Goal: Information Seeking & Learning: Learn about a topic

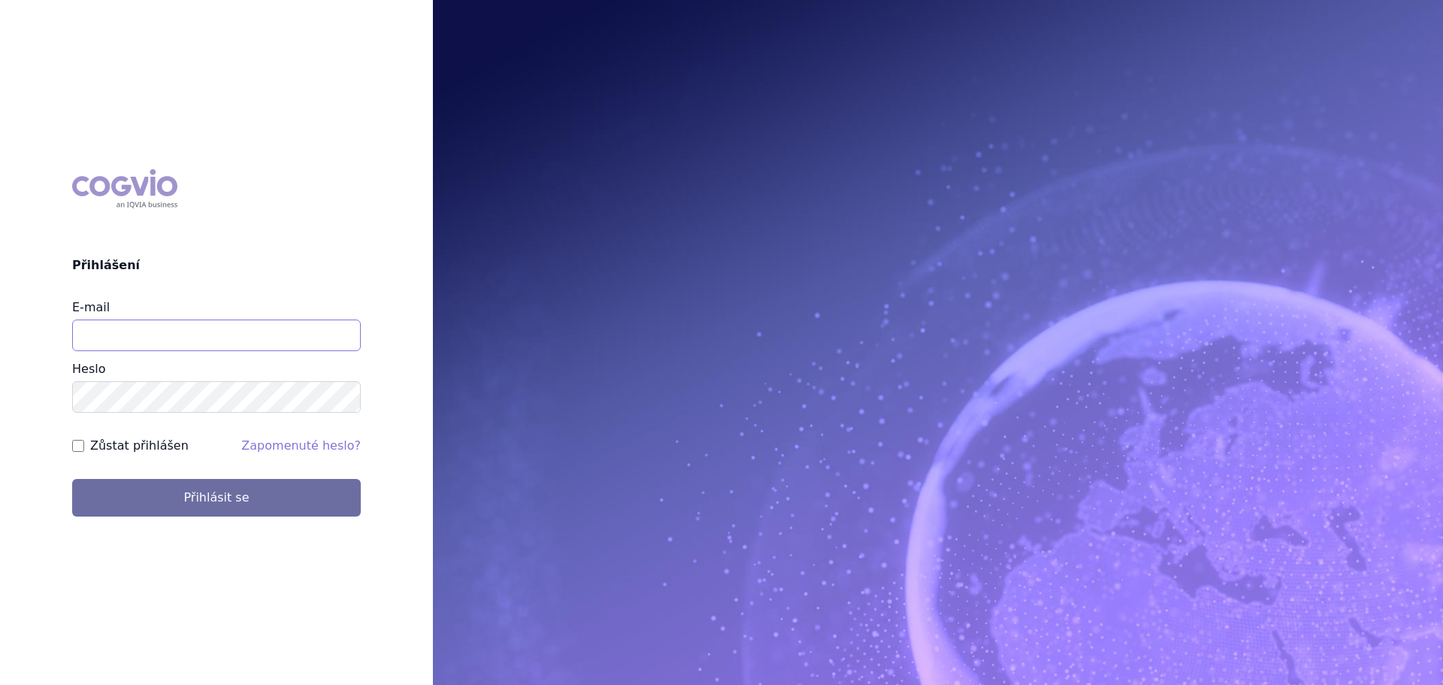
click at [150, 334] on input "E-mail" at bounding box center [216, 335] width 289 height 32
type input "veronika.damborska@vzp.cz"
click at [72, 479] on button "Přihlásit se" at bounding box center [216, 498] width 289 height 38
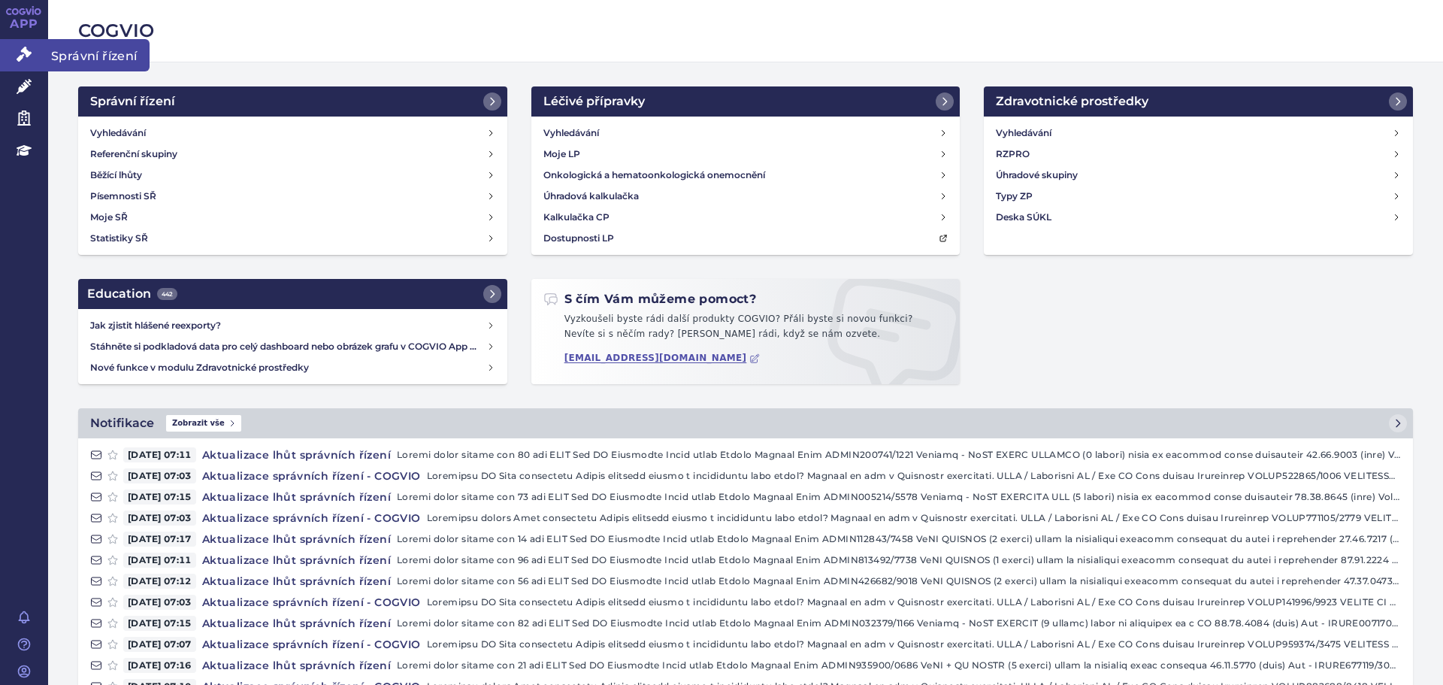
click at [35, 50] on link "Správní řízení" at bounding box center [24, 55] width 48 height 32
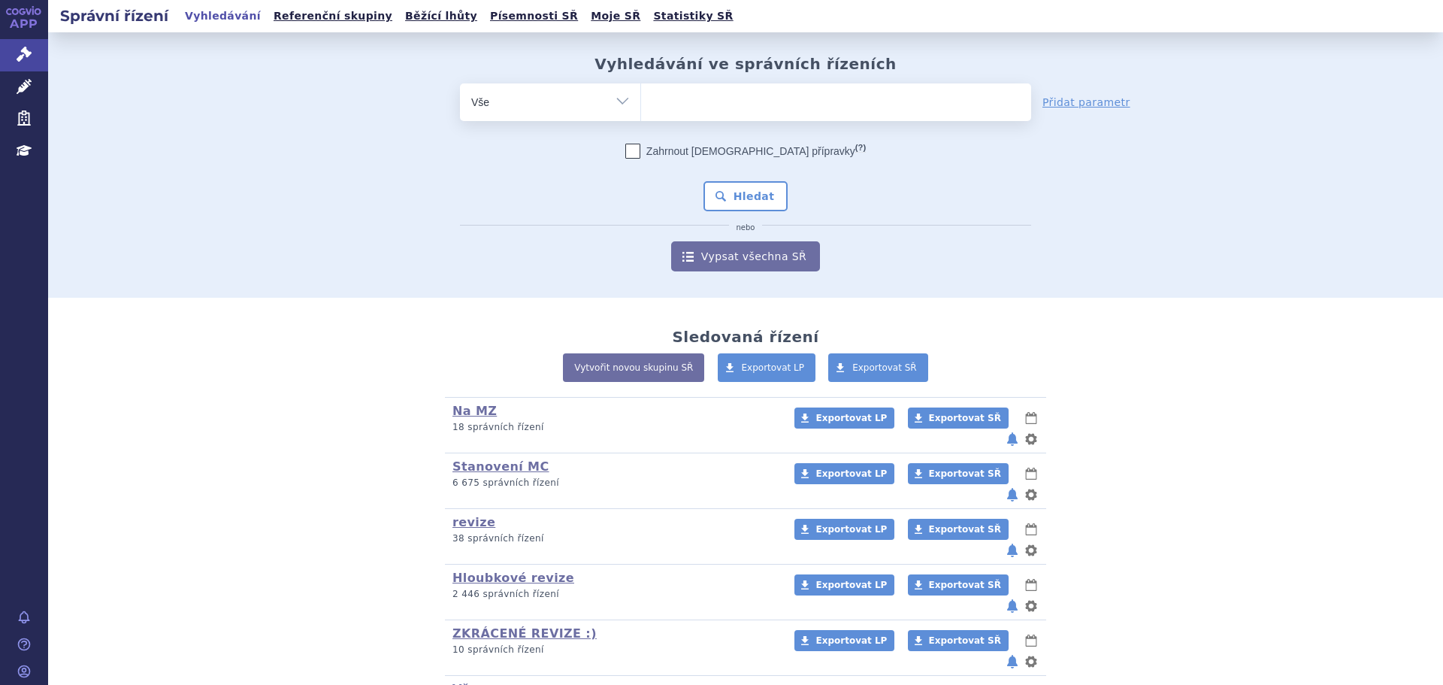
click at [693, 107] on ul at bounding box center [836, 99] width 390 height 32
click at [641, 107] on select at bounding box center [640, 102] width 1 height 38
click at [717, 97] on ul at bounding box center [836, 99] width 390 height 32
click at [641, 97] on select at bounding box center [640, 102] width 1 height 38
type input "co"
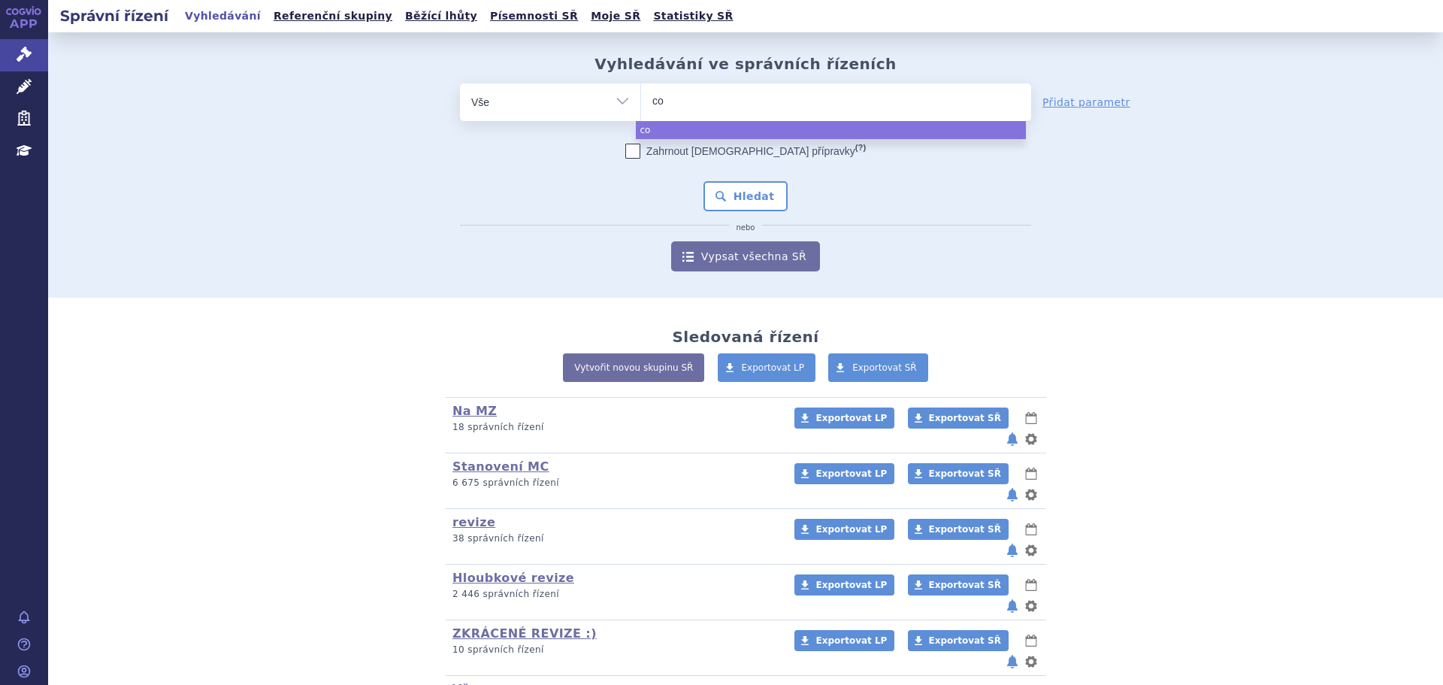
type input "col"
type input "colum"
type input "columv"
type input "columvi"
select select "columvi"
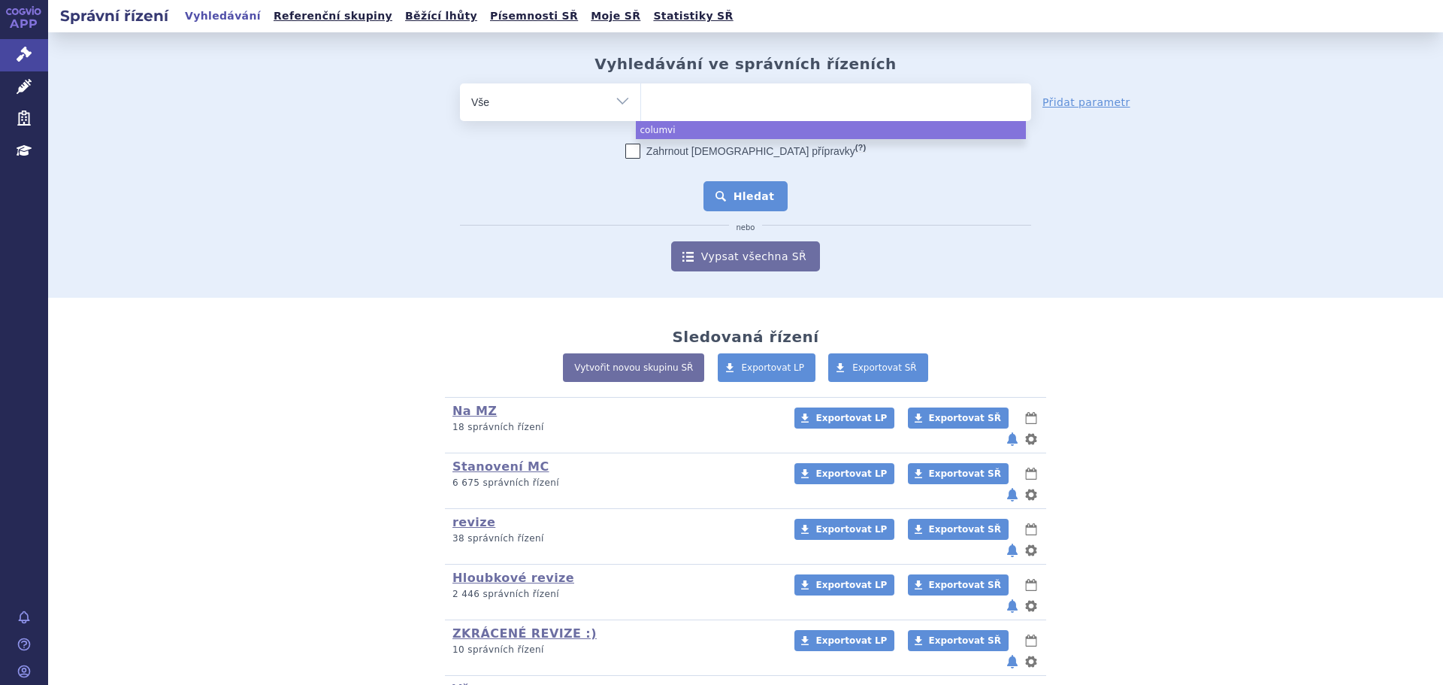
click at [761, 187] on button "Hledat" at bounding box center [745, 196] width 85 height 30
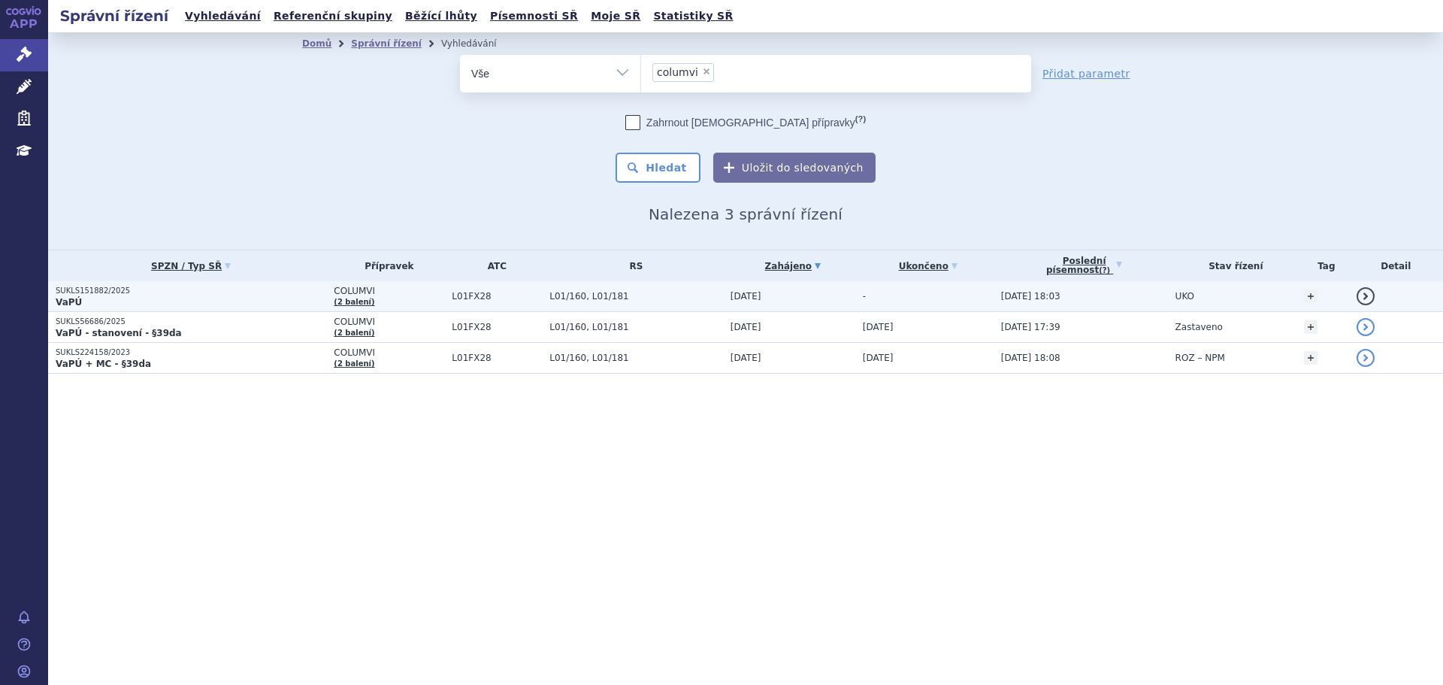
click at [129, 301] on p "VaPÚ" at bounding box center [191, 302] width 271 height 12
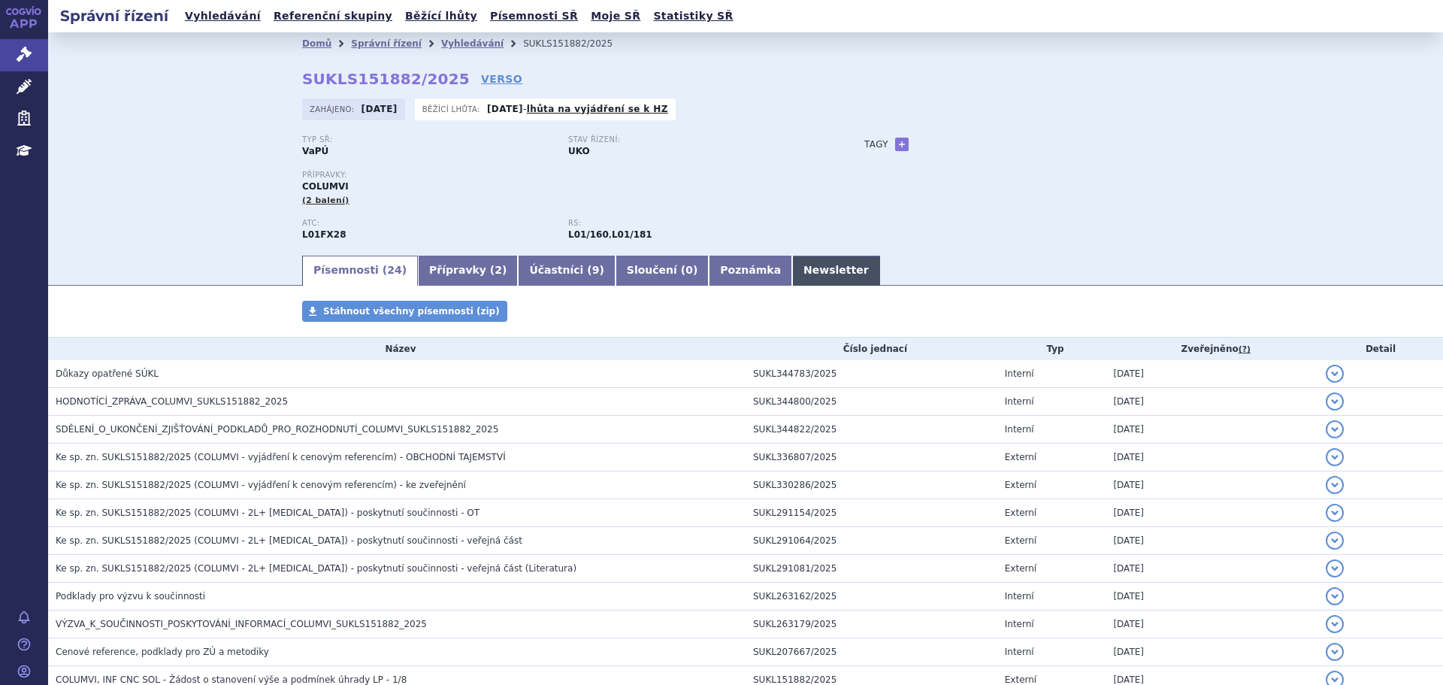
click at [792, 272] on link "Newsletter" at bounding box center [836, 271] width 88 height 30
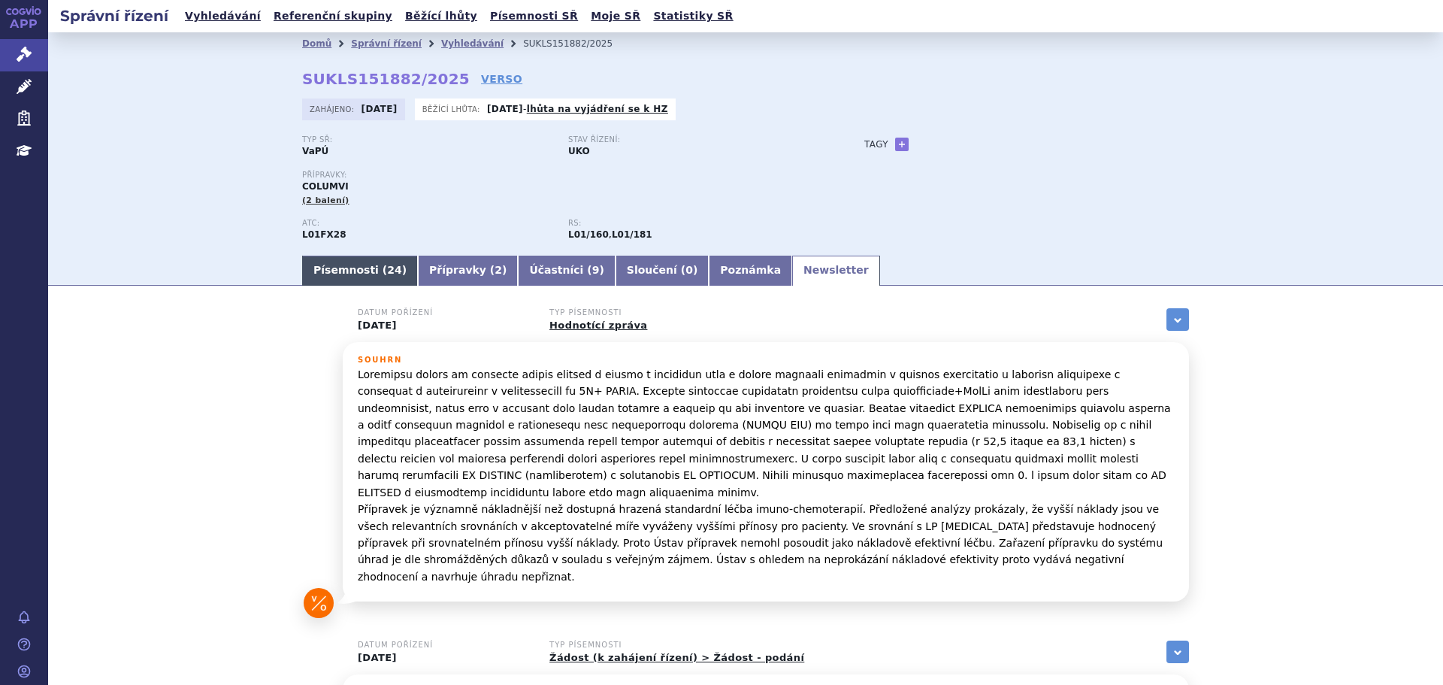
click at [318, 271] on link "Písemnosti ( 24 )" at bounding box center [360, 271] width 116 height 30
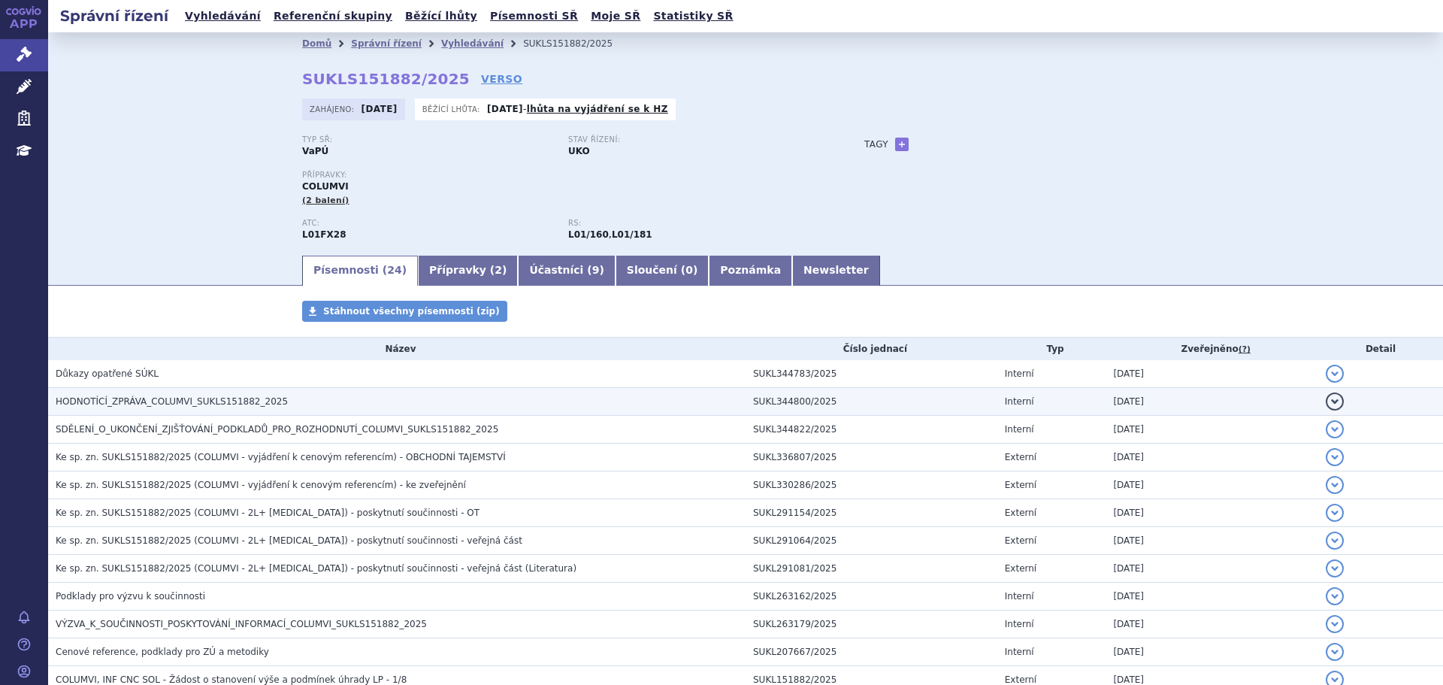
click at [233, 404] on span "HODNOTÍCÍ_ZPRÁVA_COLUMVI_SUKLS151882_2025" at bounding box center [172, 401] width 232 height 11
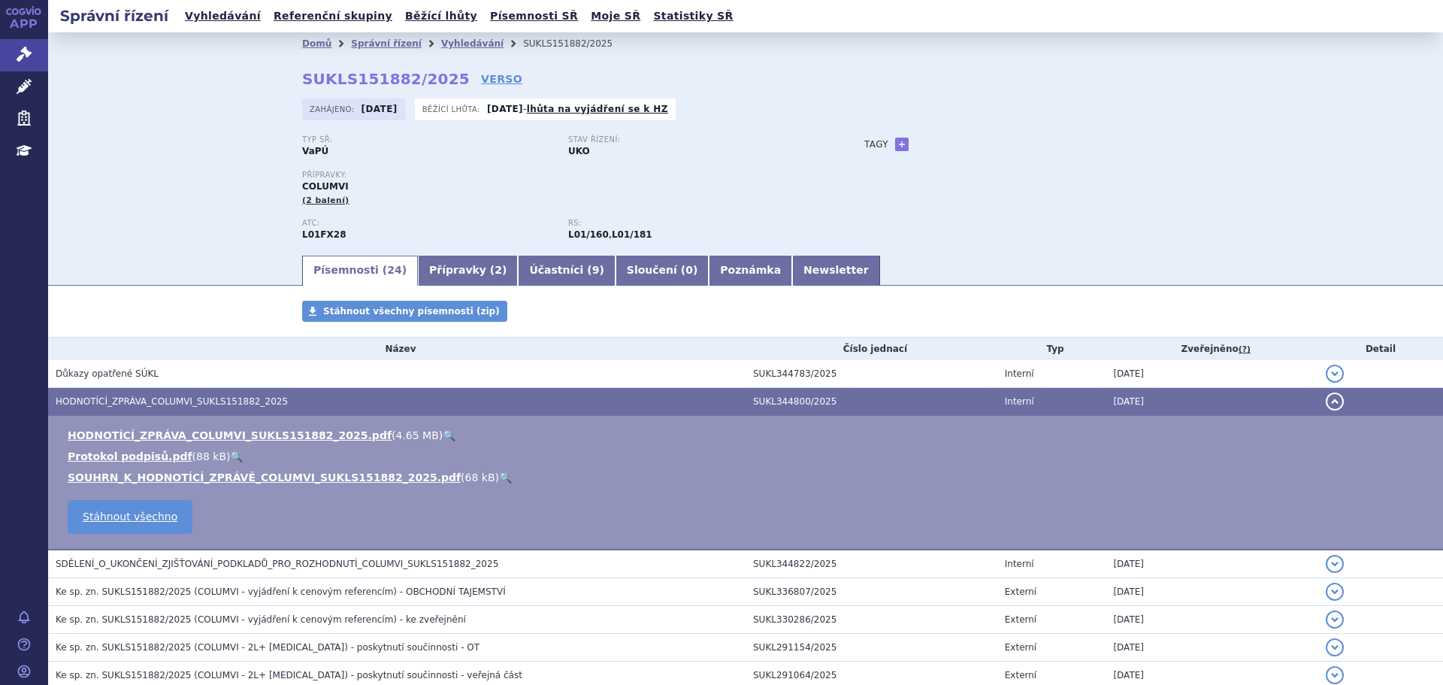
click at [443, 432] on link "🔍" at bounding box center [449, 435] width 13 height 12
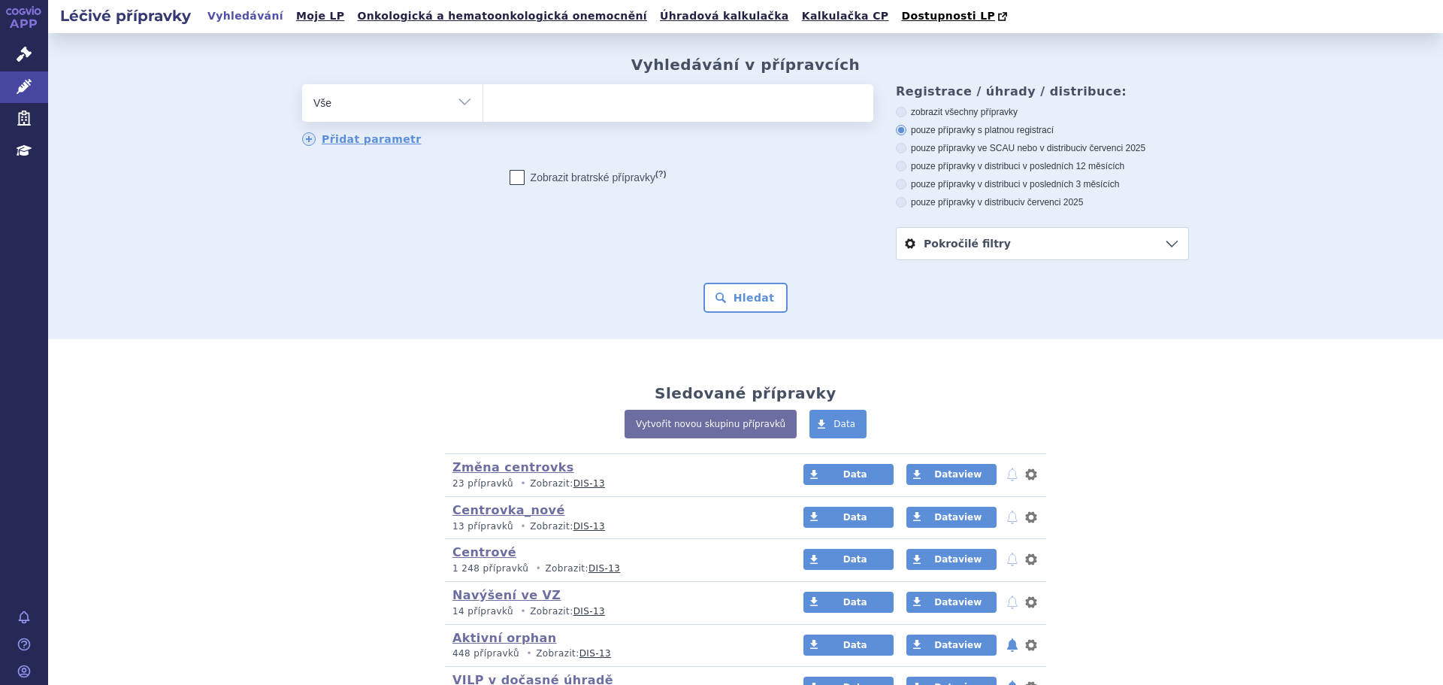
click at [519, 104] on ul at bounding box center [678, 100] width 390 height 32
click at [483, 104] on select at bounding box center [482, 102] width 1 height 38
drag, startPoint x: 579, startPoint y: 103, endPoint x: 588, endPoint y: 99, distance: 9.1
click at [582, 101] on ul at bounding box center [678, 100] width 390 height 32
click at [483, 101] on select at bounding box center [482, 102] width 1 height 38
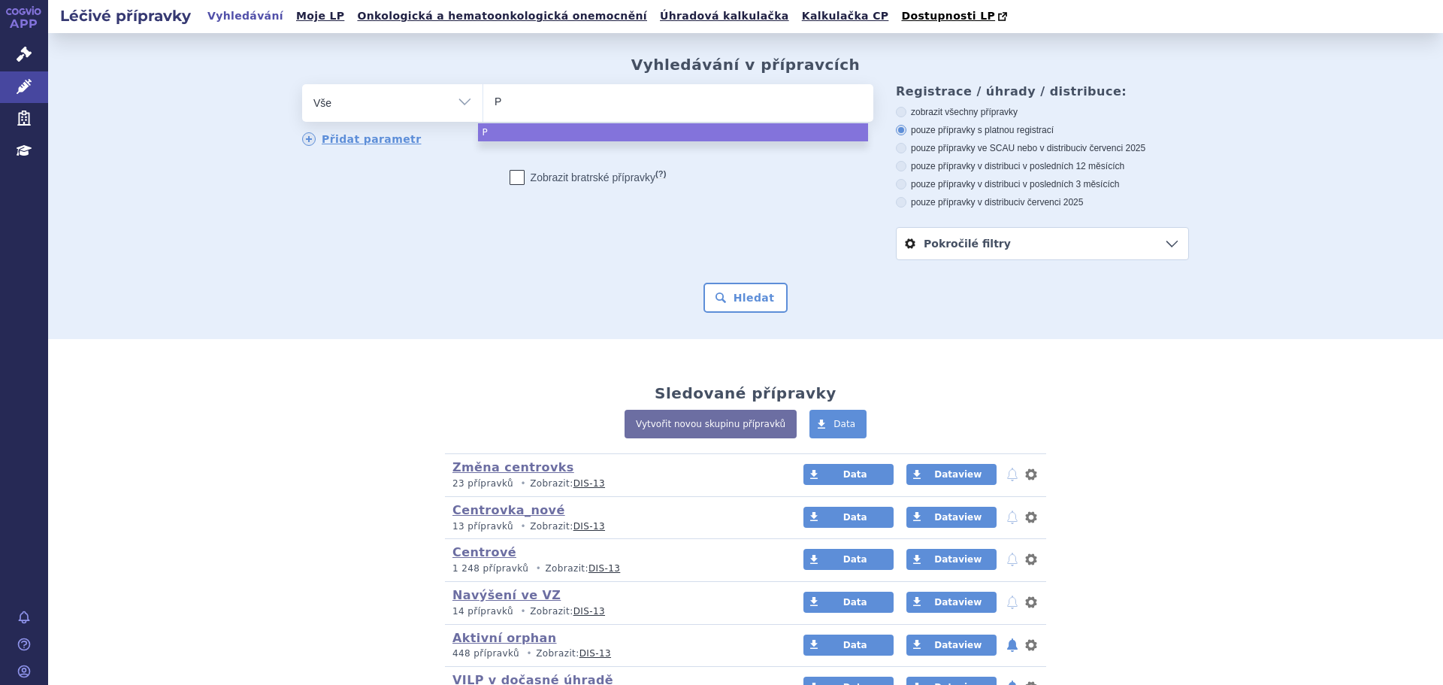
type input "PR"
type input "PREV"
type input "PREVY"
type input "PREVYMI"
type input "[MEDICAL_DATA]"
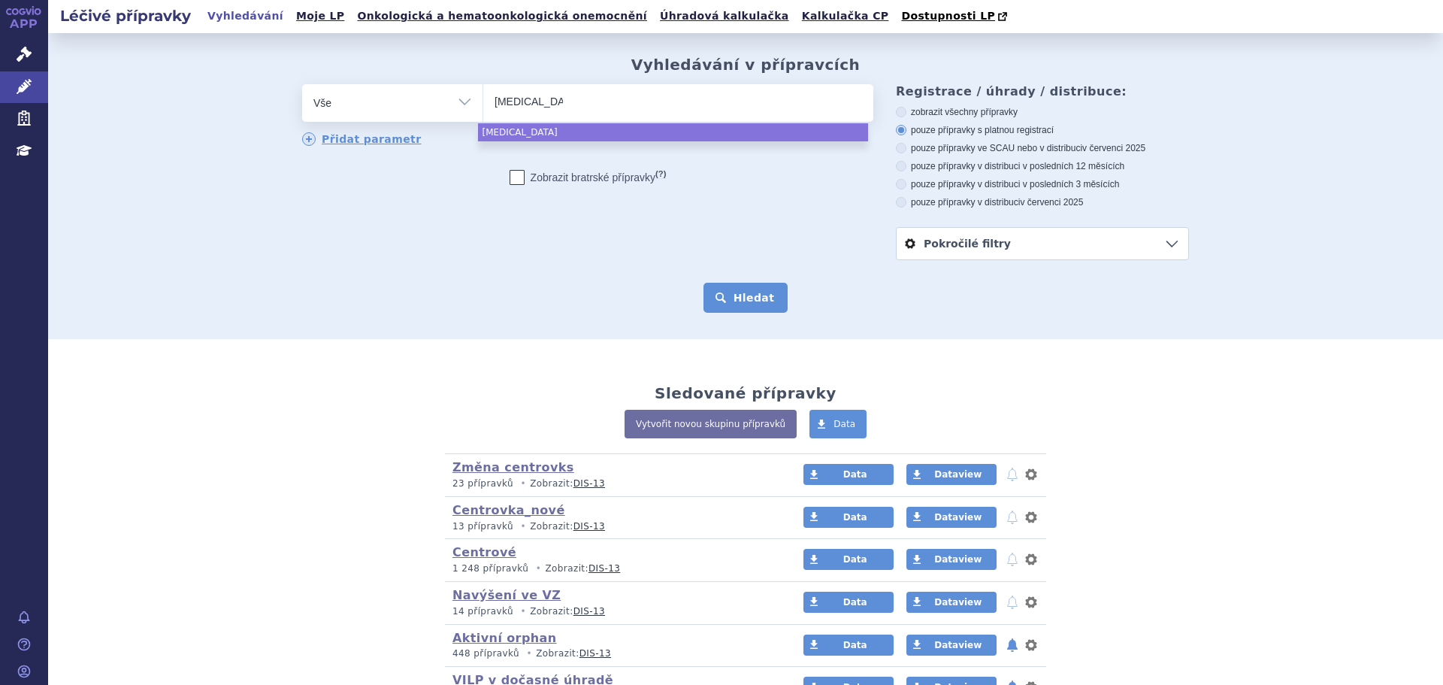
select select "[MEDICAL_DATA]"
click at [737, 301] on button "Hledat" at bounding box center [745, 298] width 85 height 30
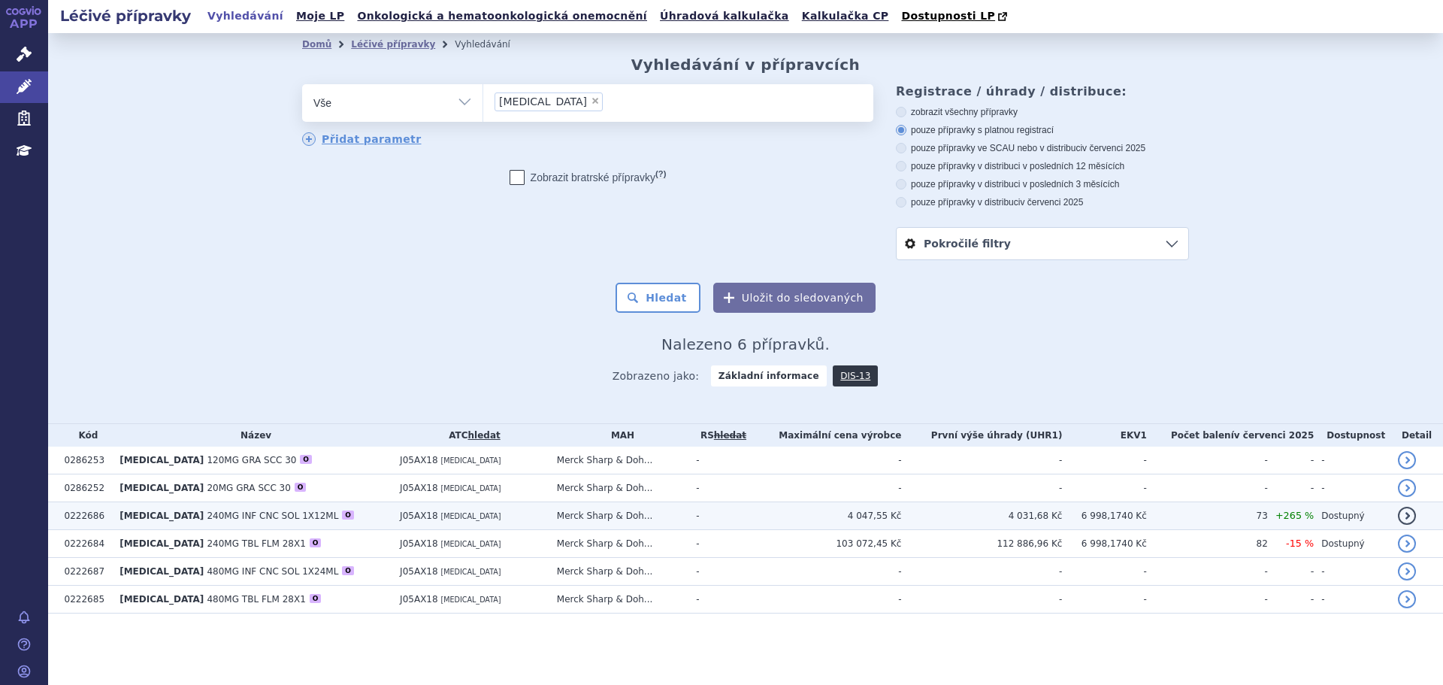
click at [839, 522] on td "4 047,55 Kč" at bounding box center [826, 516] width 151 height 28
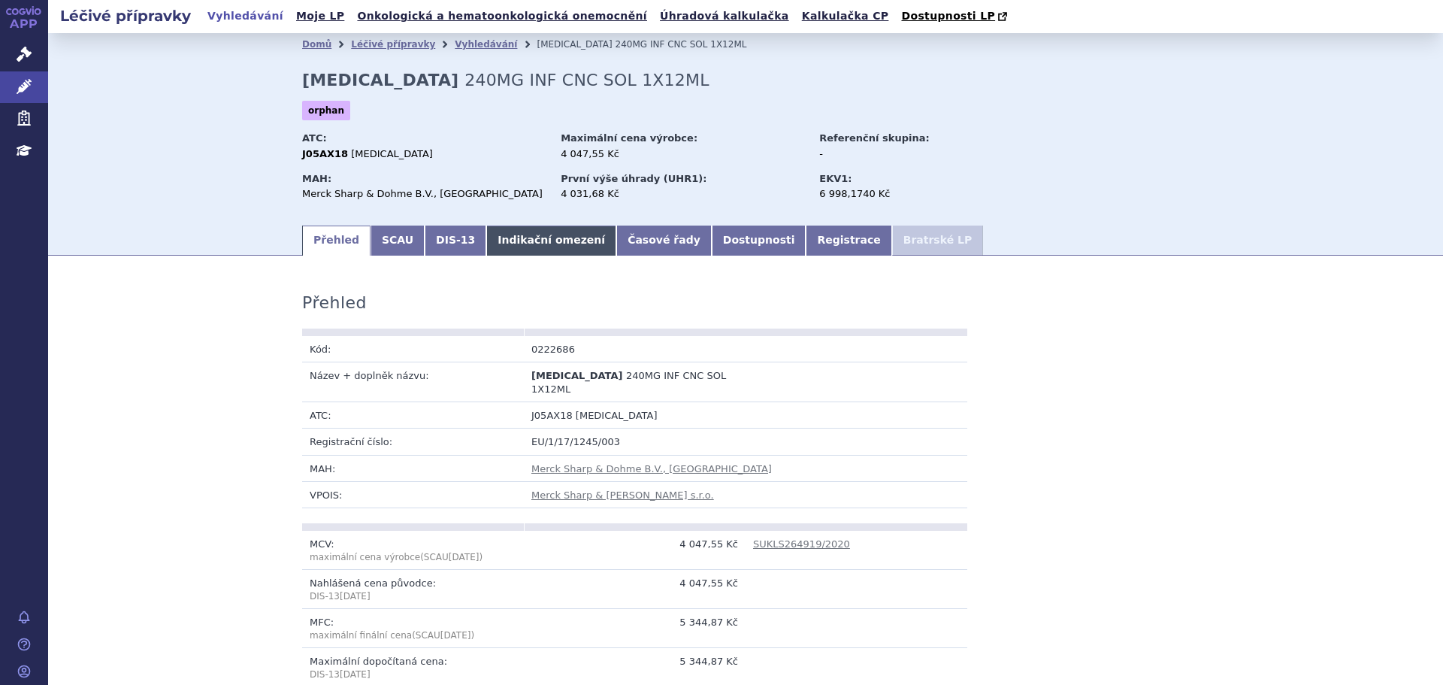
click at [527, 253] on link "Indikační omezení" at bounding box center [551, 240] width 130 height 30
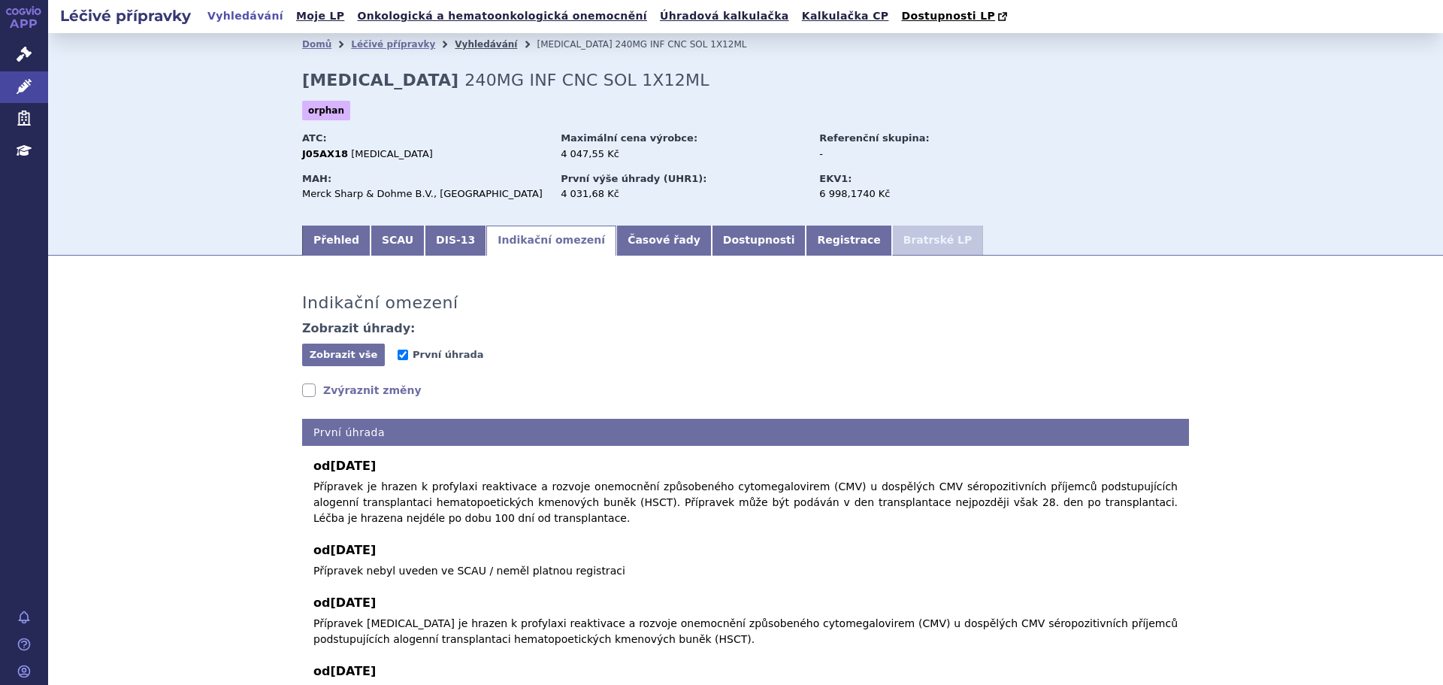
click at [455, 45] on link "Vyhledávání" at bounding box center [486, 44] width 62 height 11
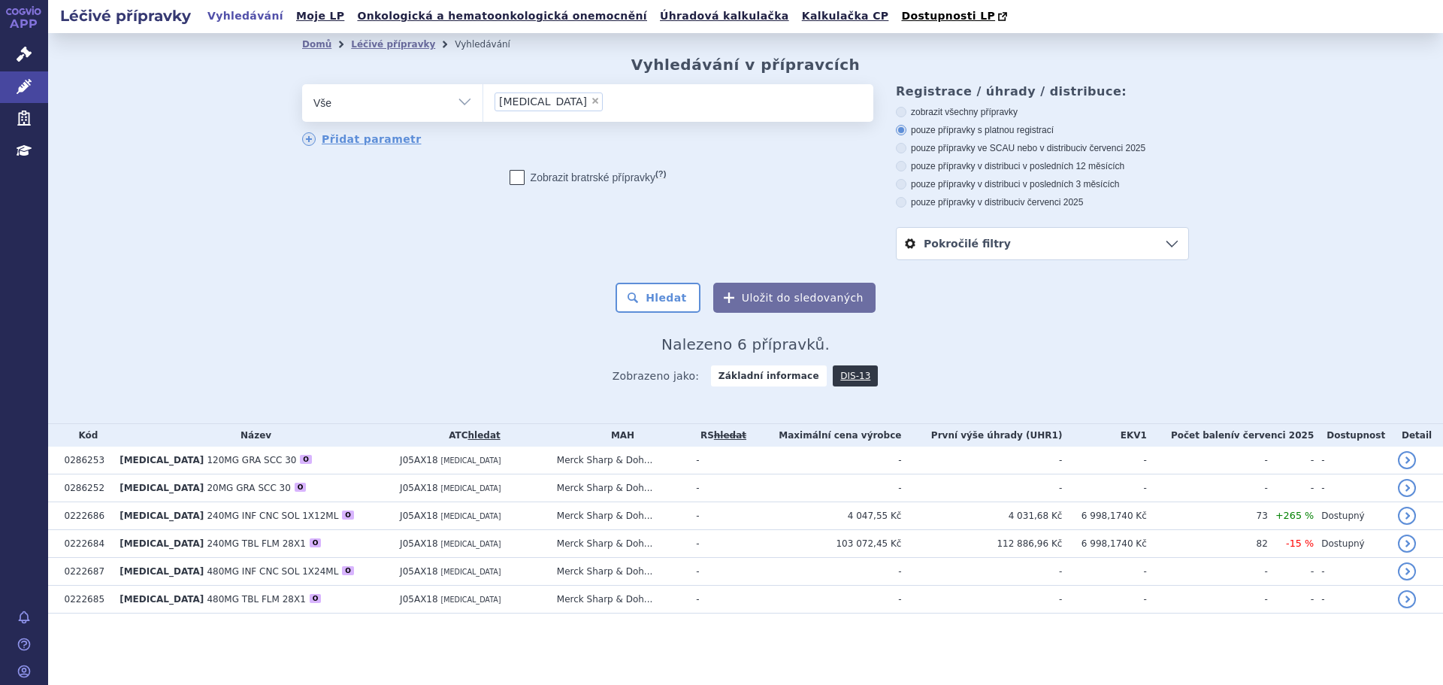
click at [549, 101] on li "× PREVYMIS" at bounding box center [549, 101] width 108 height 19
click at [483, 101] on select "PREVYMIS" at bounding box center [482, 102] width 1 height 38
click at [591, 100] on span "×" at bounding box center [595, 100] width 9 height 9
click at [483, 100] on select "PREVYMIS" at bounding box center [482, 102] width 1 height 38
select select
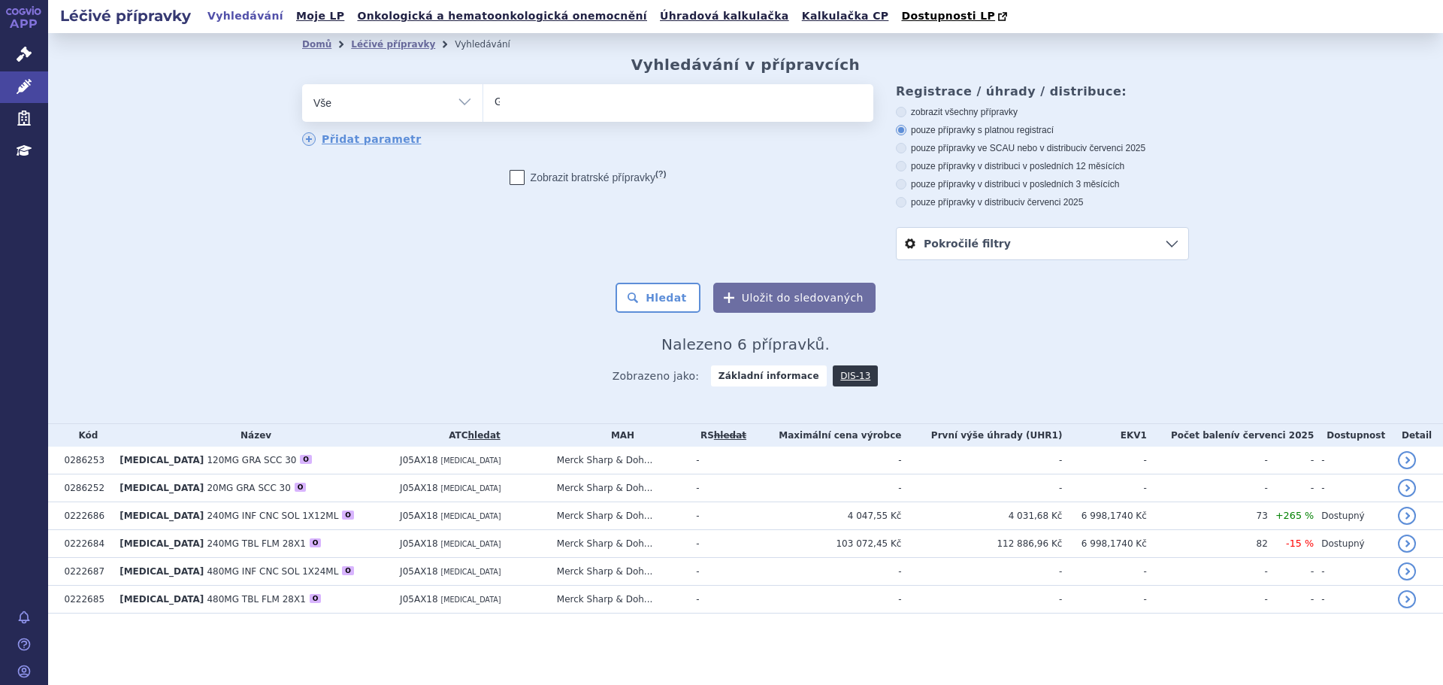
type input "GA"
type input "GAZY"
type input "GAZYV"
type input "GAZYVA"
type input "[MEDICAL_DATA]"
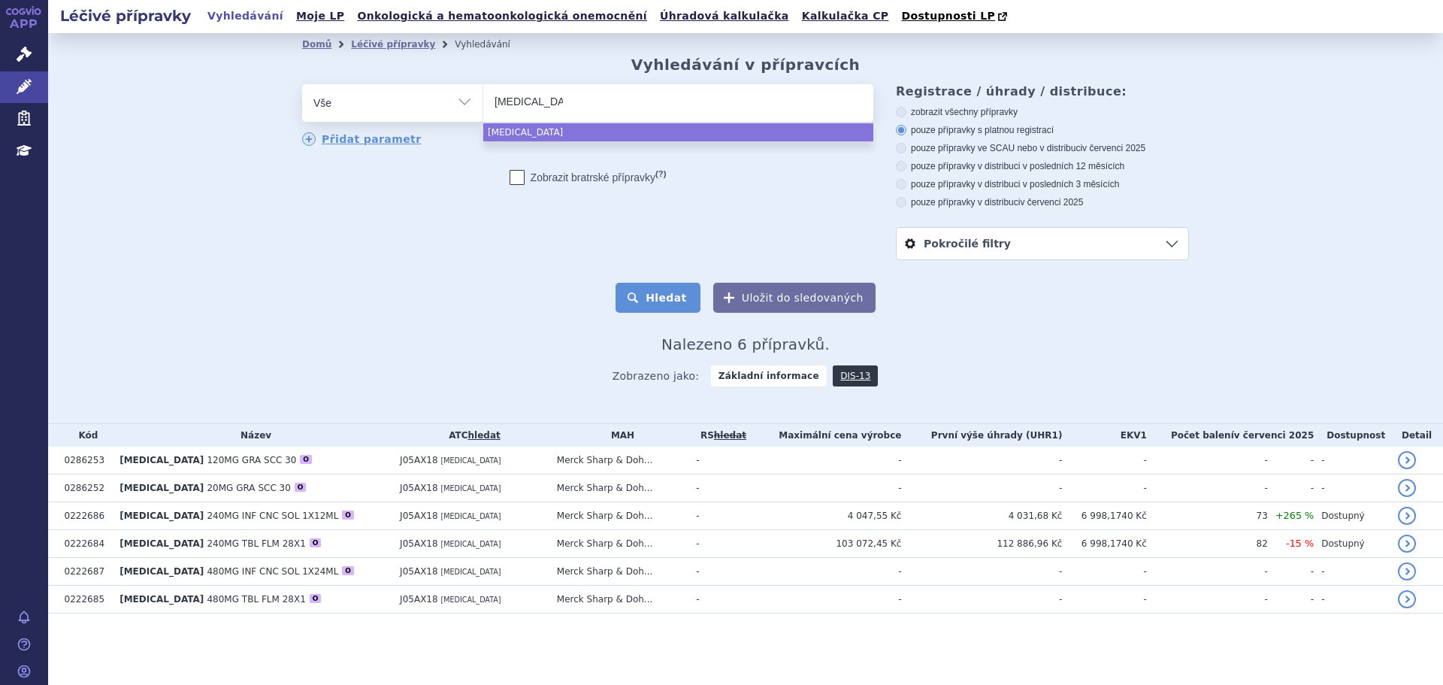
select select "[MEDICAL_DATA]"
click at [692, 305] on button "Hledat" at bounding box center [658, 298] width 85 height 30
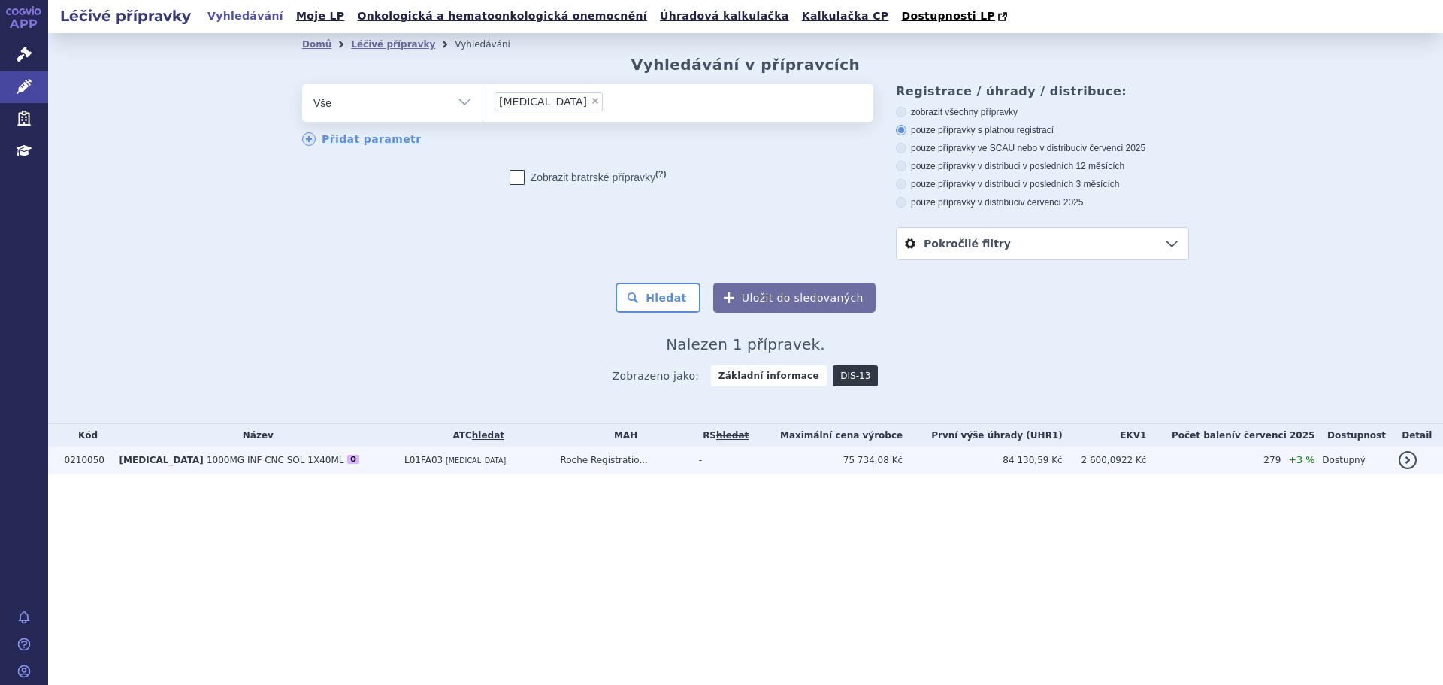
click at [510, 464] on td "L01FA03 [MEDICAL_DATA]" at bounding box center [475, 460] width 156 height 28
click at [691, 467] on td "Roche Registratio..." at bounding box center [621, 460] width 138 height 28
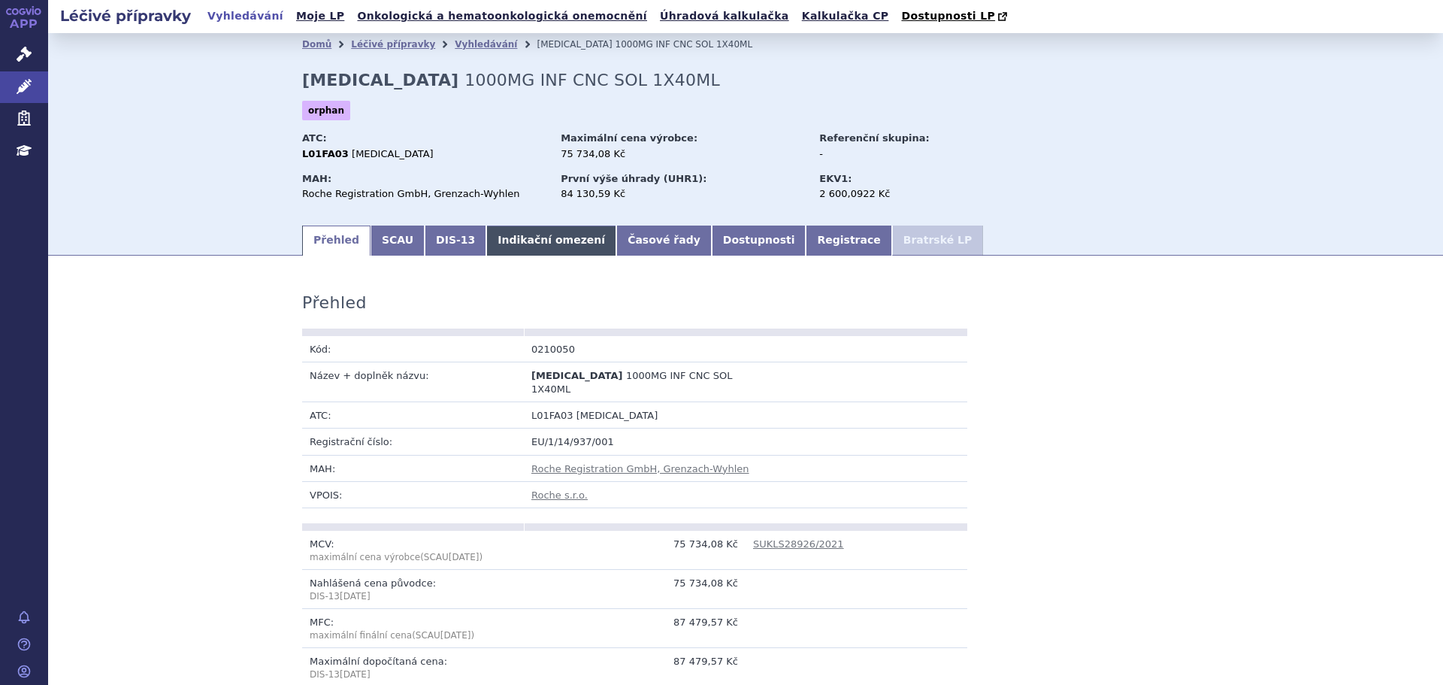
click at [558, 247] on link "Indikační omezení" at bounding box center [551, 240] width 130 height 30
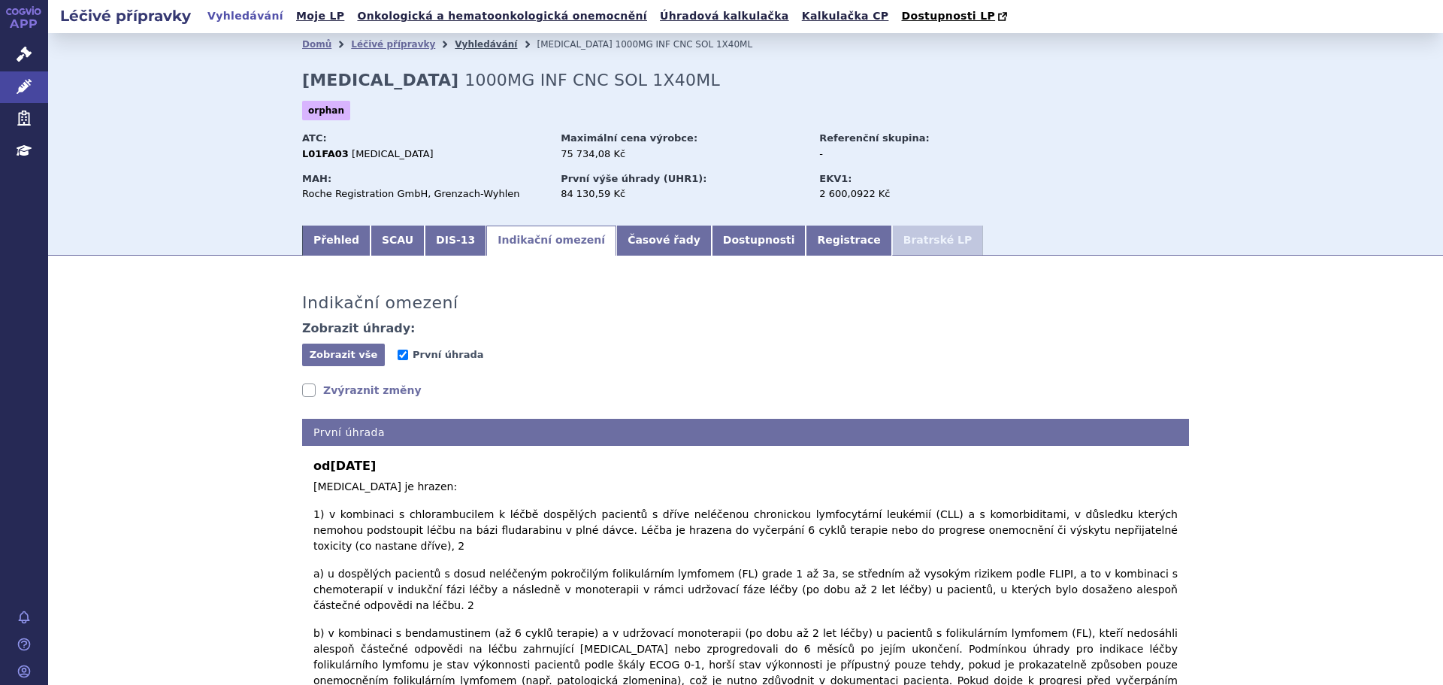
click at [467, 45] on link "Vyhledávání" at bounding box center [486, 44] width 62 height 11
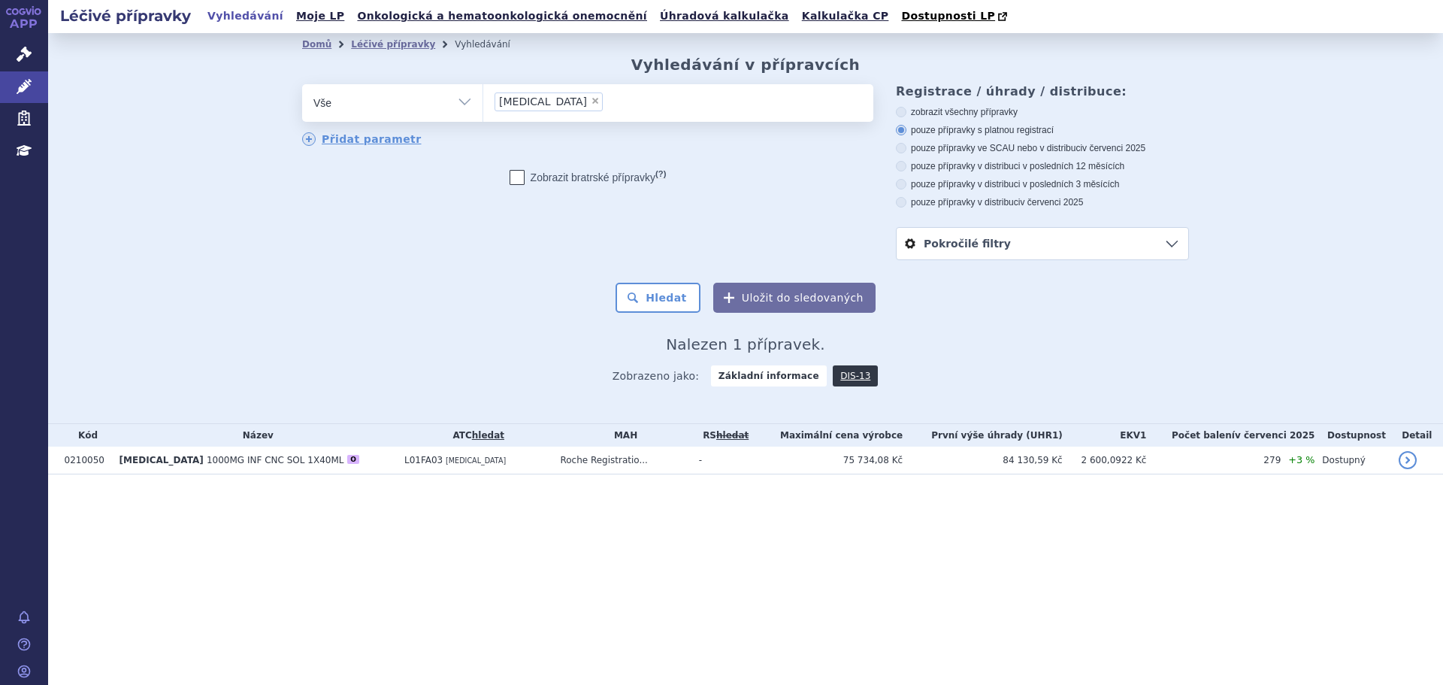
click at [591, 99] on span "×" at bounding box center [595, 100] width 9 height 9
click at [483, 99] on select "[MEDICAL_DATA]" at bounding box center [482, 102] width 1 height 38
select select
type input "MO"
type input "MOZ"
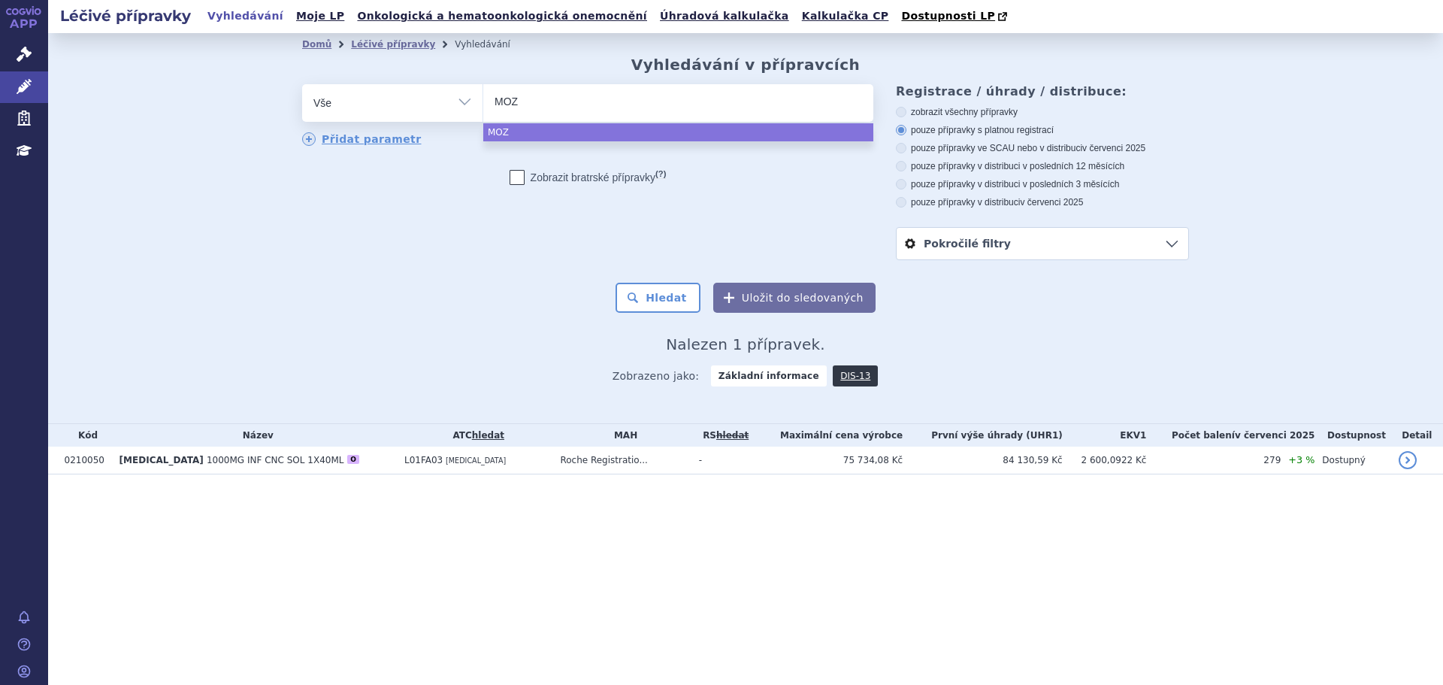
type input "MOZO"
type input "MOZOBI"
type input "[MEDICAL_DATA]"
select select "[MEDICAL_DATA]"
click at [650, 296] on button "Hledat" at bounding box center [658, 298] width 85 height 30
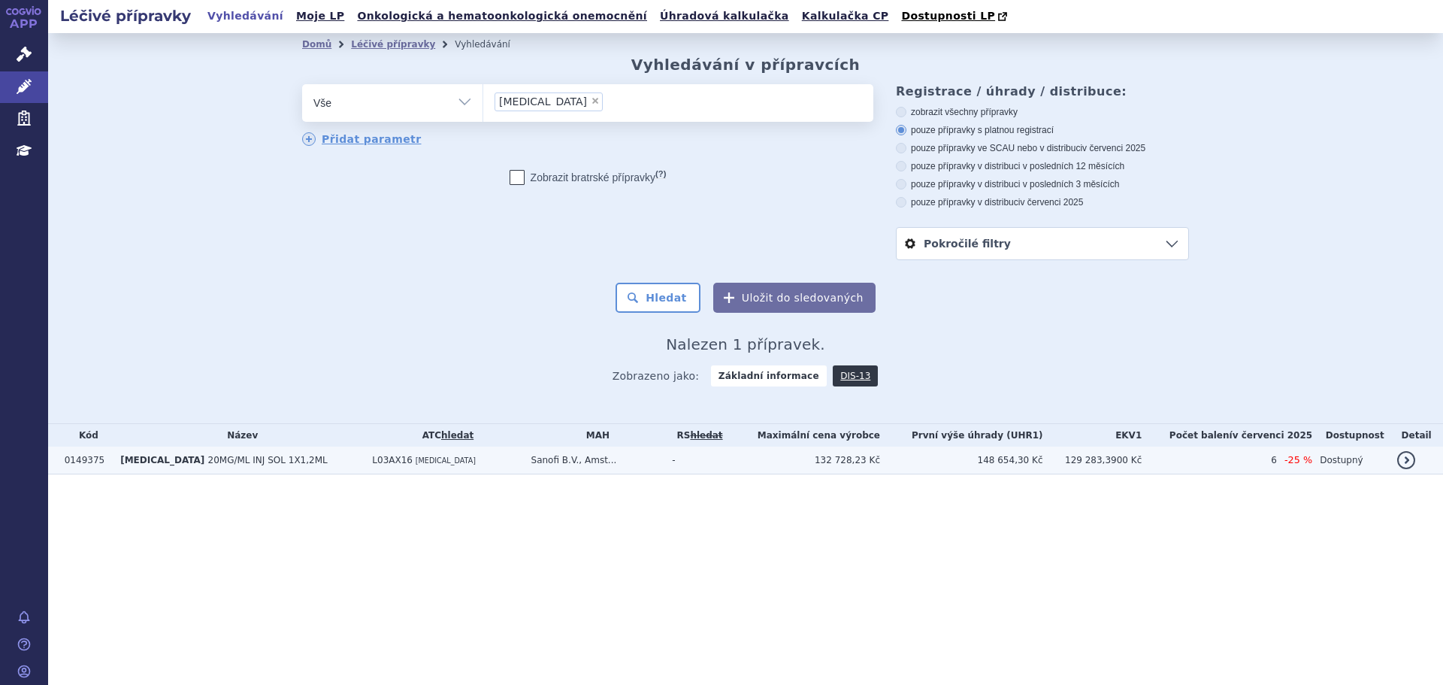
click at [686, 469] on td "-" at bounding box center [695, 460] width 62 height 28
click at [745, 458] on td "132 728,23 Kč" at bounding box center [803, 460] width 153 height 28
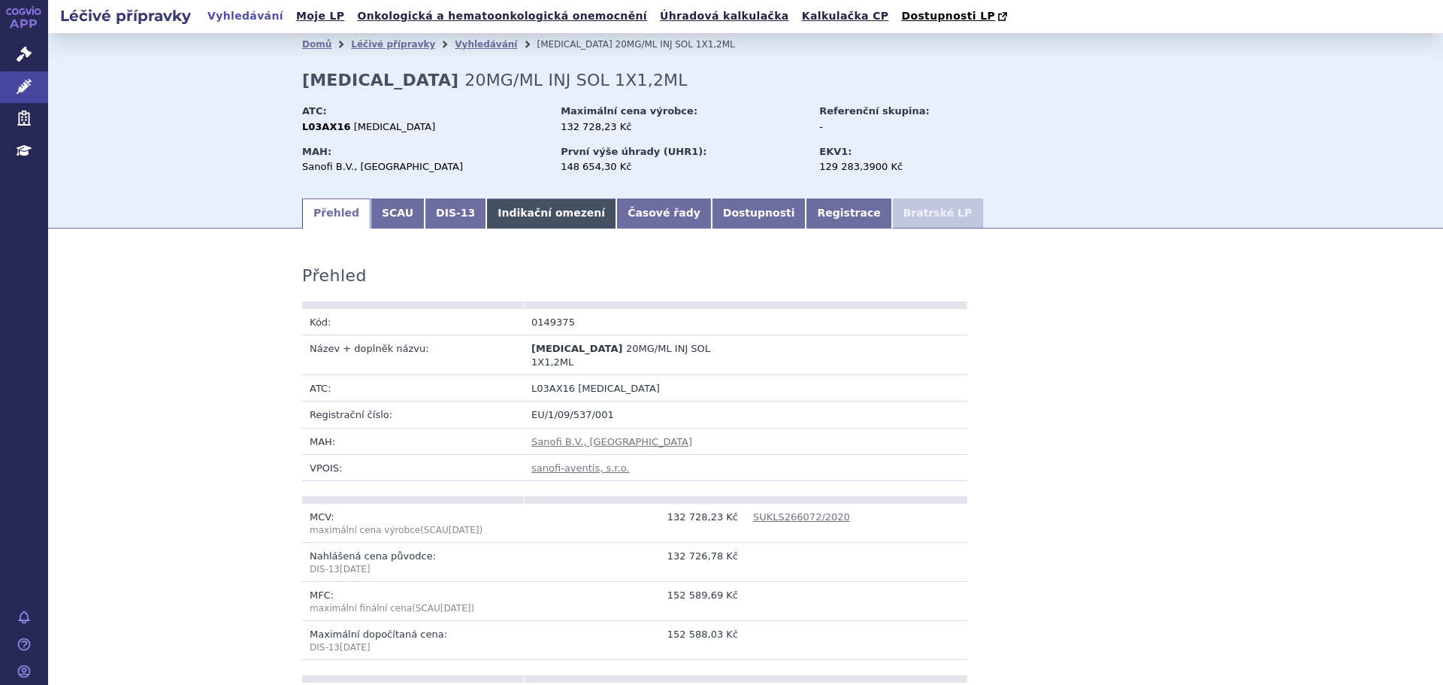
click at [497, 215] on link "Indikační omezení" at bounding box center [551, 213] width 130 height 30
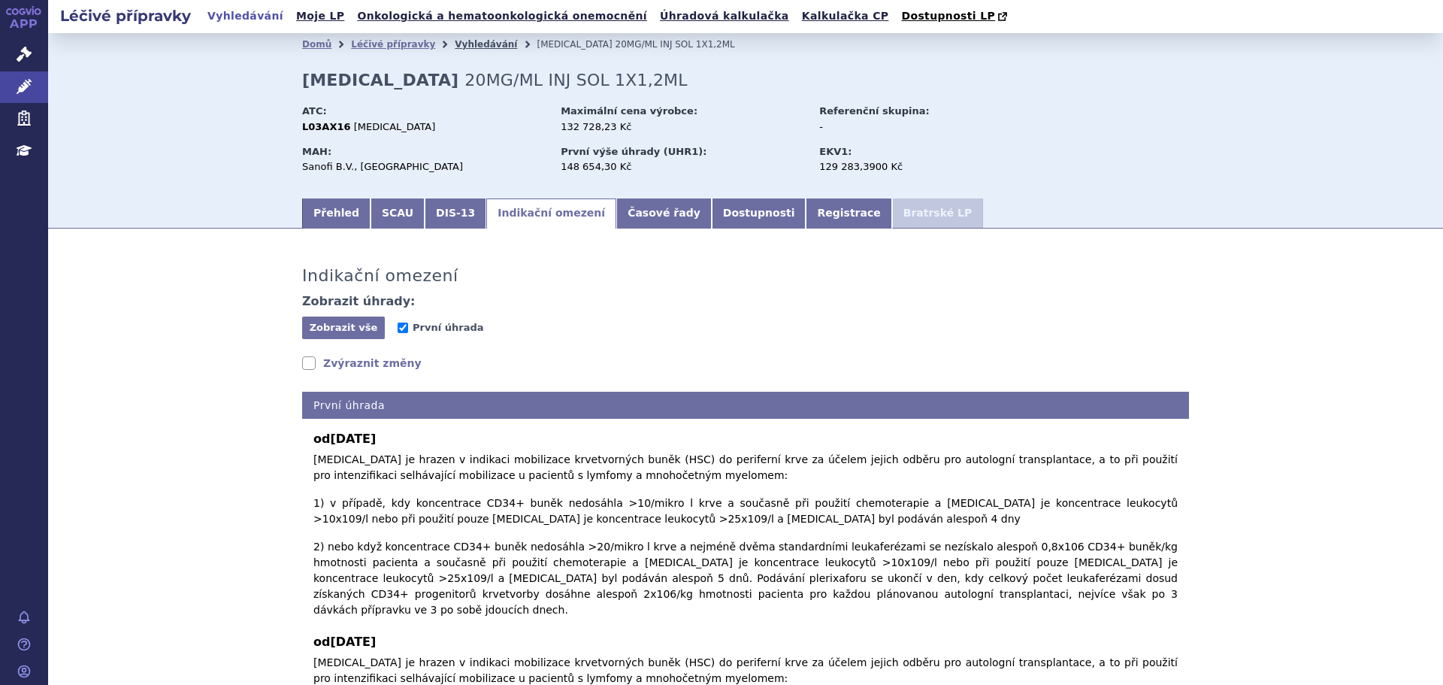
click at [455, 44] on link "Vyhledávání" at bounding box center [486, 44] width 62 height 11
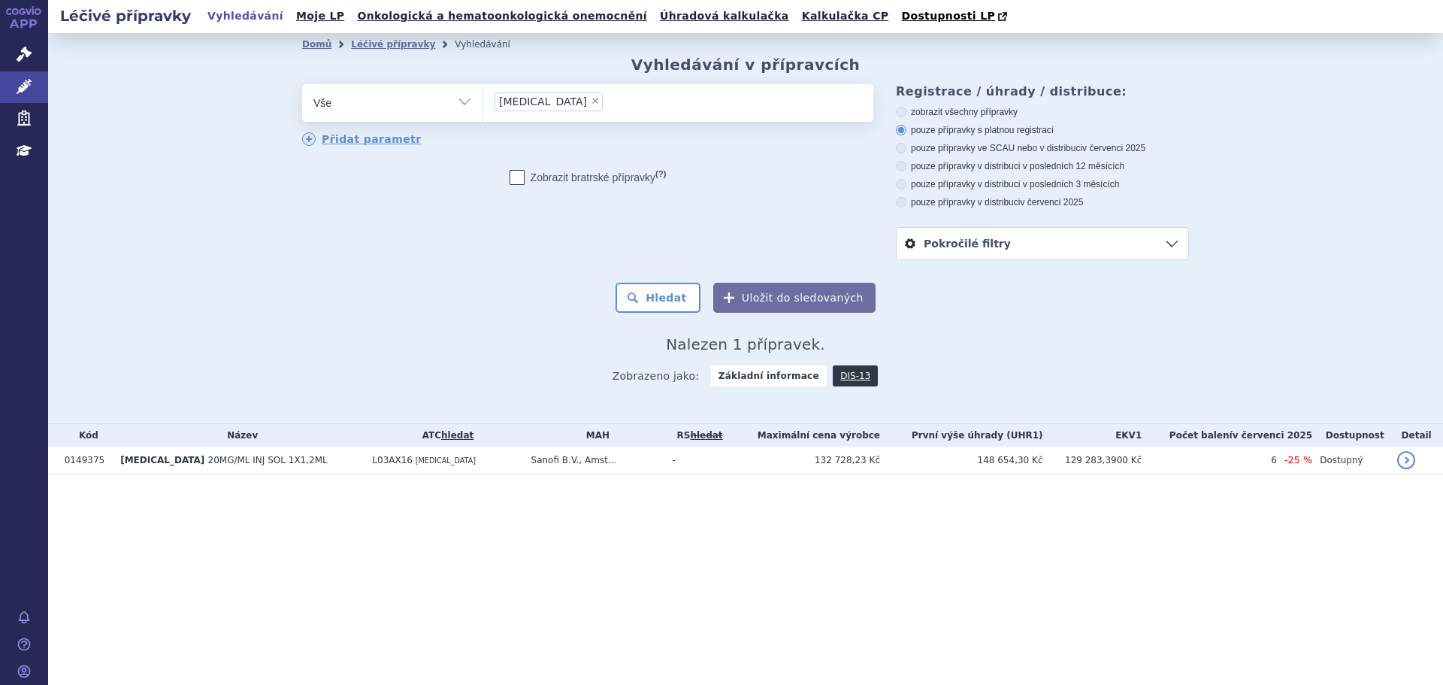
click at [447, 99] on select "Vše Přípravek/SUKL kód MAH VPOIS ATC/Aktivní látka Léková forma Síla" at bounding box center [392, 101] width 180 height 34
select select "filter-atc-group"
click at [302, 85] on select "Vše Přípravek/SUKL kód MAH VPOIS ATC/Aktivní látka Léková forma Síla" at bounding box center [392, 101] width 180 height 34
drag, startPoint x: 532, startPoint y: 126, endPoint x: 537, endPoint y: 119, distance: 8.1
click at [535, 121] on div "odstranit Vše Přípravek/SUKL kód MAH VPOIS ATC/Aktivní látka" at bounding box center [587, 115] width 571 height 63
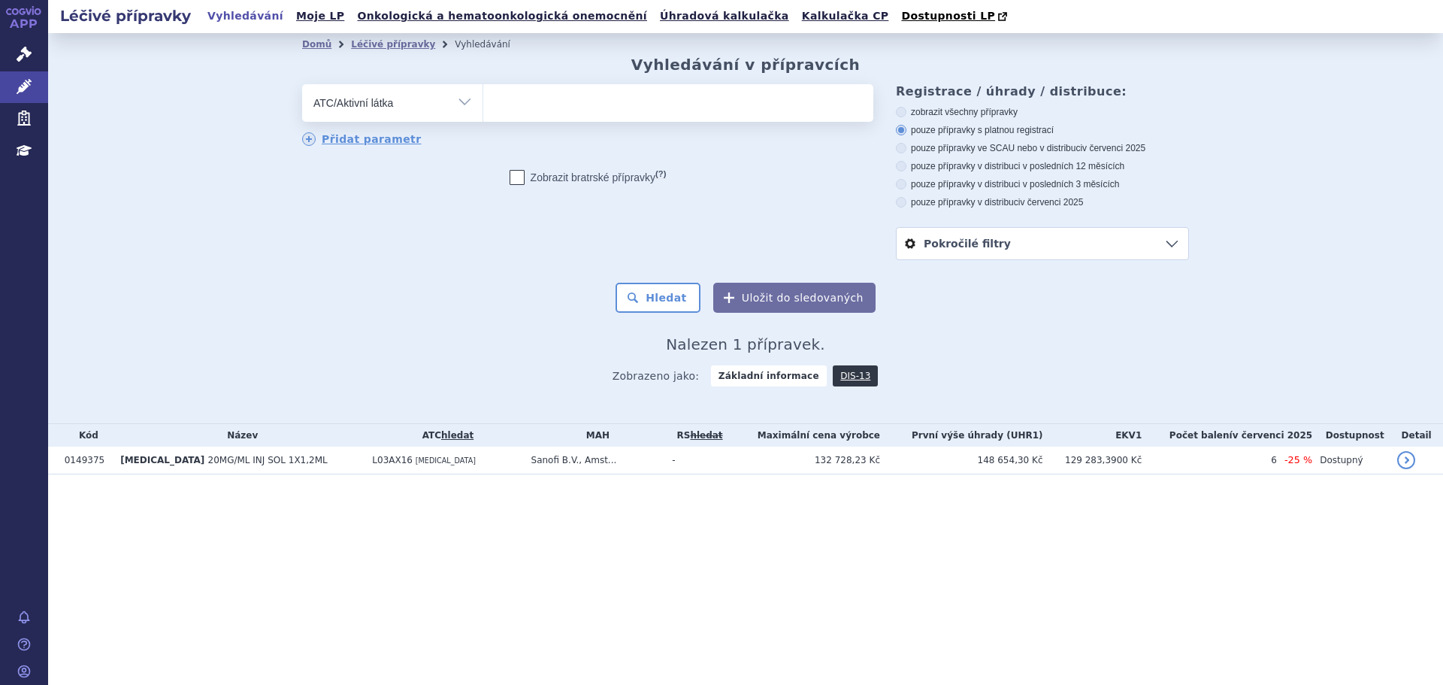
click at [540, 101] on ul at bounding box center [678, 100] width 390 height 32
click at [483, 101] on select at bounding box center [482, 102] width 1 height 38
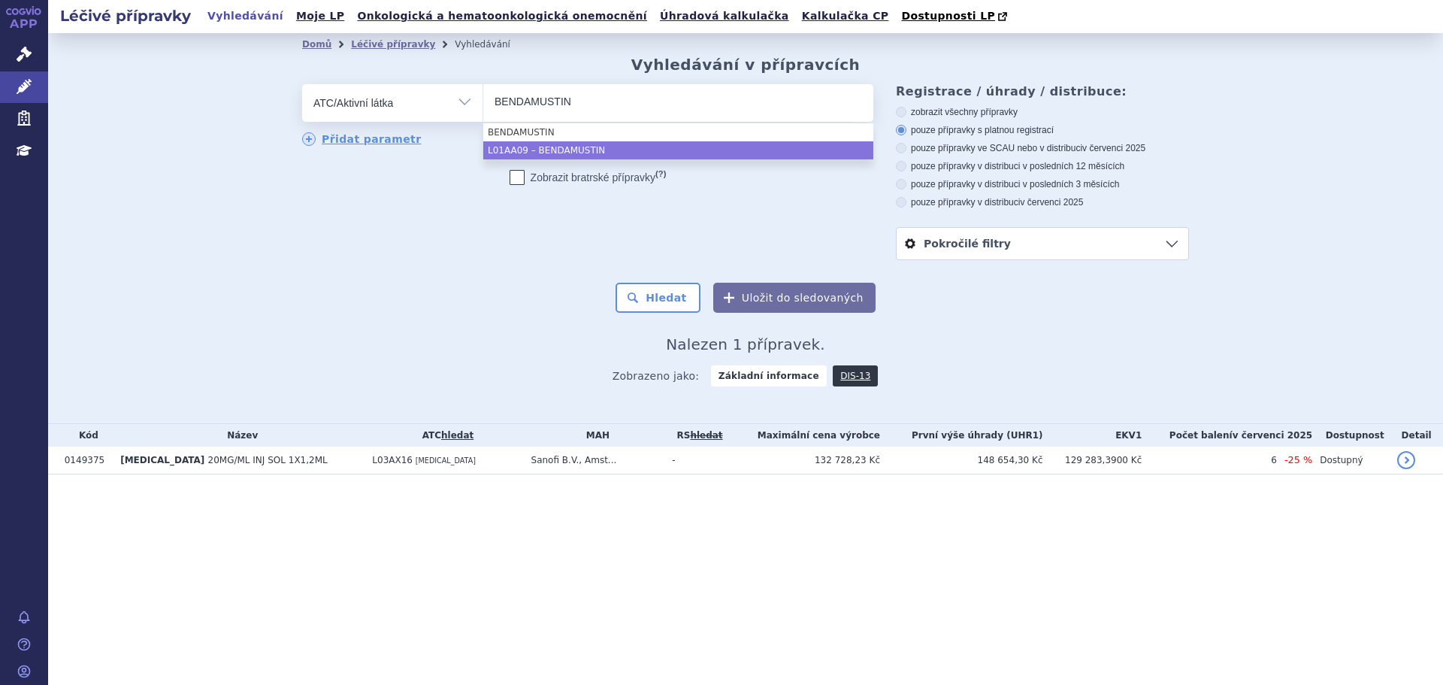
type input "BENDAMUSTIN"
select select "L01AA09"
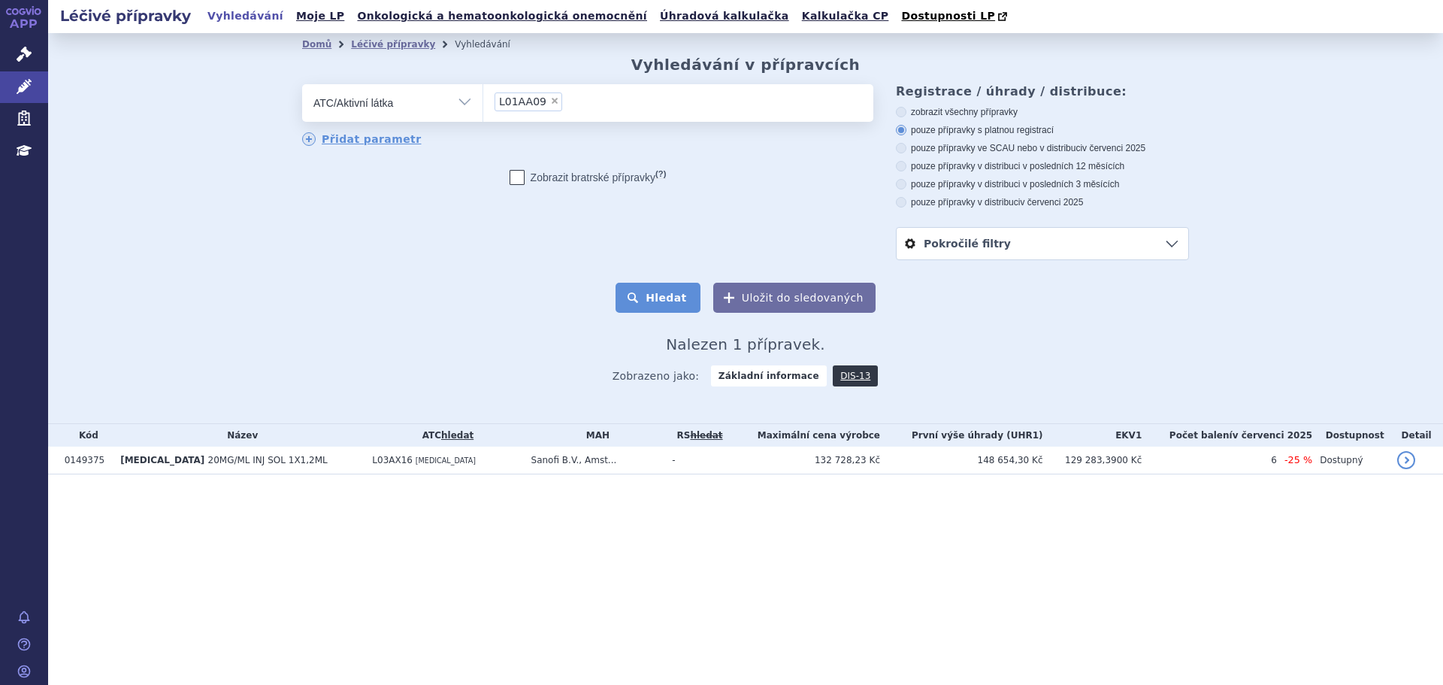
click at [640, 302] on button "Hledat" at bounding box center [658, 298] width 85 height 30
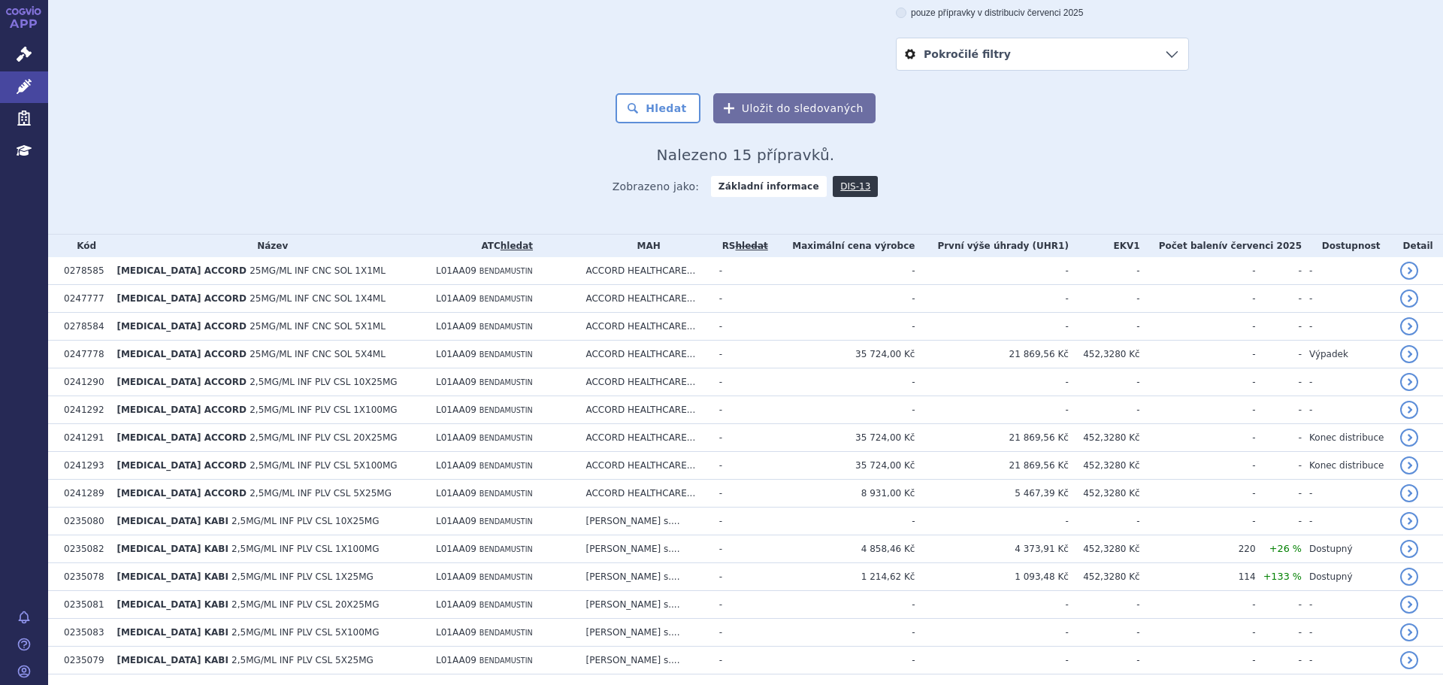
scroll to position [225, 0]
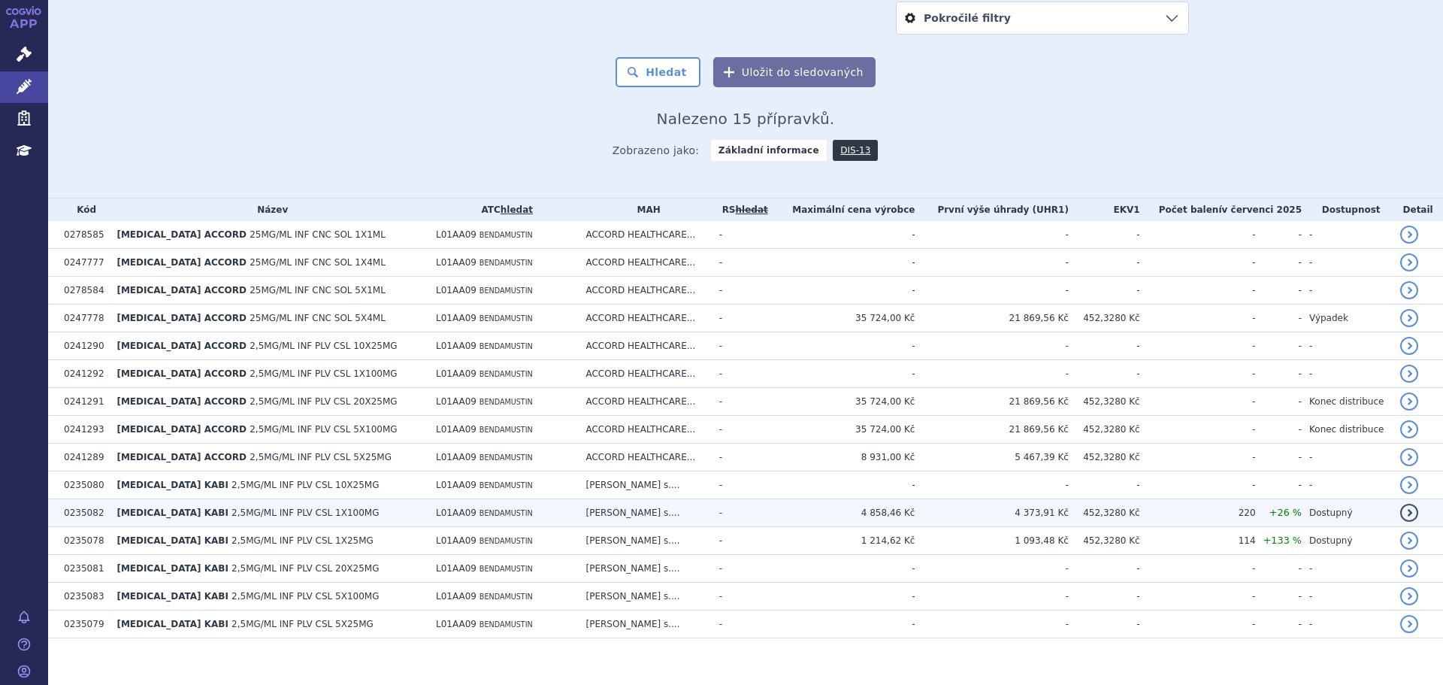
click at [375, 515] on td "BENDAMUSTINE KABI 2,5MG/ML INF PLV CSL 1X100MG" at bounding box center [268, 513] width 319 height 28
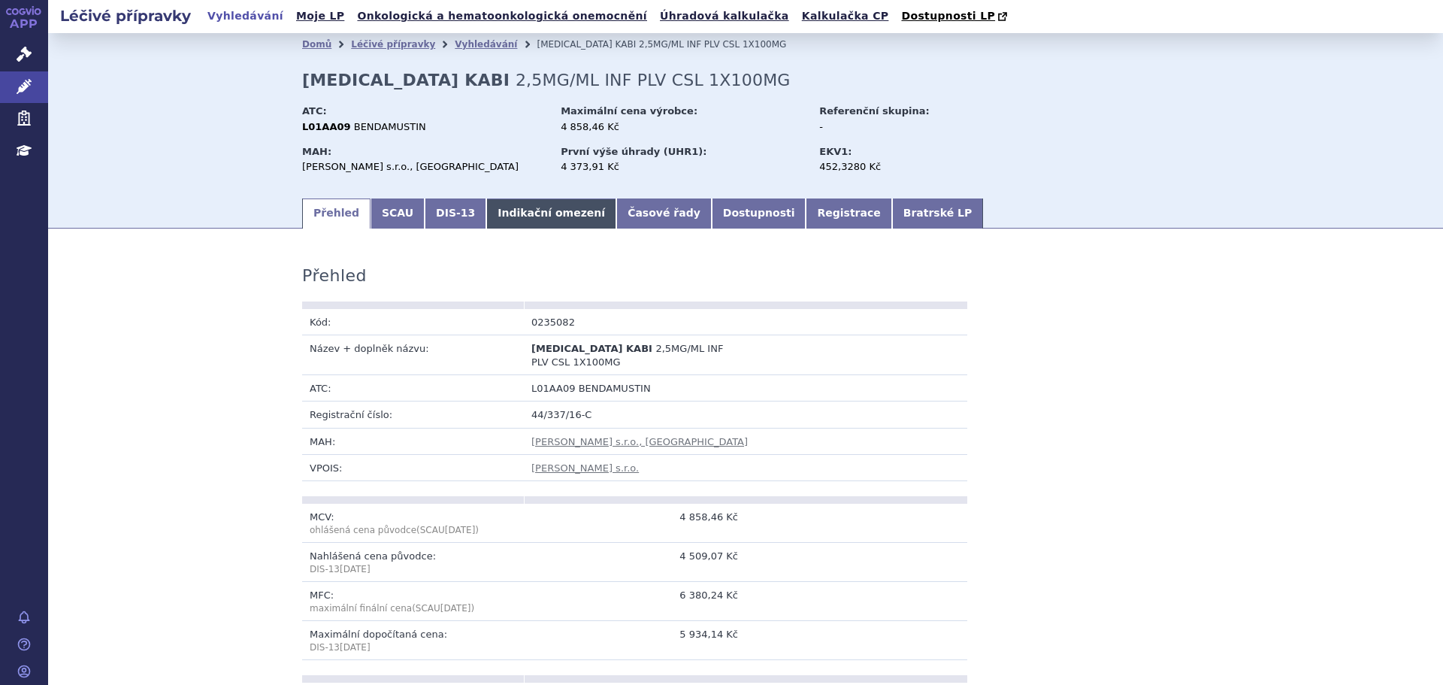
click at [526, 212] on link "Indikační omezení" at bounding box center [551, 213] width 130 height 30
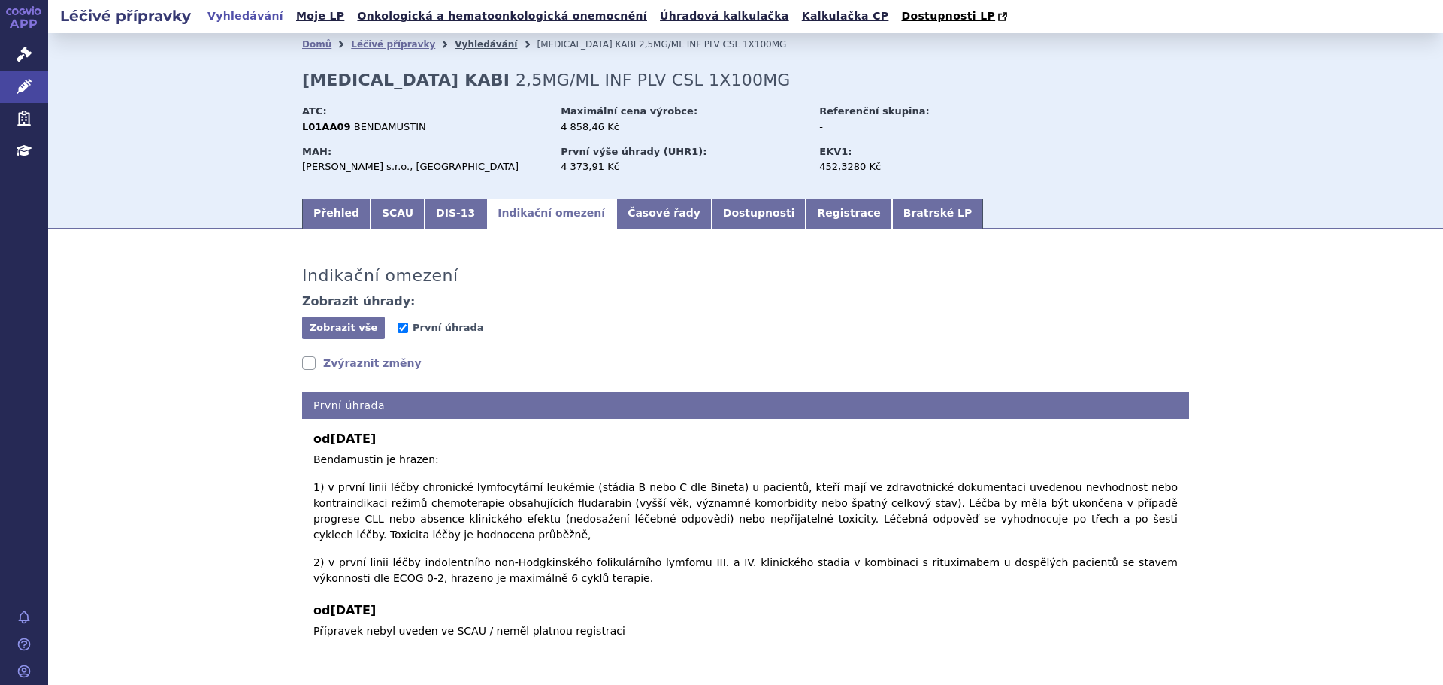
click at [470, 47] on link "Vyhledávání" at bounding box center [486, 44] width 62 height 11
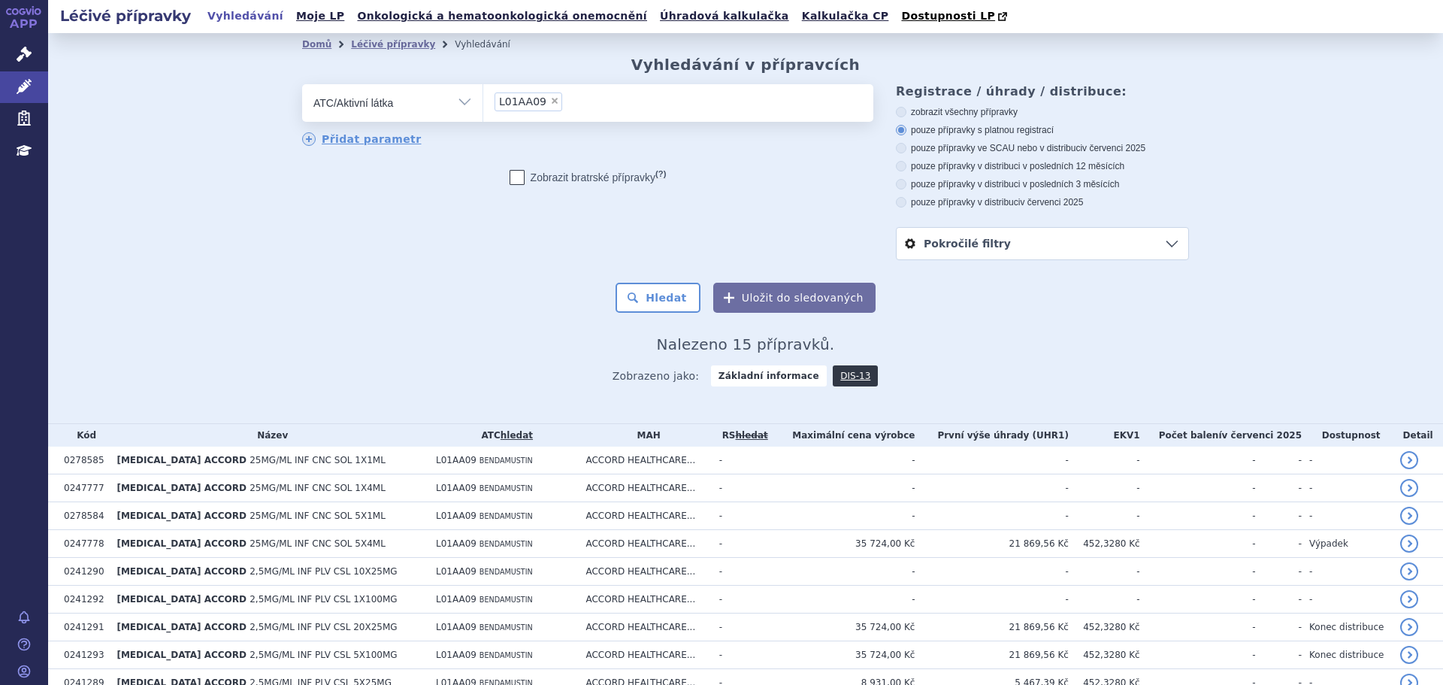
click at [550, 98] on span "×" at bounding box center [554, 100] width 9 height 9
click at [483, 98] on select "L01AA09" at bounding box center [482, 102] width 1 height 38
select select
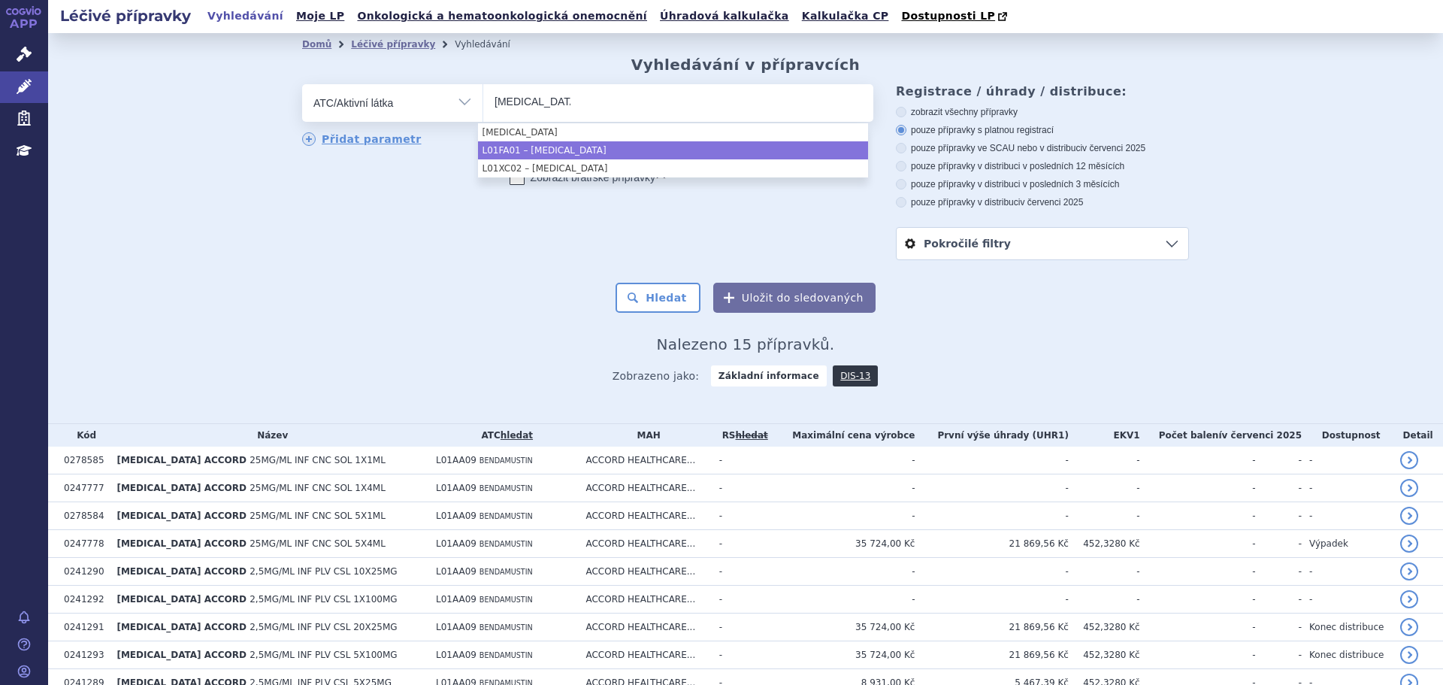
type input "[MEDICAL_DATA]"
select select "L01FA01"
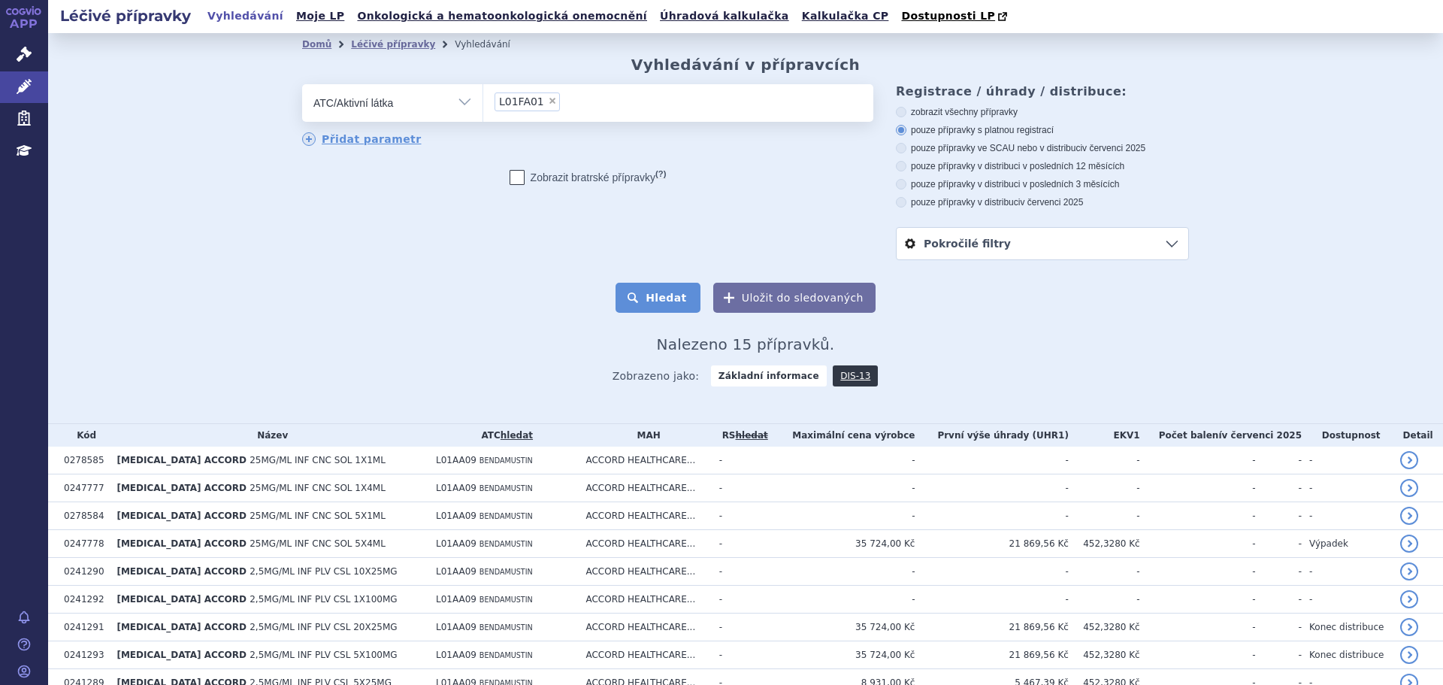
click at [647, 298] on button "Hledat" at bounding box center [658, 298] width 85 height 30
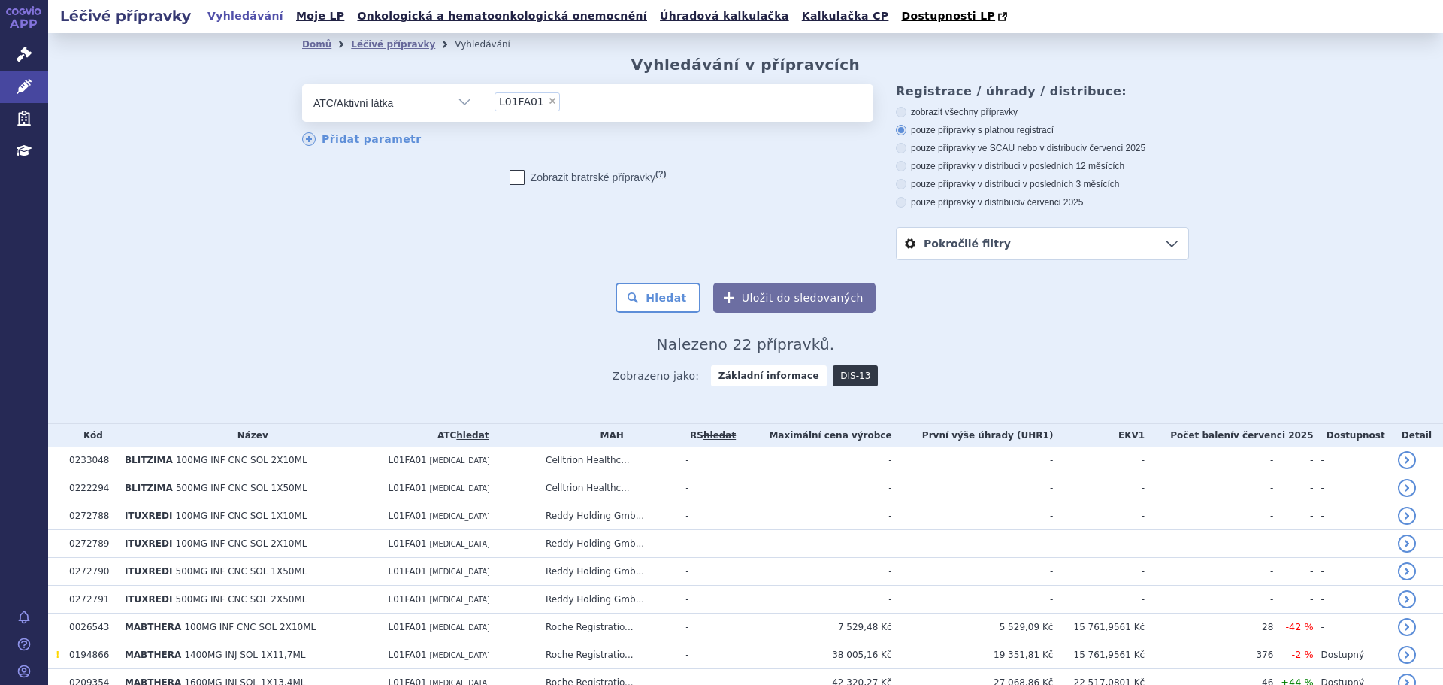
scroll to position [435, 0]
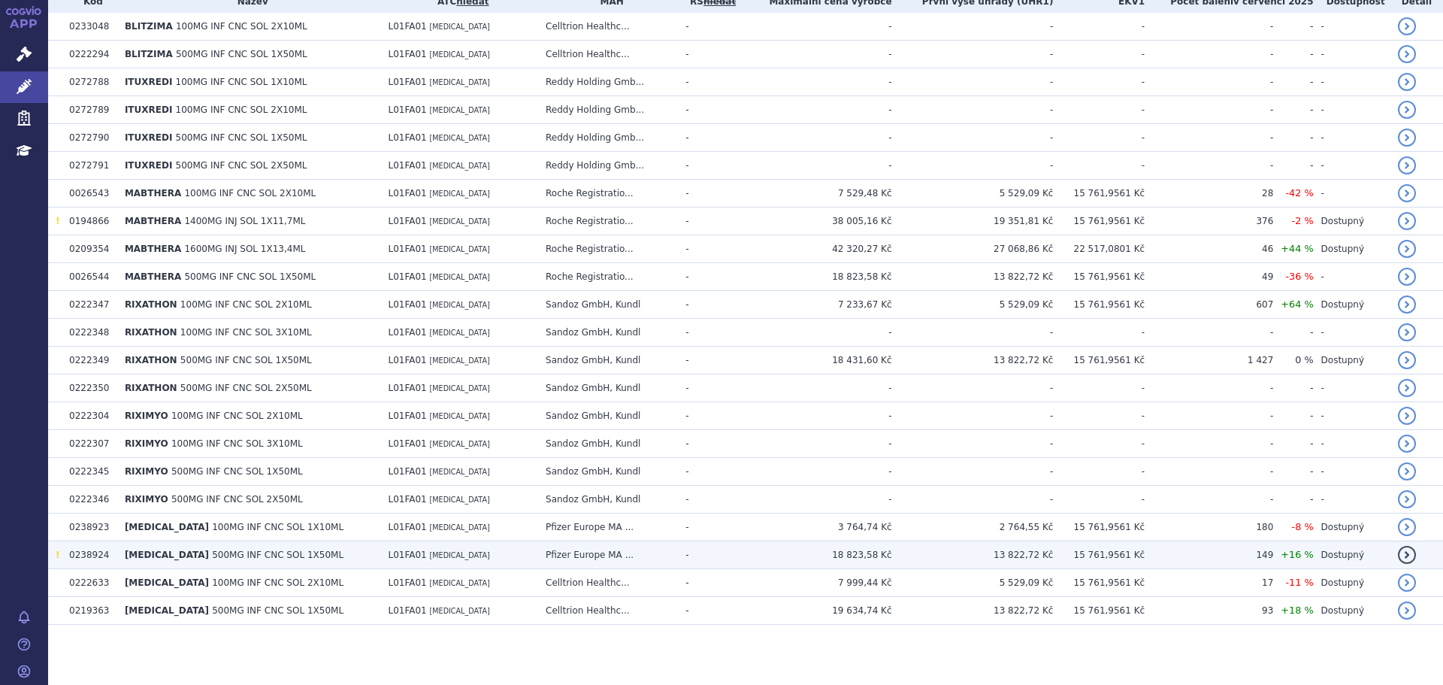
click at [538, 551] on td "Pfizer Europe MA ..." at bounding box center [608, 555] width 140 height 28
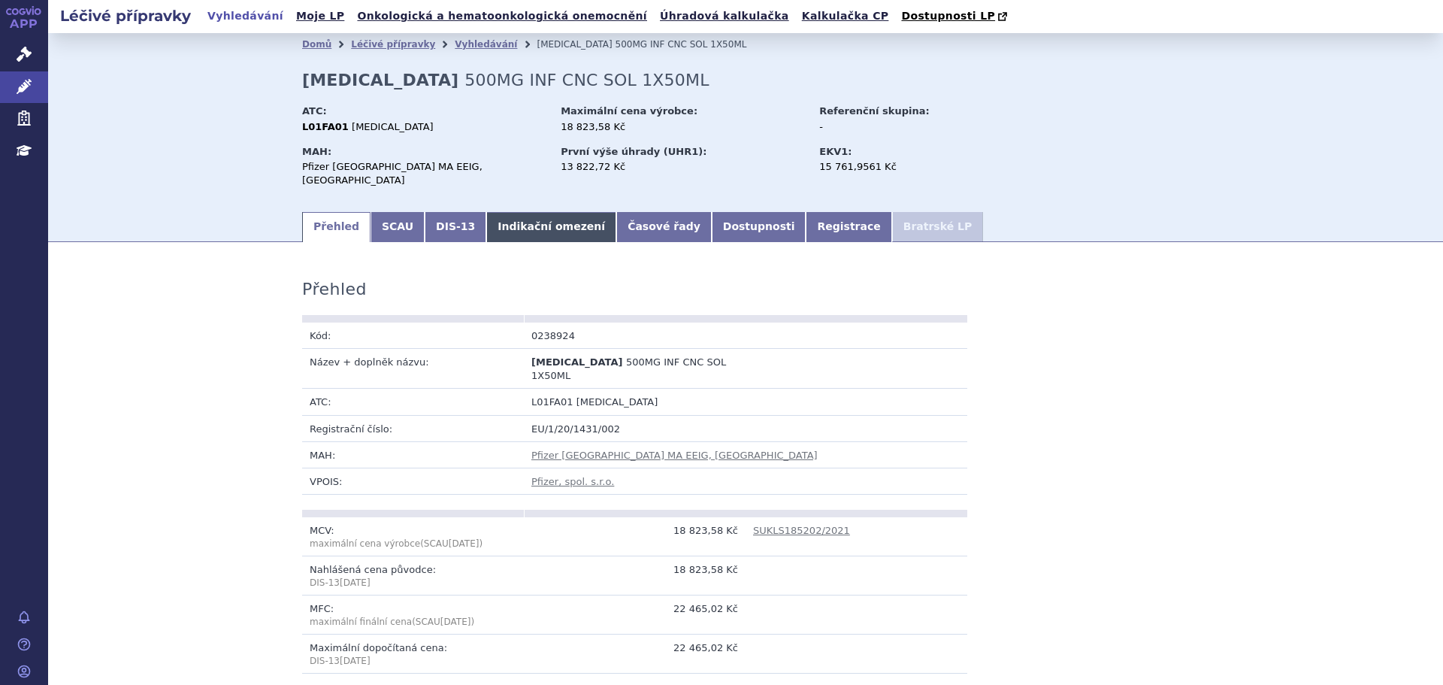
click at [486, 215] on link "Indikační omezení" at bounding box center [551, 227] width 130 height 30
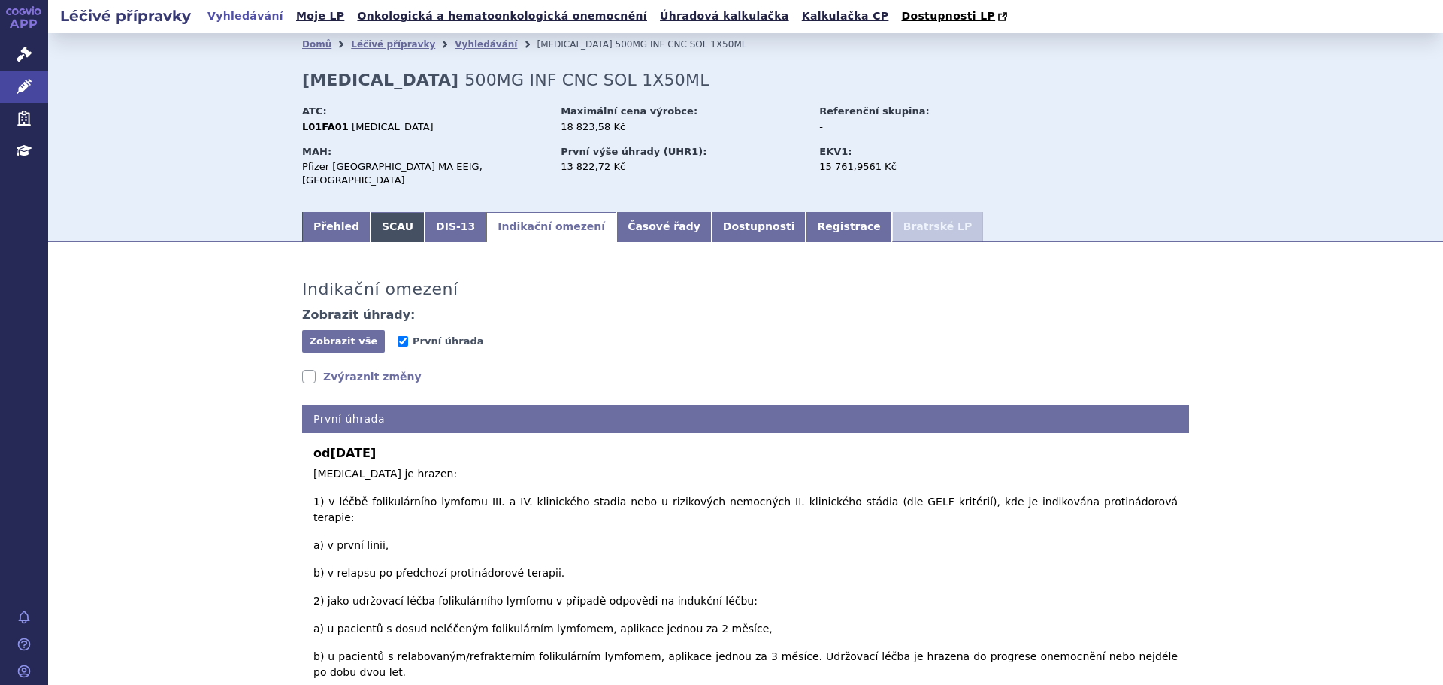
click at [379, 219] on link "SCAU" at bounding box center [398, 227] width 54 height 30
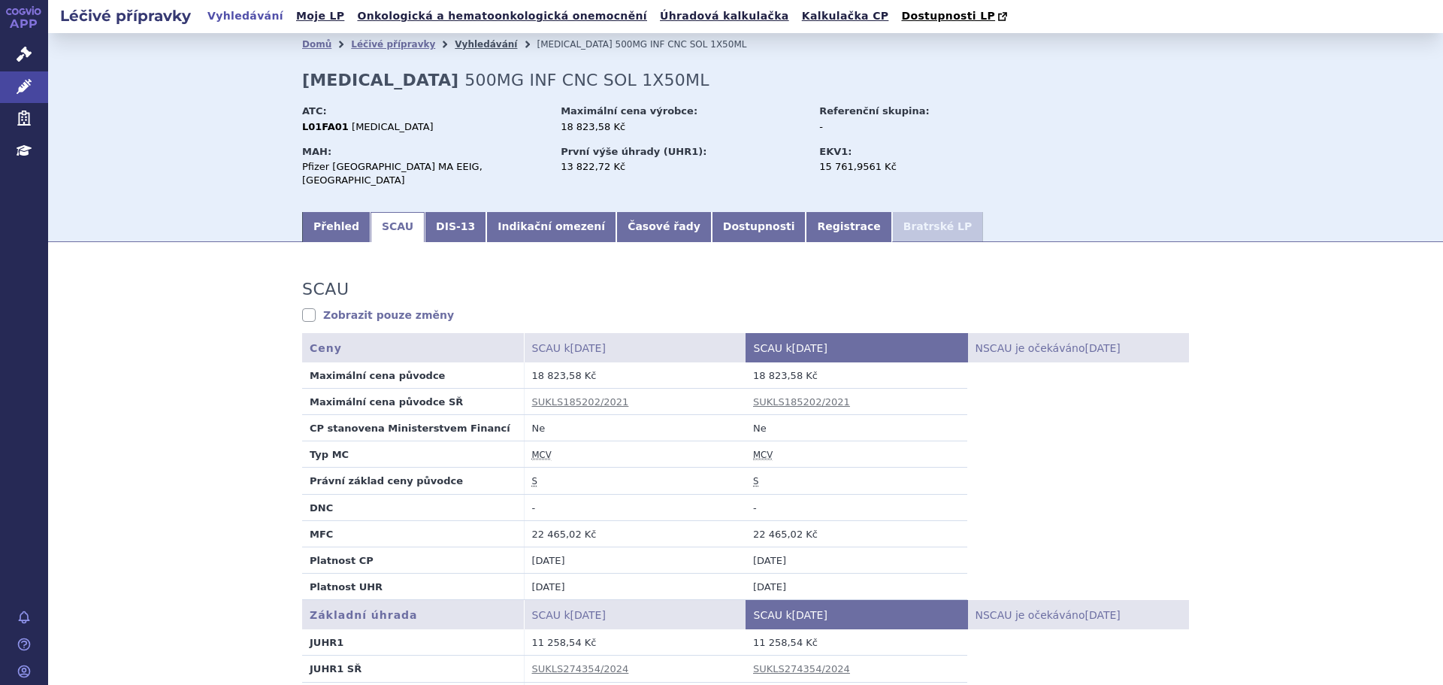
click at [455, 46] on link "Vyhledávání" at bounding box center [486, 44] width 62 height 11
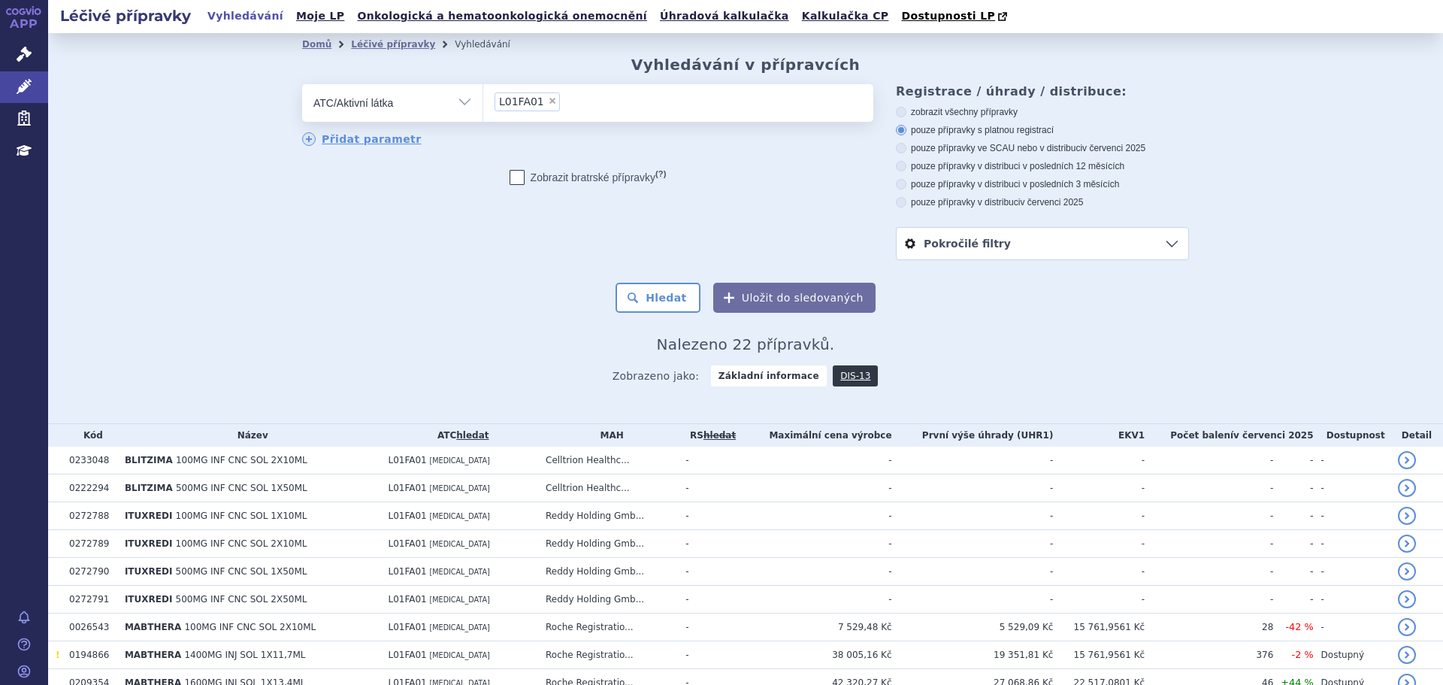
click at [548, 102] on span "×" at bounding box center [552, 100] width 9 height 9
click at [483, 102] on select "L01FA01" at bounding box center [482, 102] width 1 height 38
select select
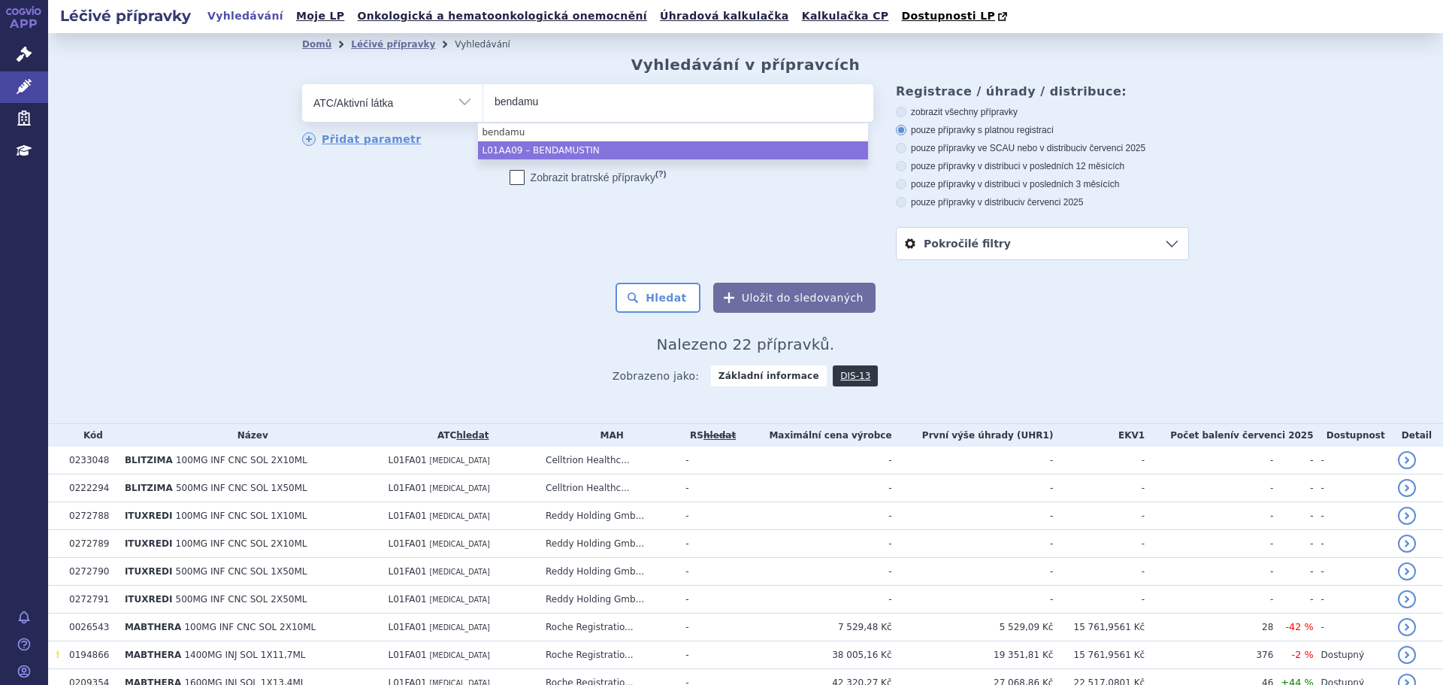
type input "bendamu"
select select "L01AA09"
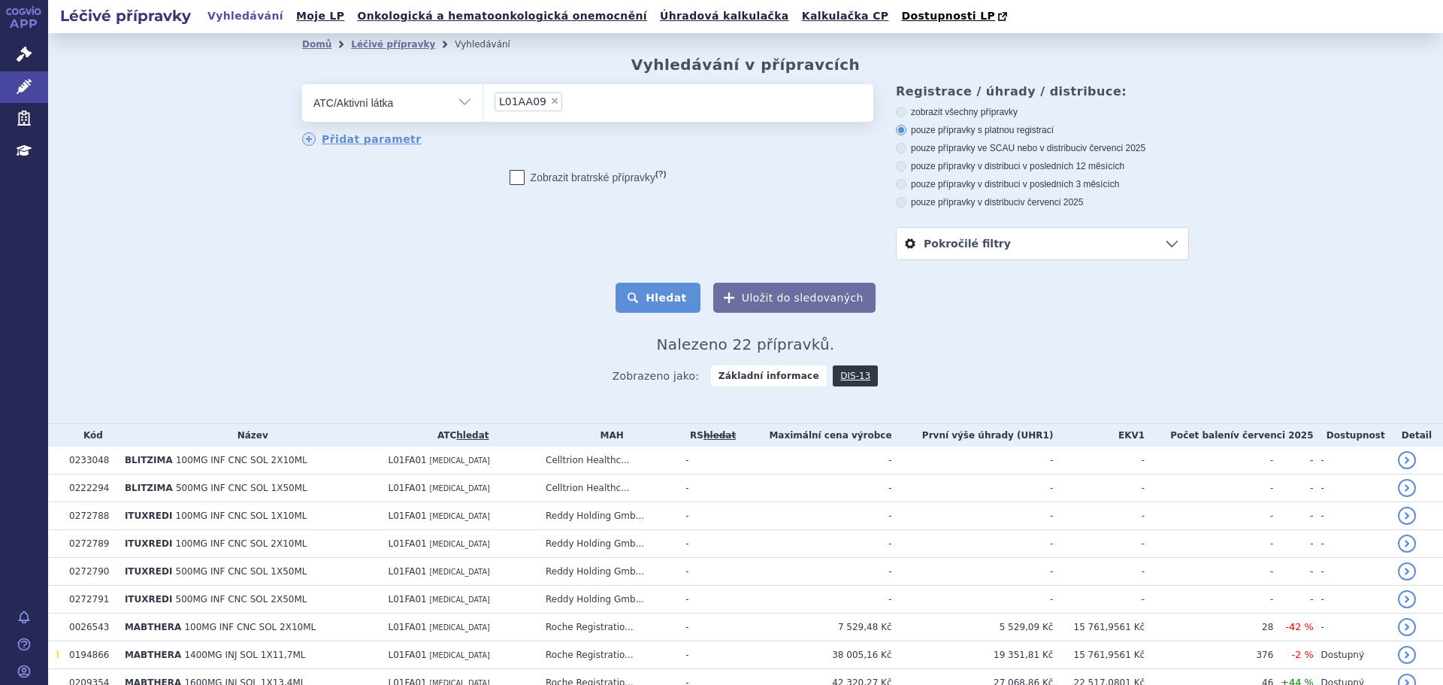
click at [658, 290] on button "Hledat" at bounding box center [658, 298] width 85 height 30
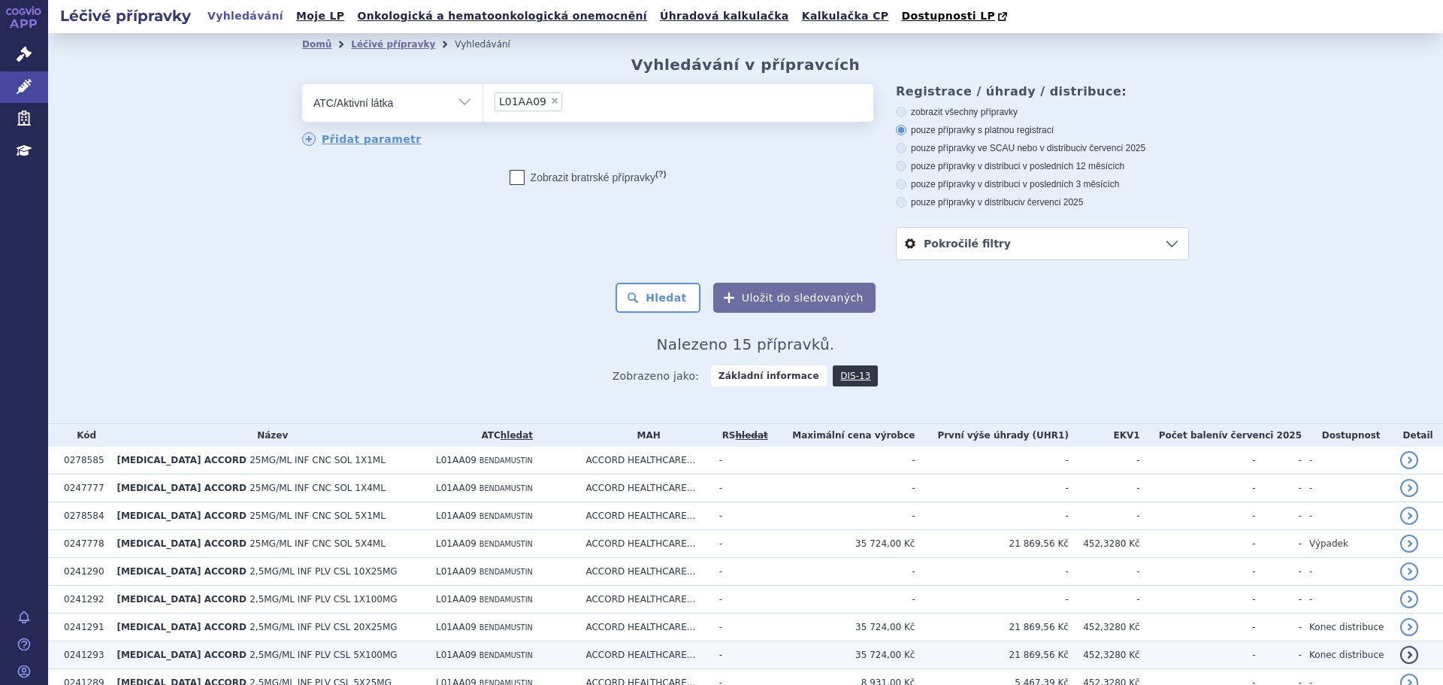
scroll to position [240, 0]
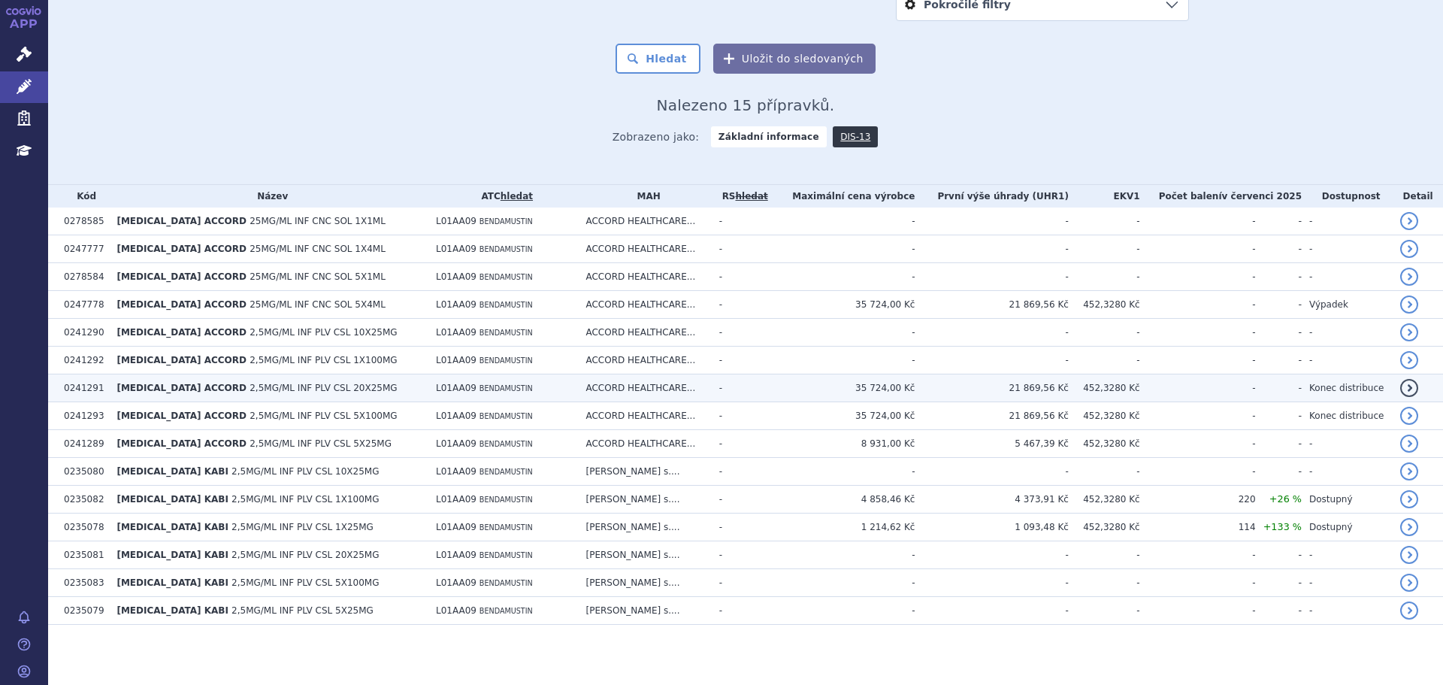
click at [568, 385] on td "L01AA09 BENDAMUSTIN" at bounding box center [503, 388] width 150 height 28
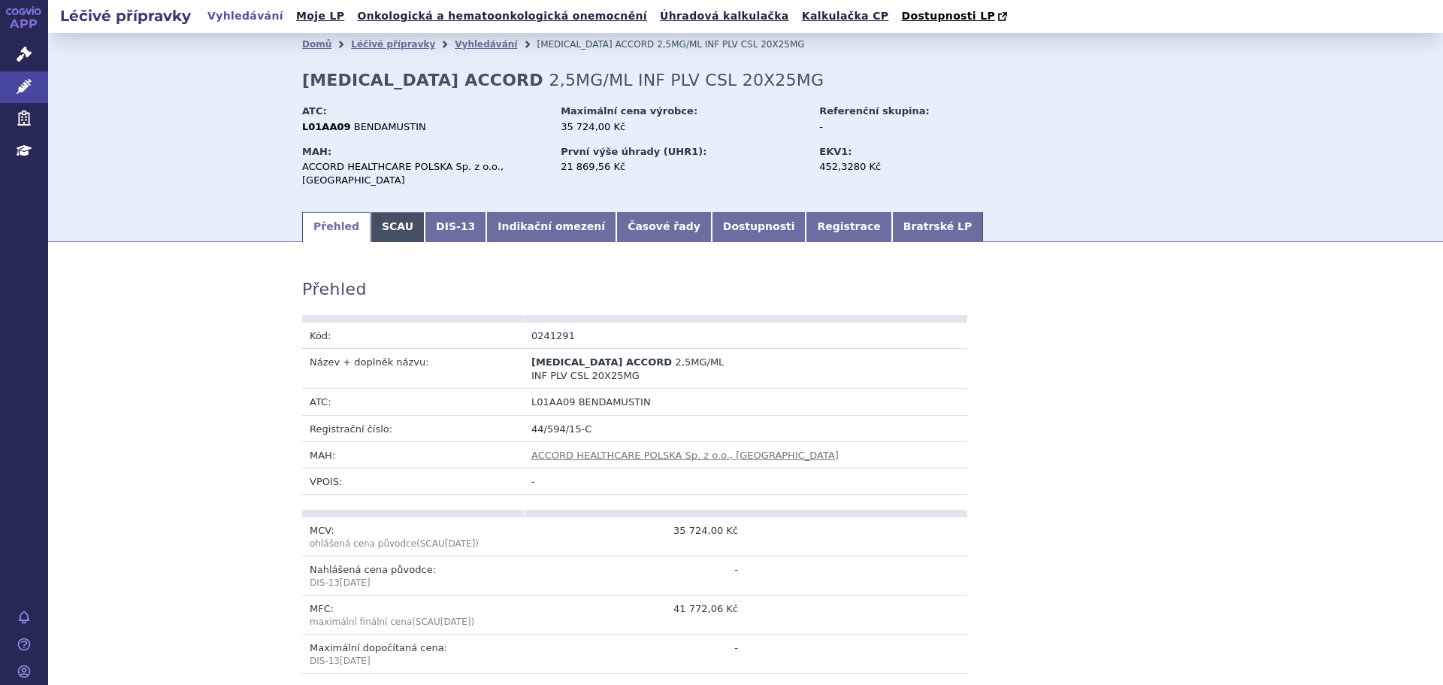
click at [380, 216] on link "SCAU" at bounding box center [398, 227] width 54 height 30
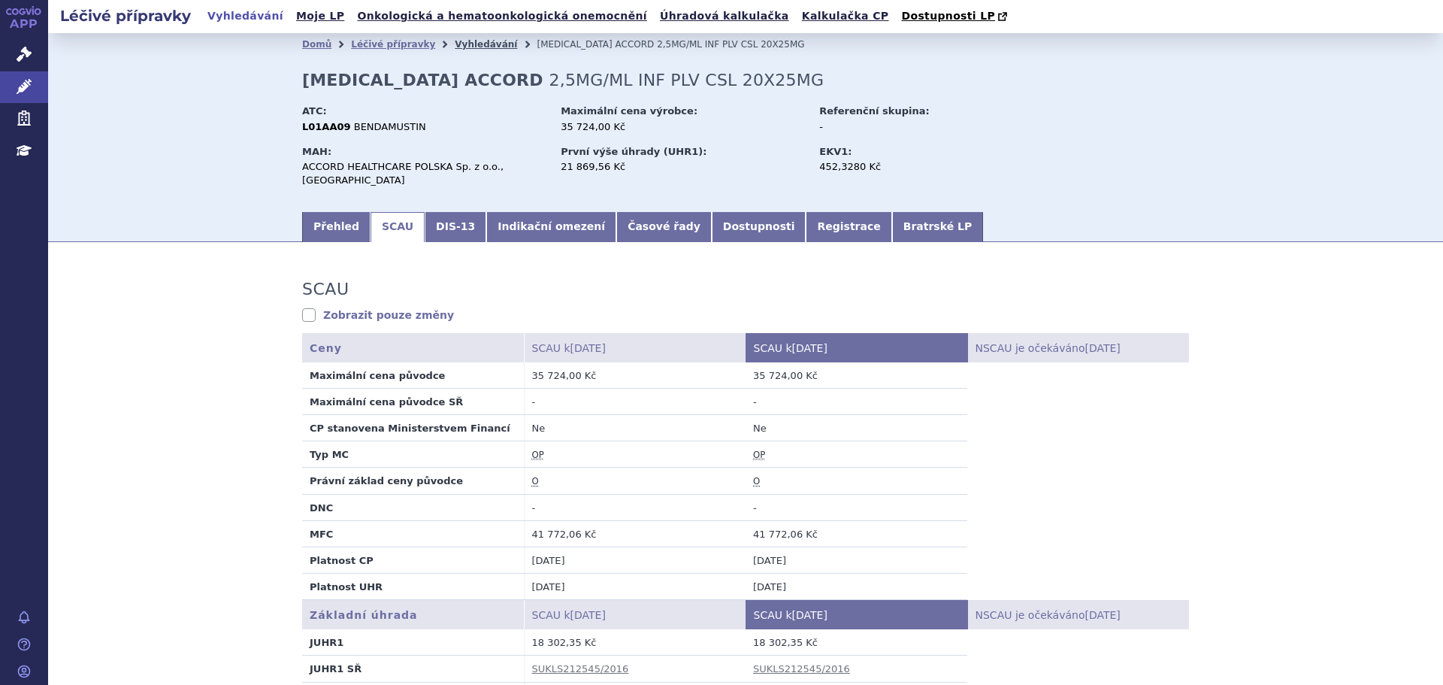
click at [455, 49] on link "Vyhledávání" at bounding box center [486, 44] width 62 height 11
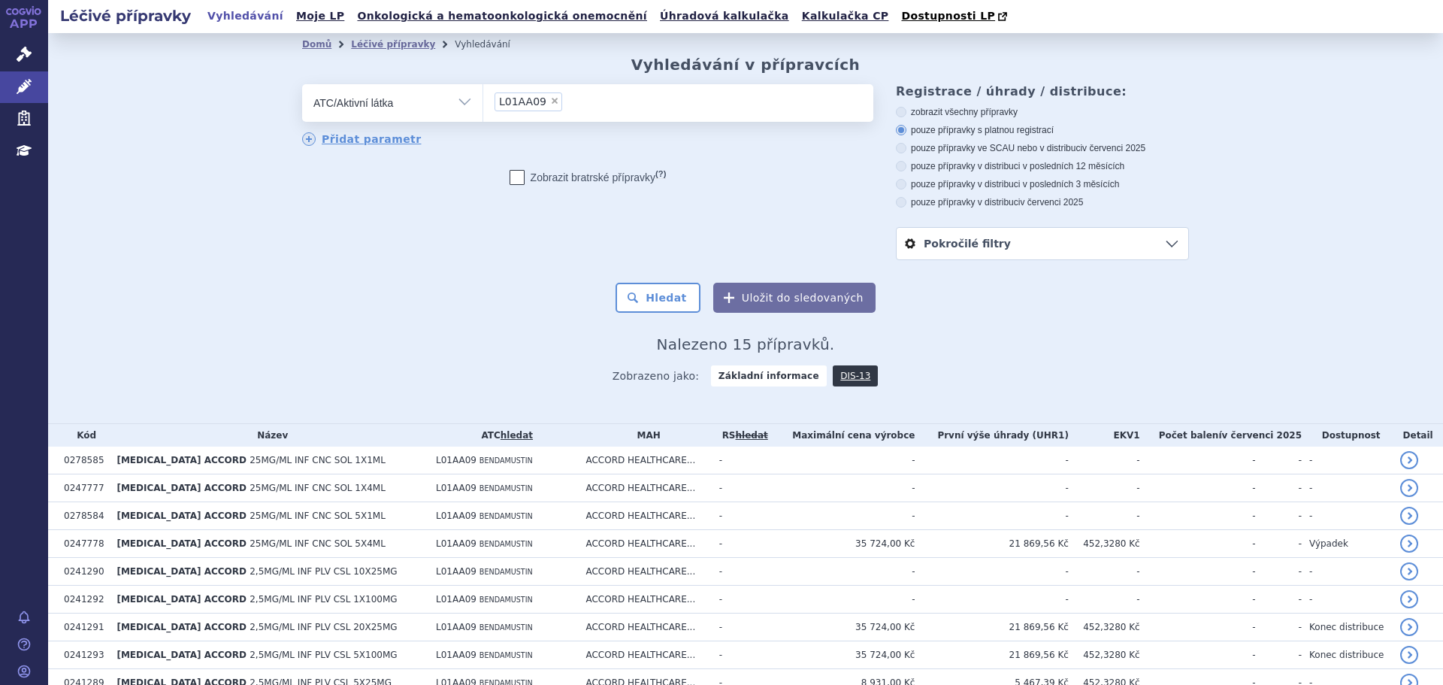
click at [410, 104] on select "Vše Přípravek/SUKL kód MAH VPOIS ATC/Aktivní látka Léková forma Síla" at bounding box center [392, 101] width 180 height 34
click at [550, 101] on span "×" at bounding box center [554, 100] width 9 height 9
click at [483, 101] on select "L01AA09" at bounding box center [482, 102] width 1 height 38
select select
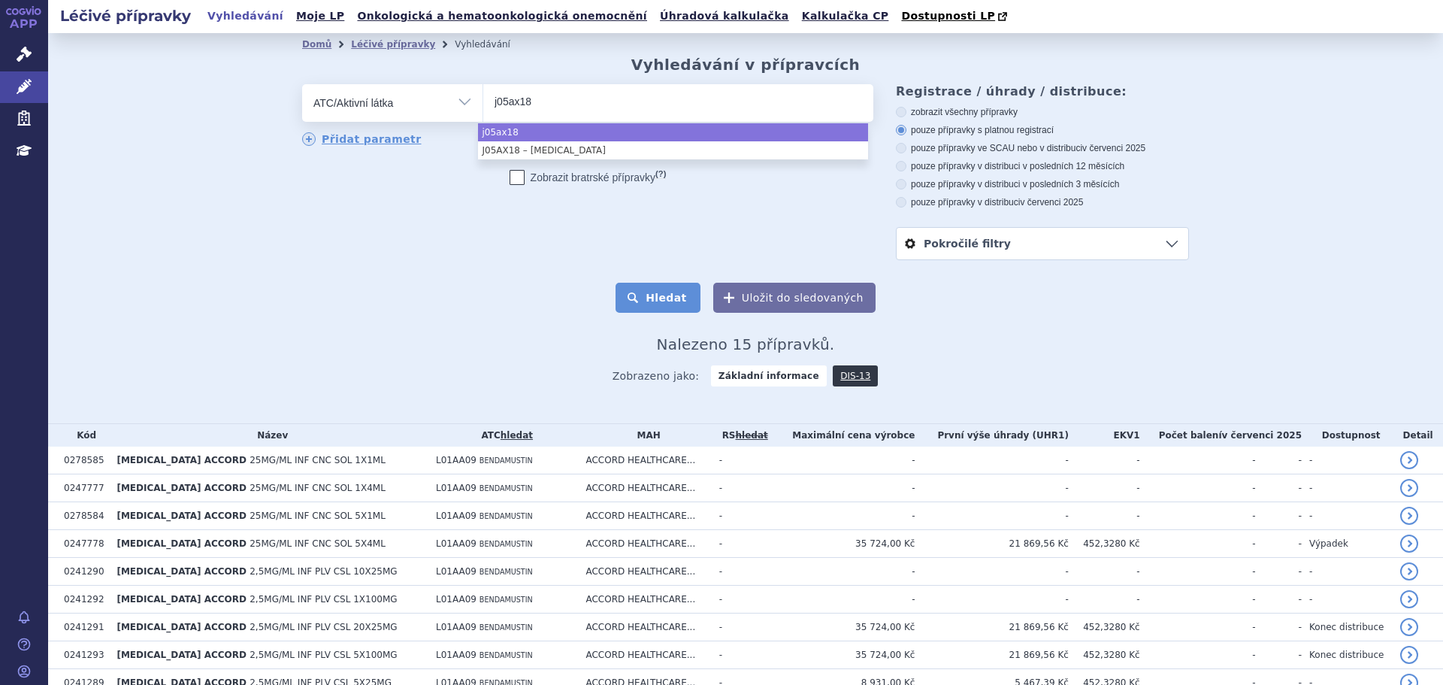
type input "j05ax18"
click at [640, 302] on button "Hledat" at bounding box center [658, 298] width 85 height 30
select select "j05ax18"
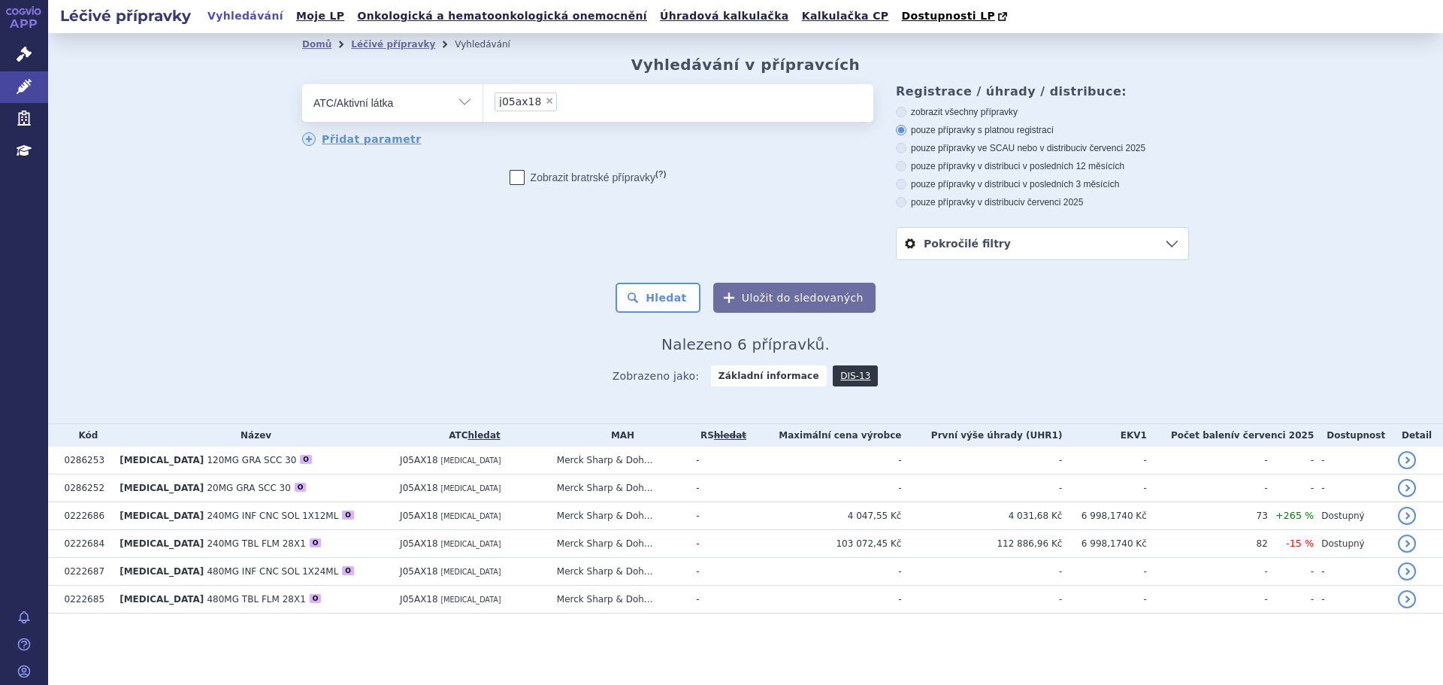
click at [938, 145] on label "pouze přípravky ve SCAU nebo v distribuci v červenci 2025" at bounding box center [1042, 148] width 293 height 12
click at [907, 145] on input "pouze přípravky ve SCAU nebo v distribuci v červenci 2025" at bounding box center [902, 150] width 10 height 10
radio input "true"
click at [922, 114] on label "zobrazit všechny přípravky" at bounding box center [1042, 112] width 293 height 12
click at [907, 114] on input "zobrazit všechny přípravky" at bounding box center [902, 114] width 10 height 10
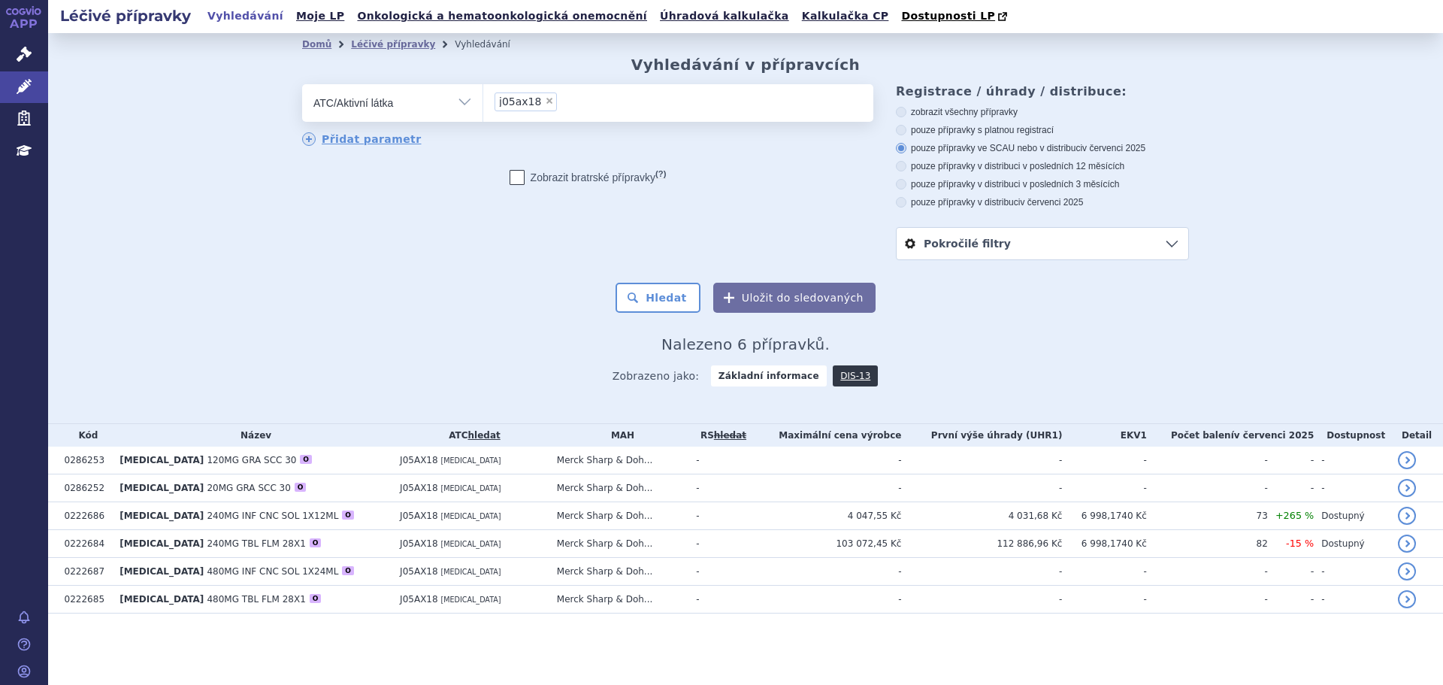
radio input "true"
click at [685, 299] on button "Hledat" at bounding box center [658, 298] width 85 height 30
click at [545, 101] on span "×" at bounding box center [549, 100] width 9 height 9
click at [483, 101] on select "j05ax18" at bounding box center [482, 102] width 1 height 38
select select
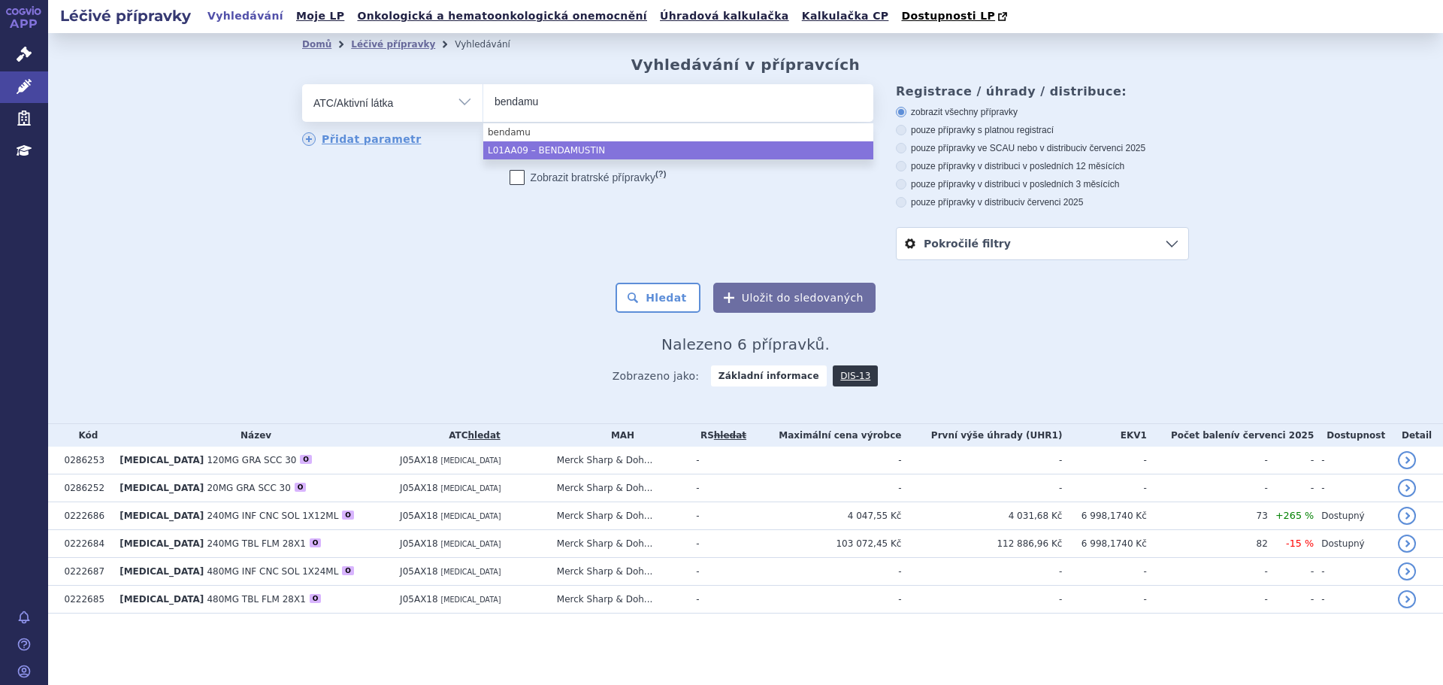
type input "bendamu"
select select "L01AA09"
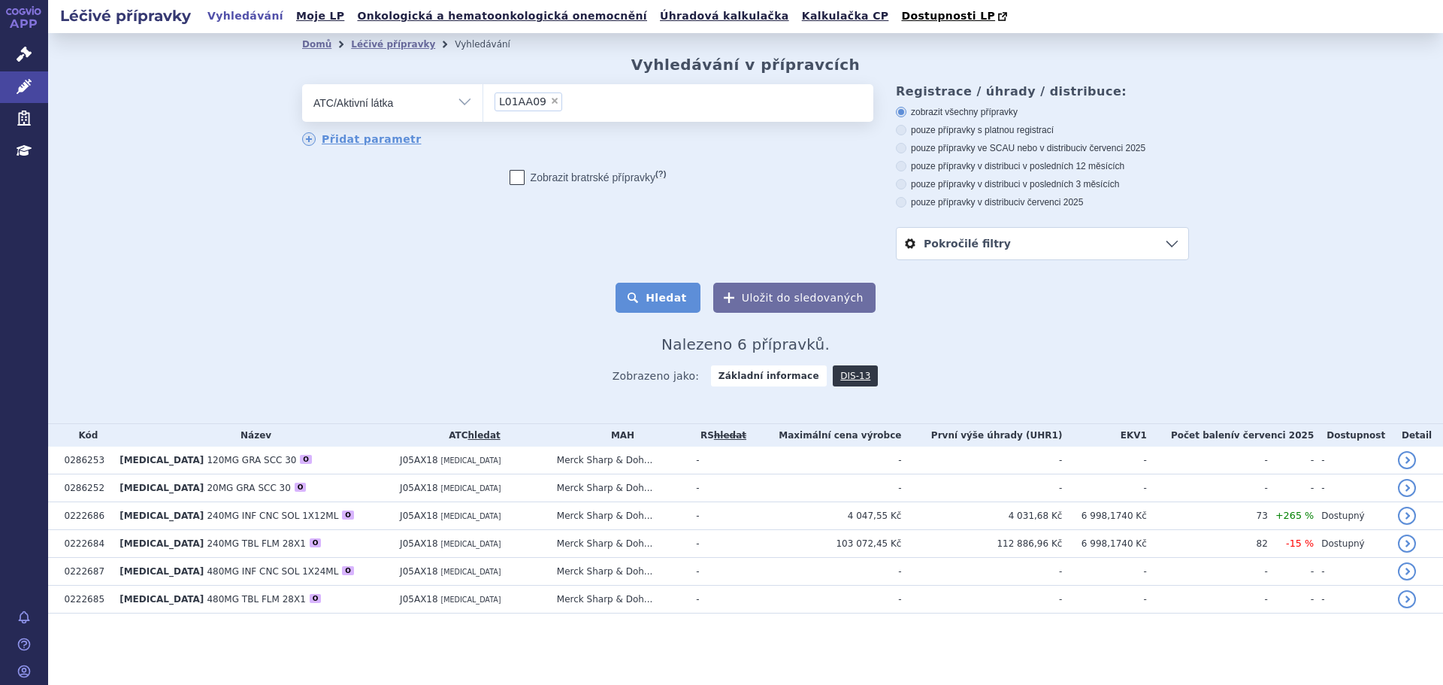
click at [672, 286] on button "Hledat" at bounding box center [658, 298] width 85 height 30
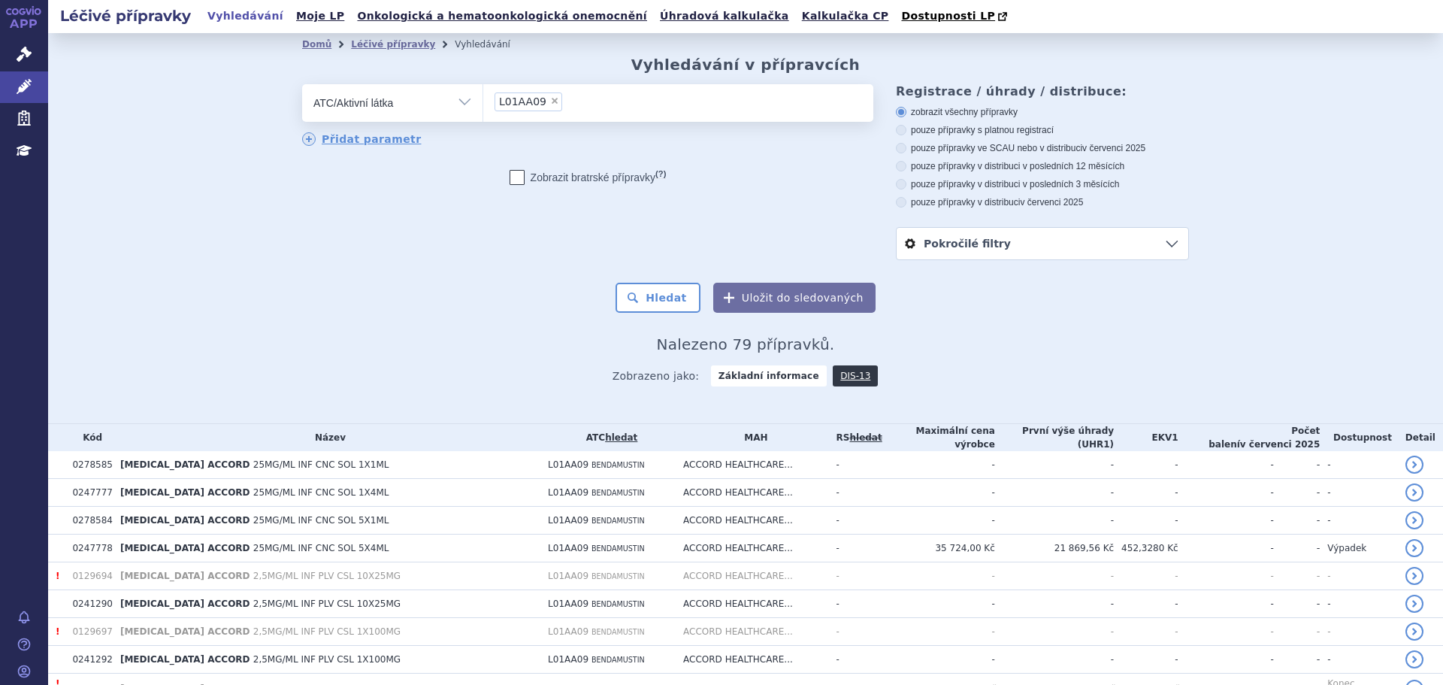
click at [550, 101] on span "×" at bounding box center [554, 100] width 9 height 9
click at [483, 101] on select "L01AA09" at bounding box center [482, 102] width 1 height 38
select select
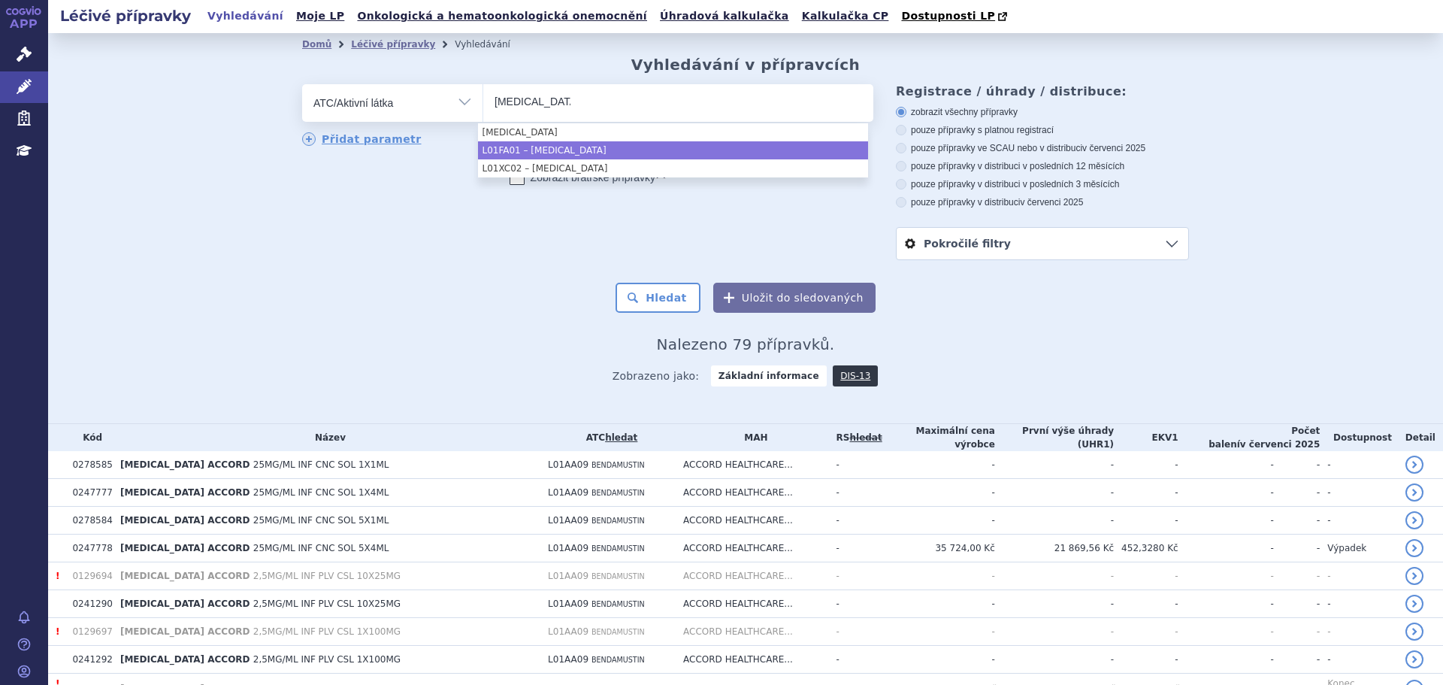
type input "rituximab"
click at [592, 150] on li "L01FA01 – RITUXIMAB" at bounding box center [673, 150] width 390 height 18
select select "L01FA01"
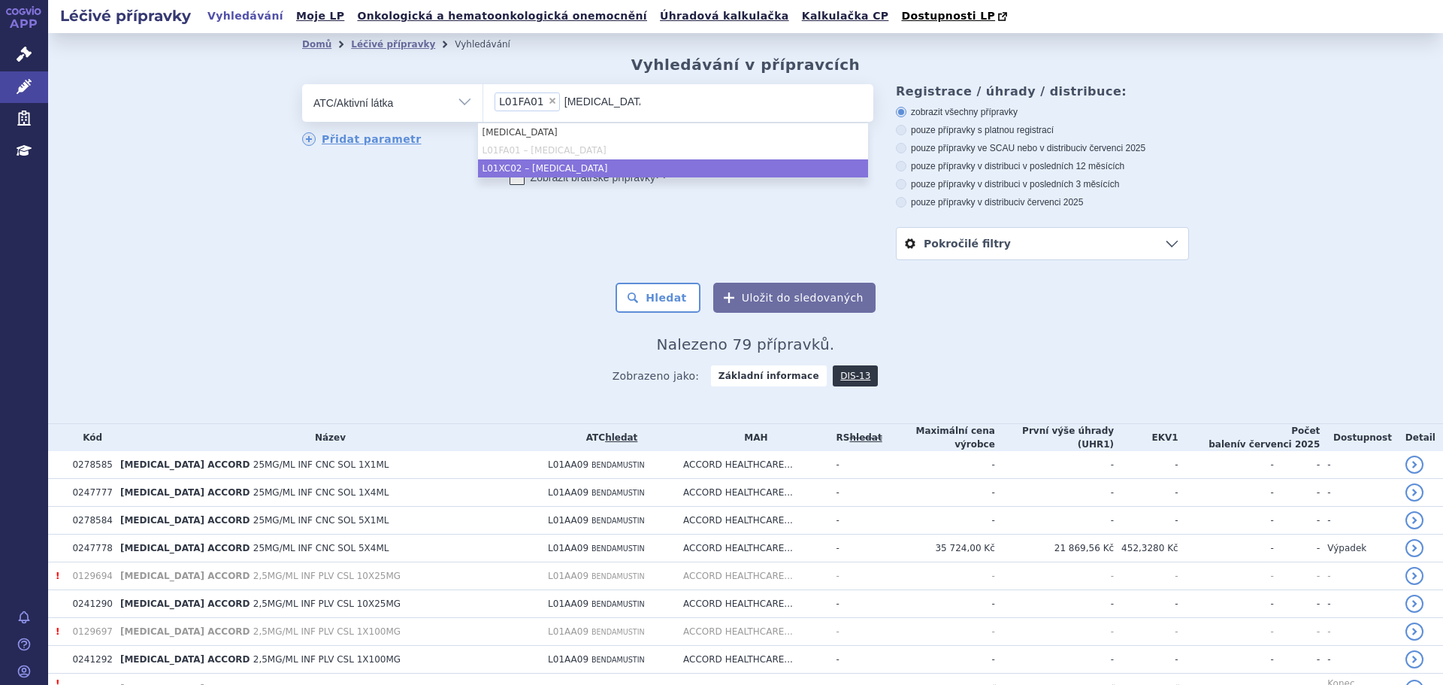
click at [596, 165] on li "L01XC02 – RITUXIMAB" at bounding box center [673, 168] width 390 height 18
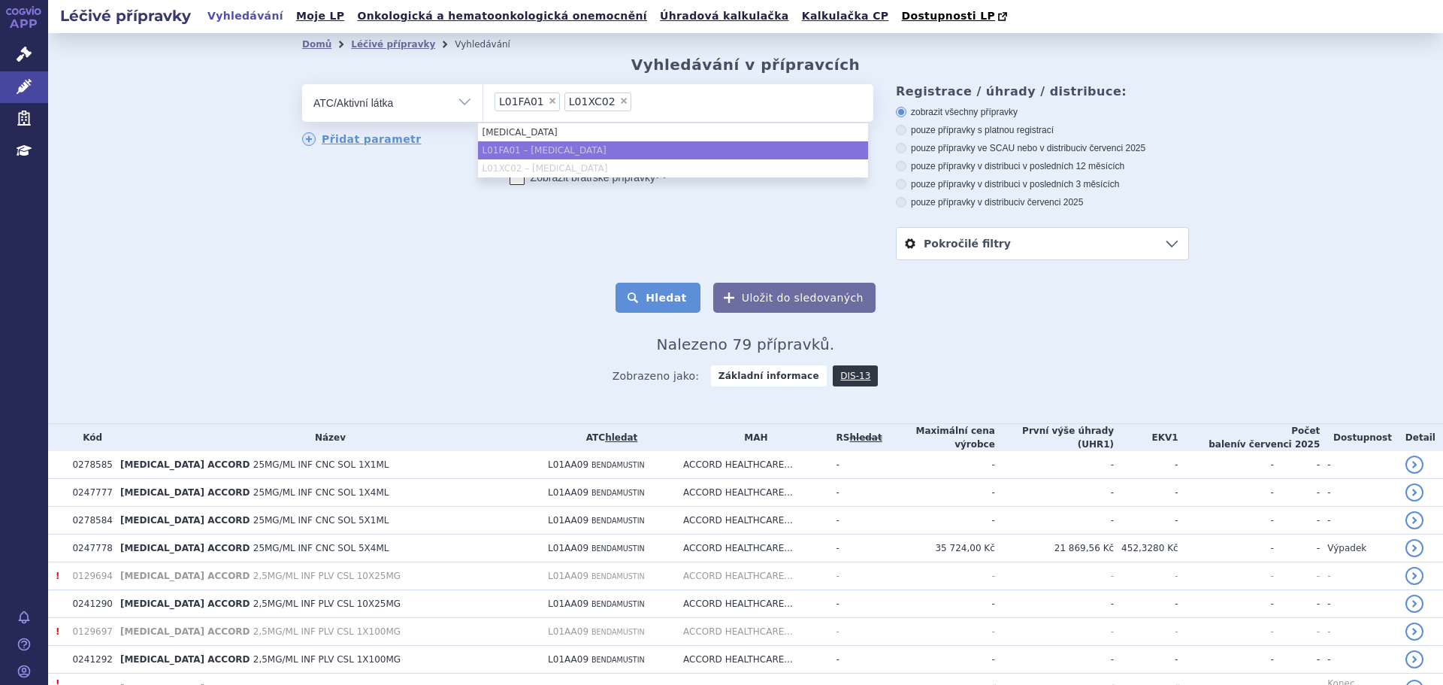
click at [669, 299] on button "Hledat" at bounding box center [658, 298] width 85 height 30
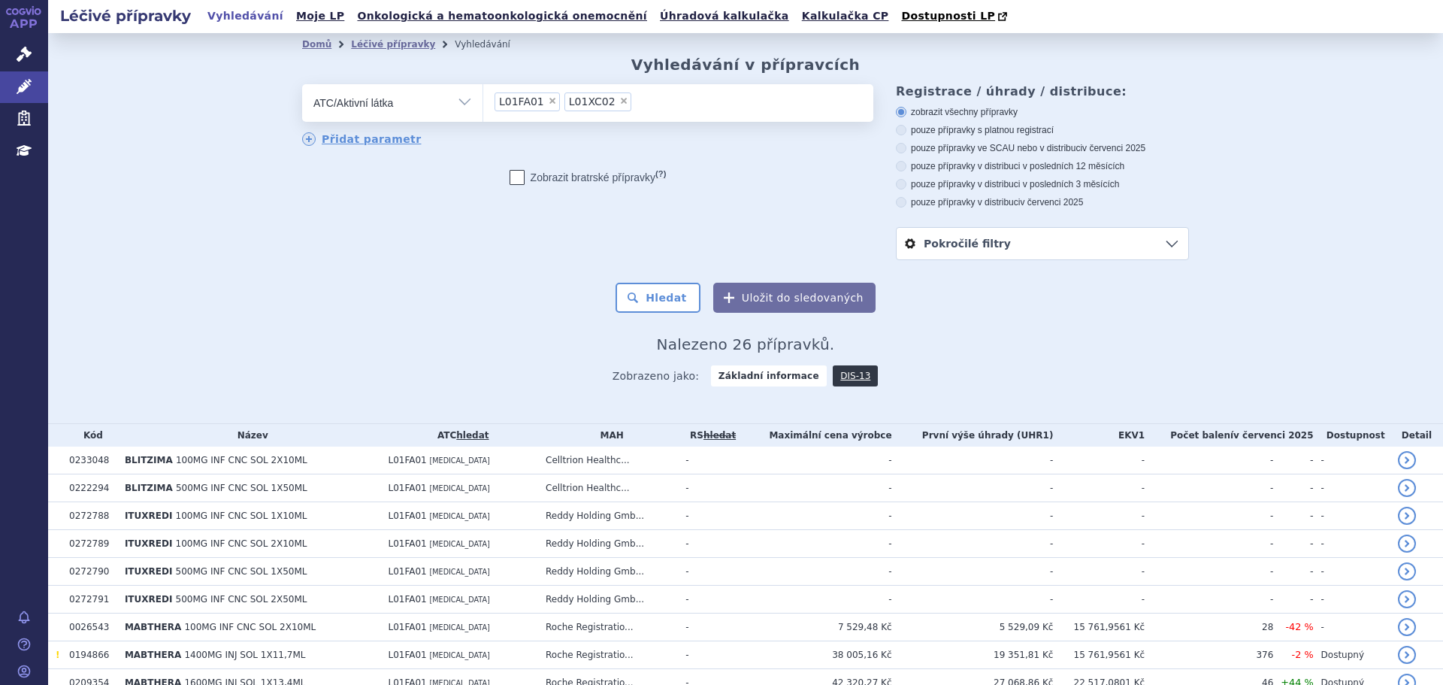
click at [619, 100] on span "×" at bounding box center [623, 100] width 9 height 9
click at [483, 100] on select "L01FA01 L01XC02" at bounding box center [482, 102] width 1 height 38
click at [548, 104] on span "×" at bounding box center [552, 100] width 9 height 9
click at [483, 104] on select "L01FA01" at bounding box center [482, 102] width 1 height 38
select select
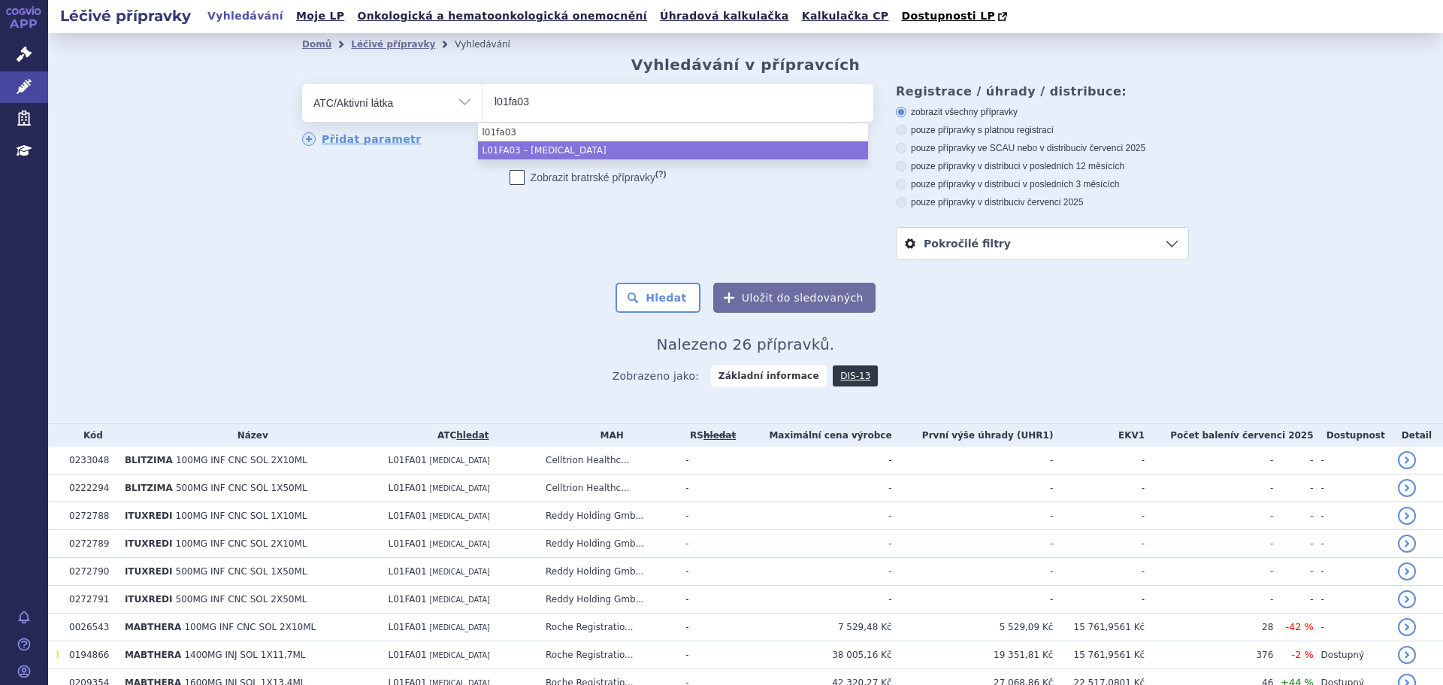
type input "l01fa03"
select select "L01FA03"
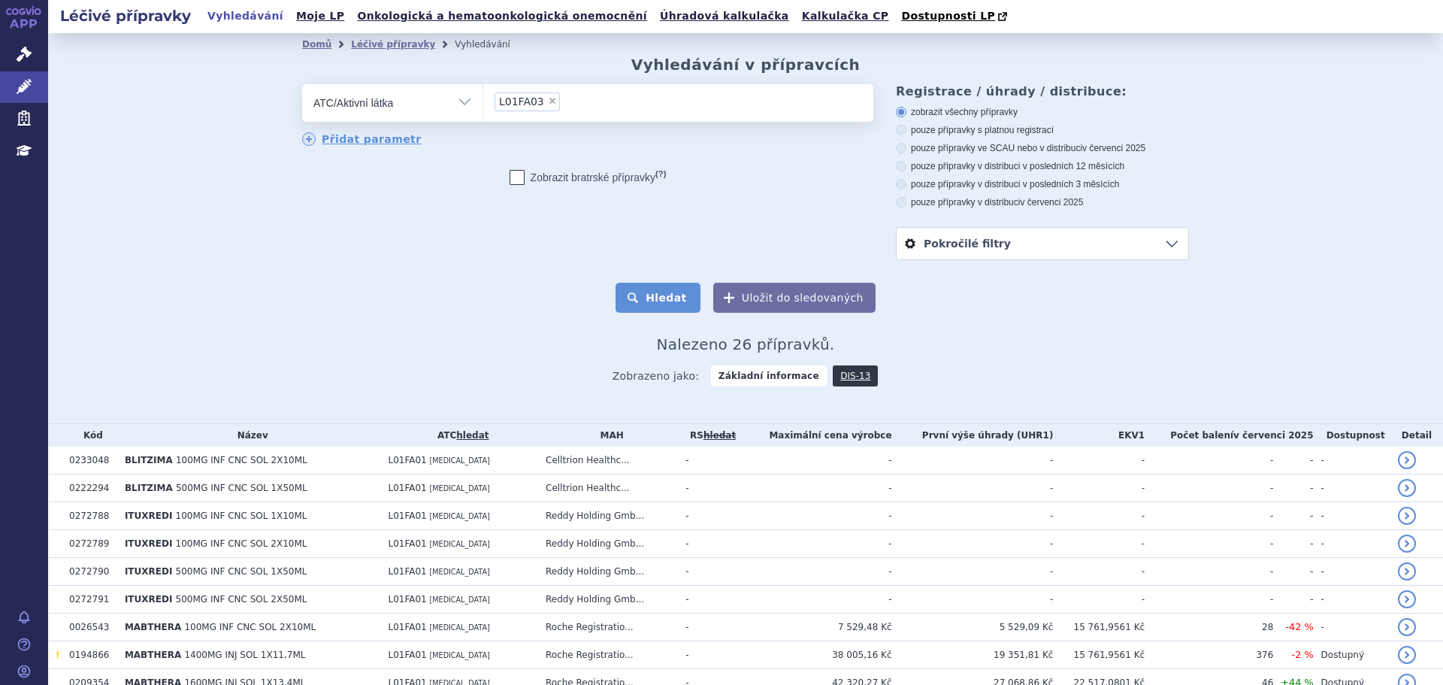
click at [682, 307] on button "Hledat" at bounding box center [658, 298] width 85 height 30
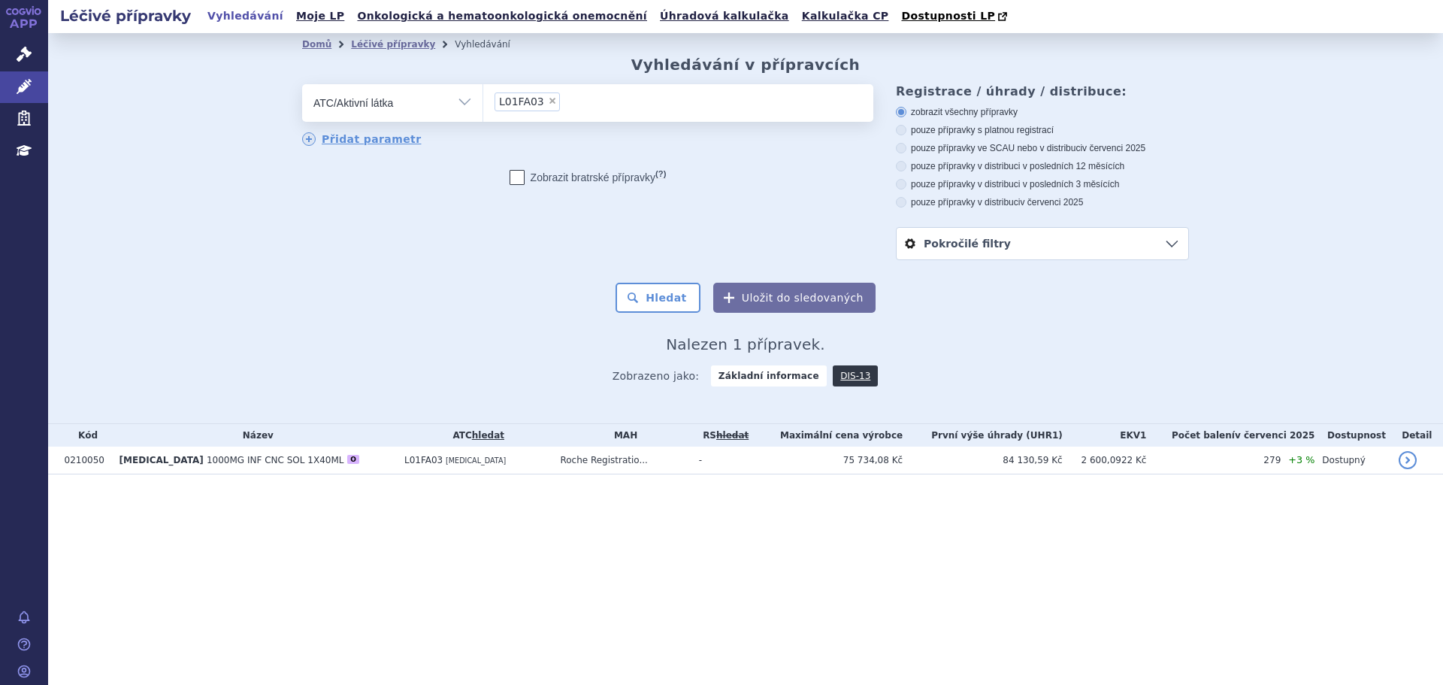
click at [548, 104] on span "×" at bounding box center [552, 100] width 9 height 9
click at [483, 104] on select "L01FA03" at bounding box center [482, 102] width 1 height 38
select select
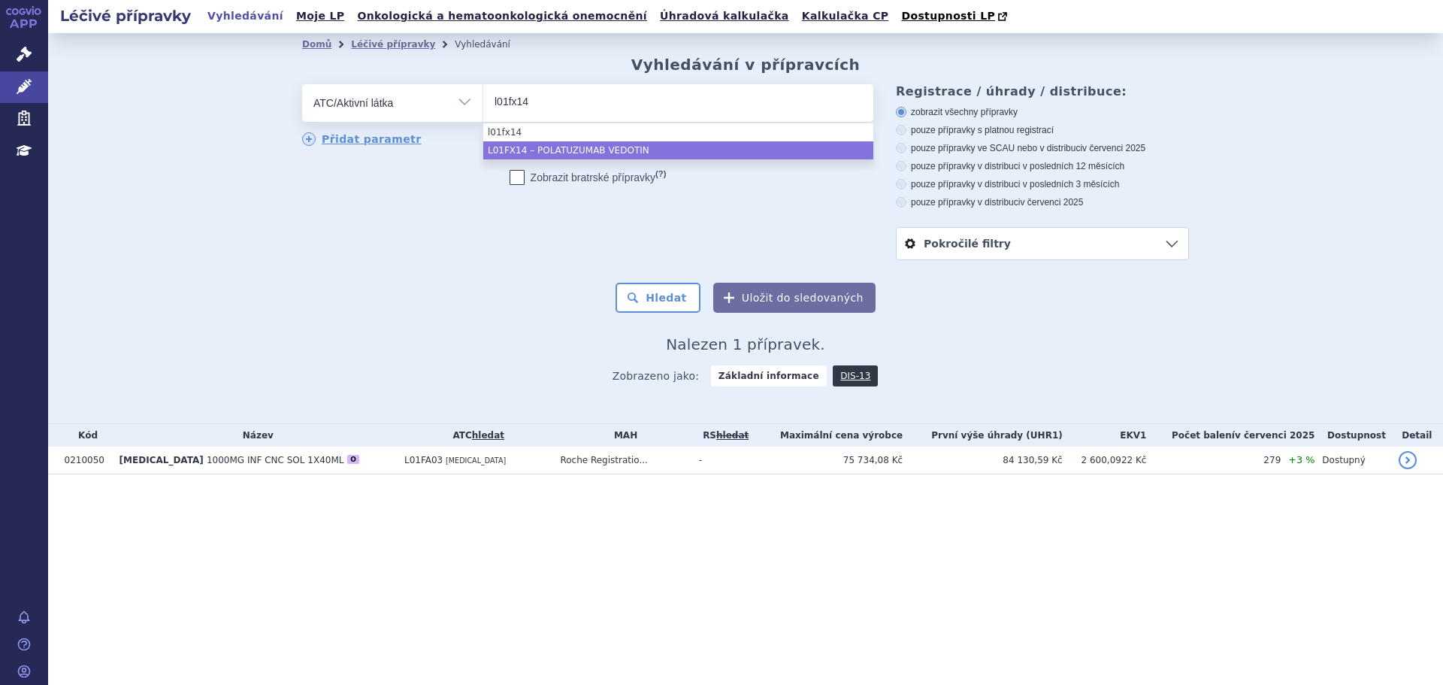
type input "l01fx14"
drag, startPoint x: 686, startPoint y: 283, endPoint x: 681, endPoint y: 295, distance: 13.1
click at [683, 291] on form "odstranit Vše Přípravek/SUKL kód MAH VPOIS ATC/Aktivní látka (?)" at bounding box center [745, 198] width 887 height 228
select select "L01FX14"
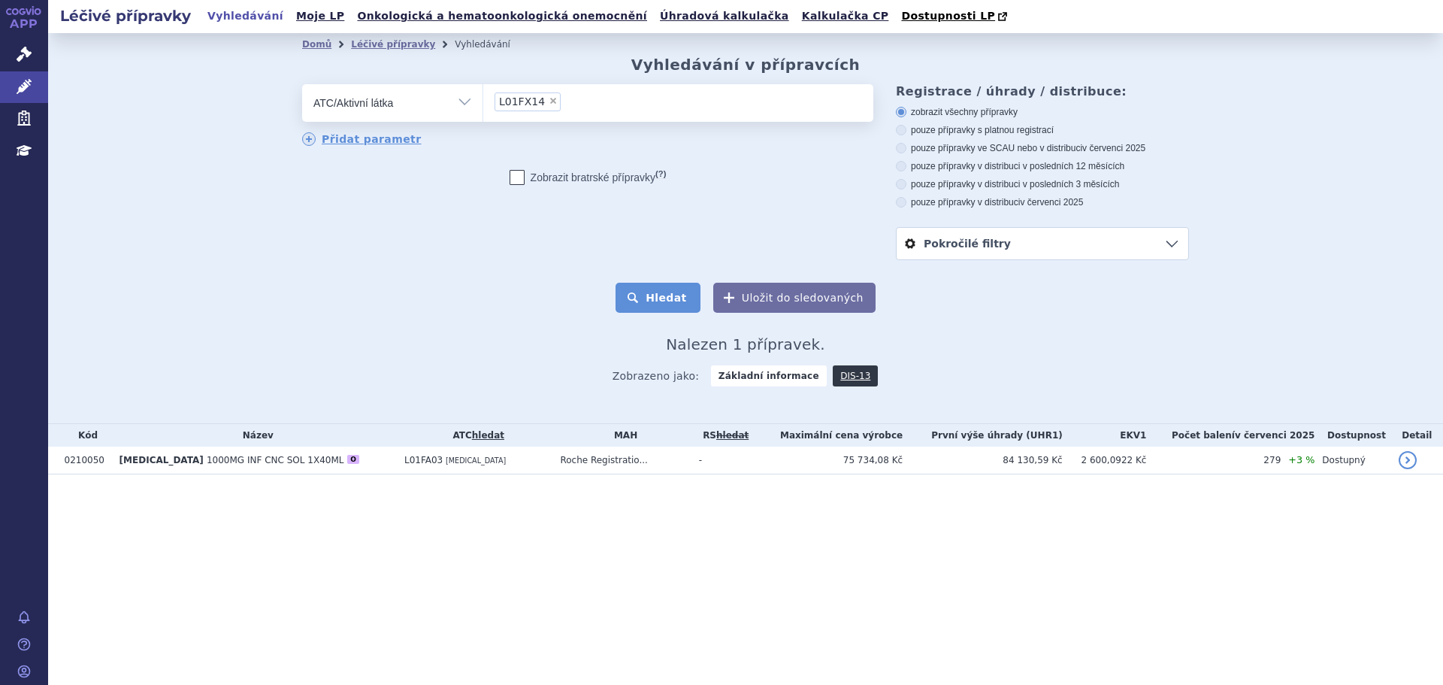
click at [677, 300] on button "Hledat" at bounding box center [658, 298] width 85 height 30
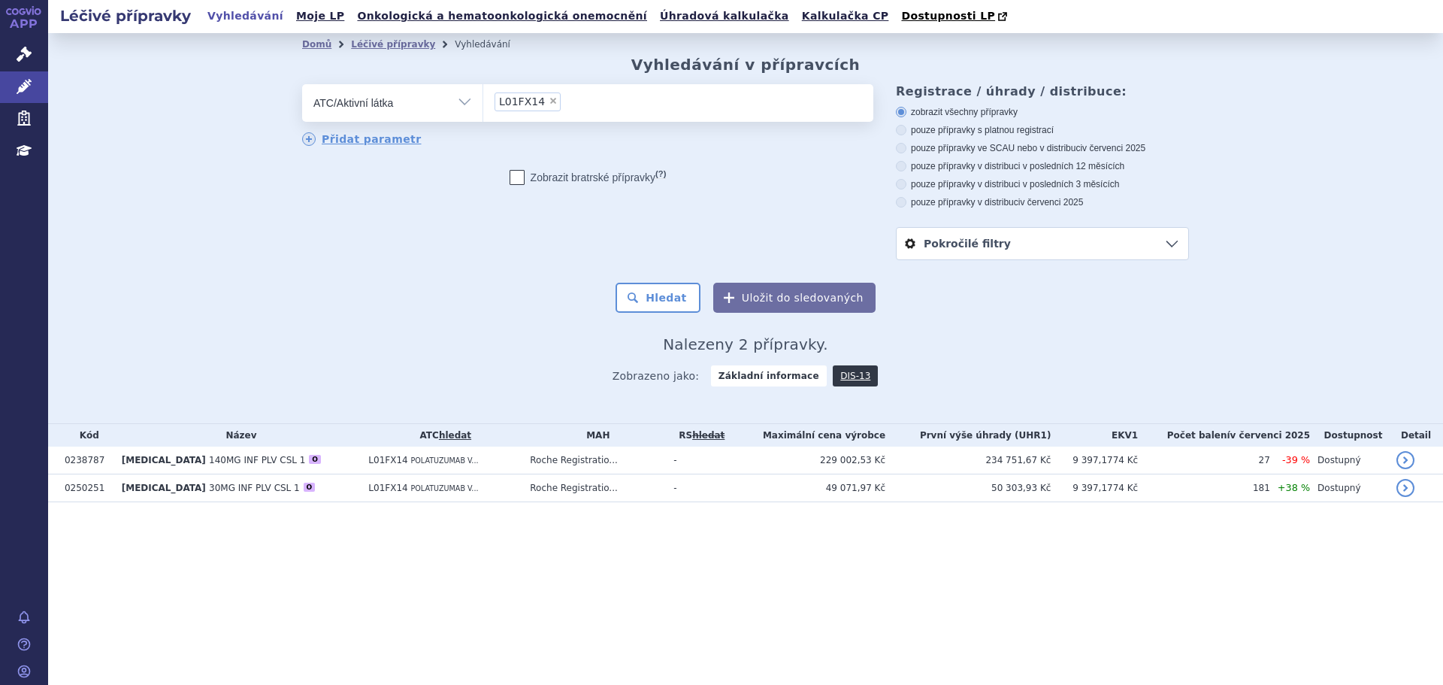
click at [565, 104] on input "L01FX14 × L01FX14" at bounding box center [569, 101] width 8 height 19
select select
type input "L01FX14"
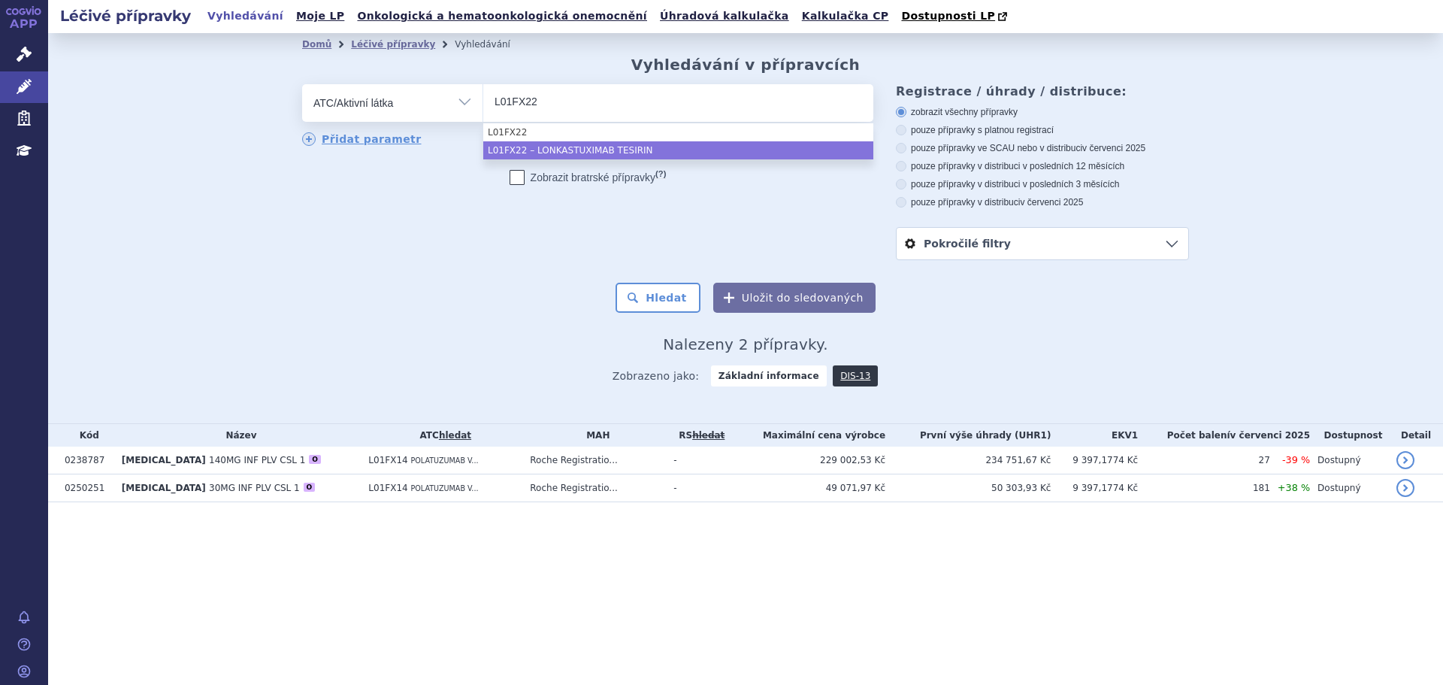
type input "L01FX22"
drag, startPoint x: 623, startPoint y: 142, endPoint x: 642, endPoint y: 172, distance: 35.4
select select "L01FX22"
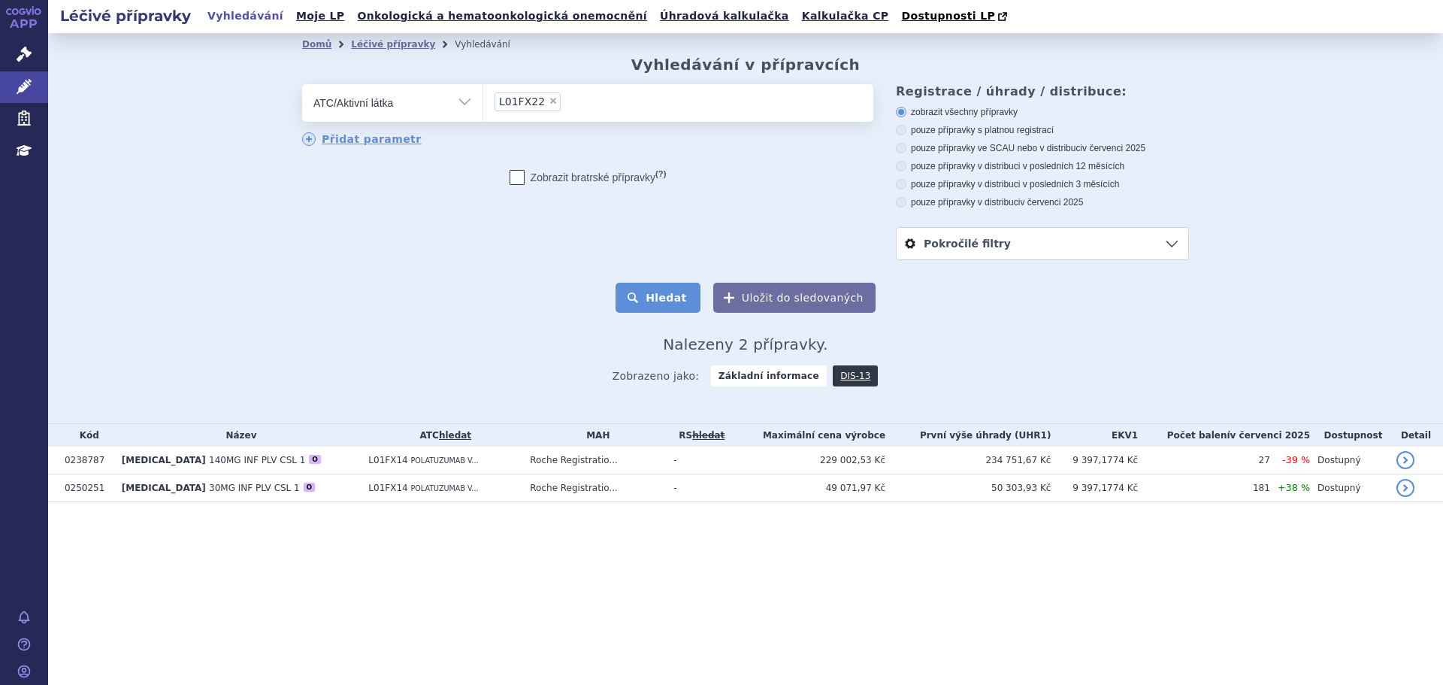
click at [652, 304] on button "Hledat" at bounding box center [658, 298] width 85 height 30
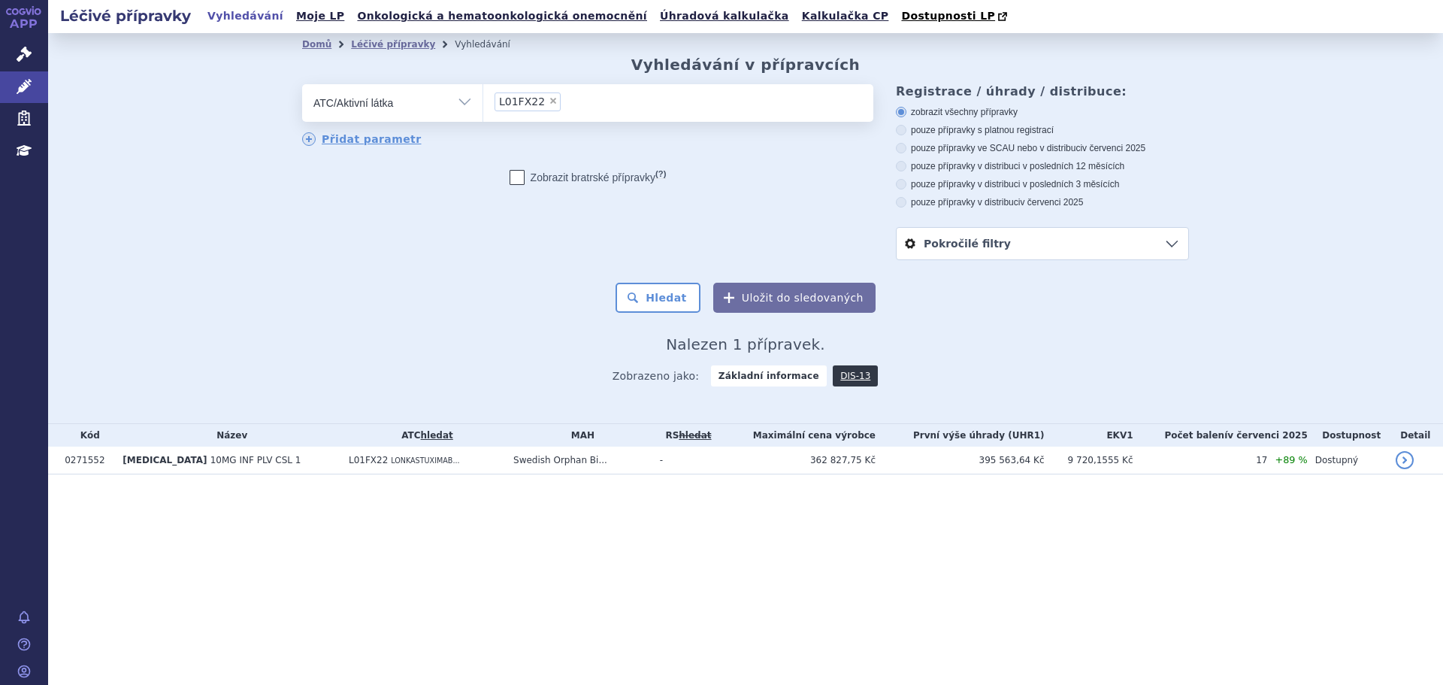
click at [565, 101] on input "L01FX22 × L01FX22" at bounding box center [569, 101] width 8 height 19
select select
type input "L01FX22"
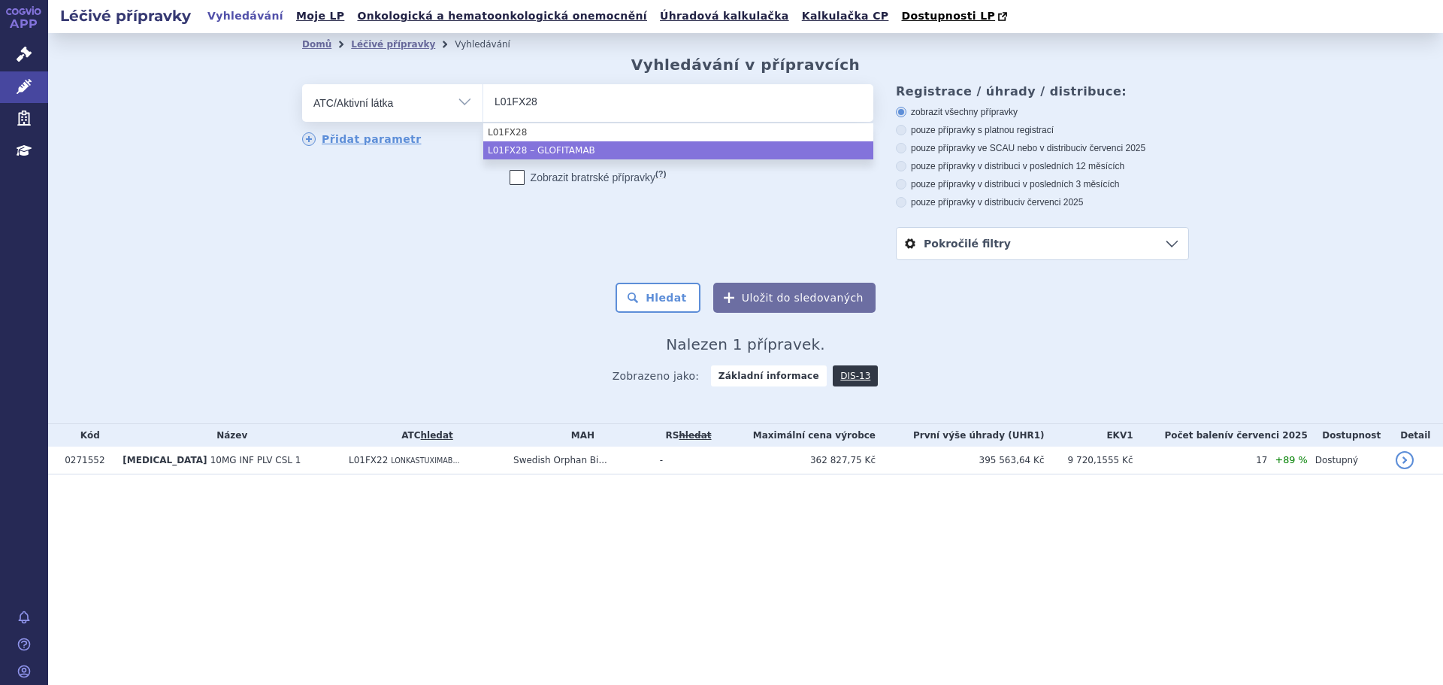
type input "L01FX28"
select select "L01FX28"
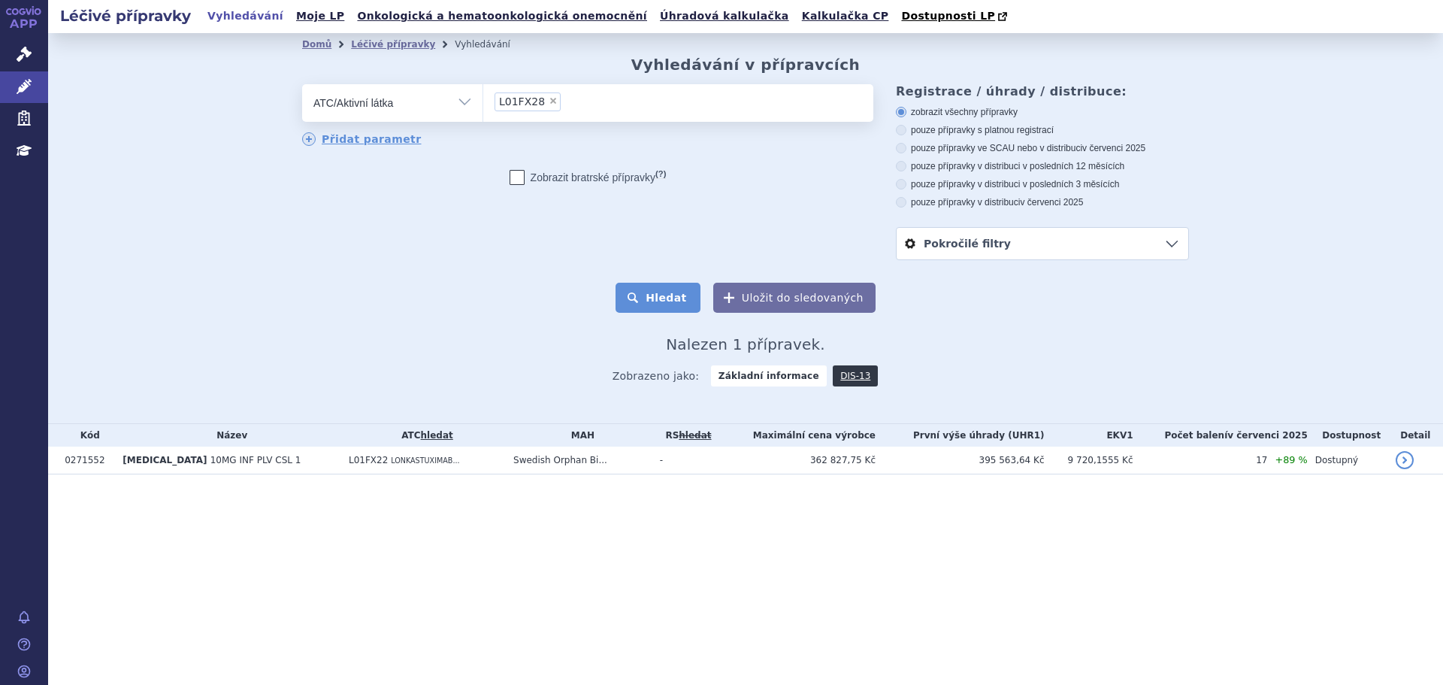
click at [682, 291] on button "Hledat" at bounding box center [658, 298] width 85 height 30
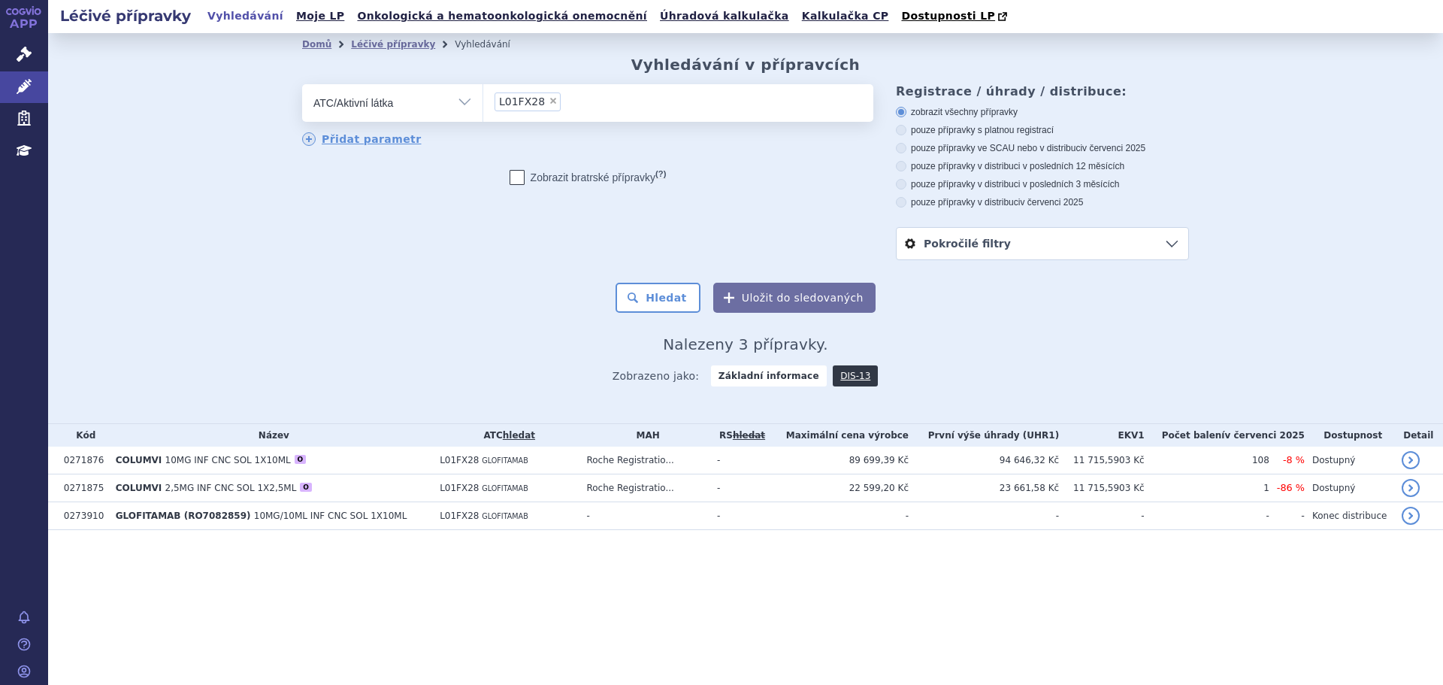
click at [549, 103] on span "×" at bounding box center [553, 100] width 9 height 9
click at [483, 103] on select "L01FX28" at bounding box center [482, 102] width 1 height 38
select select
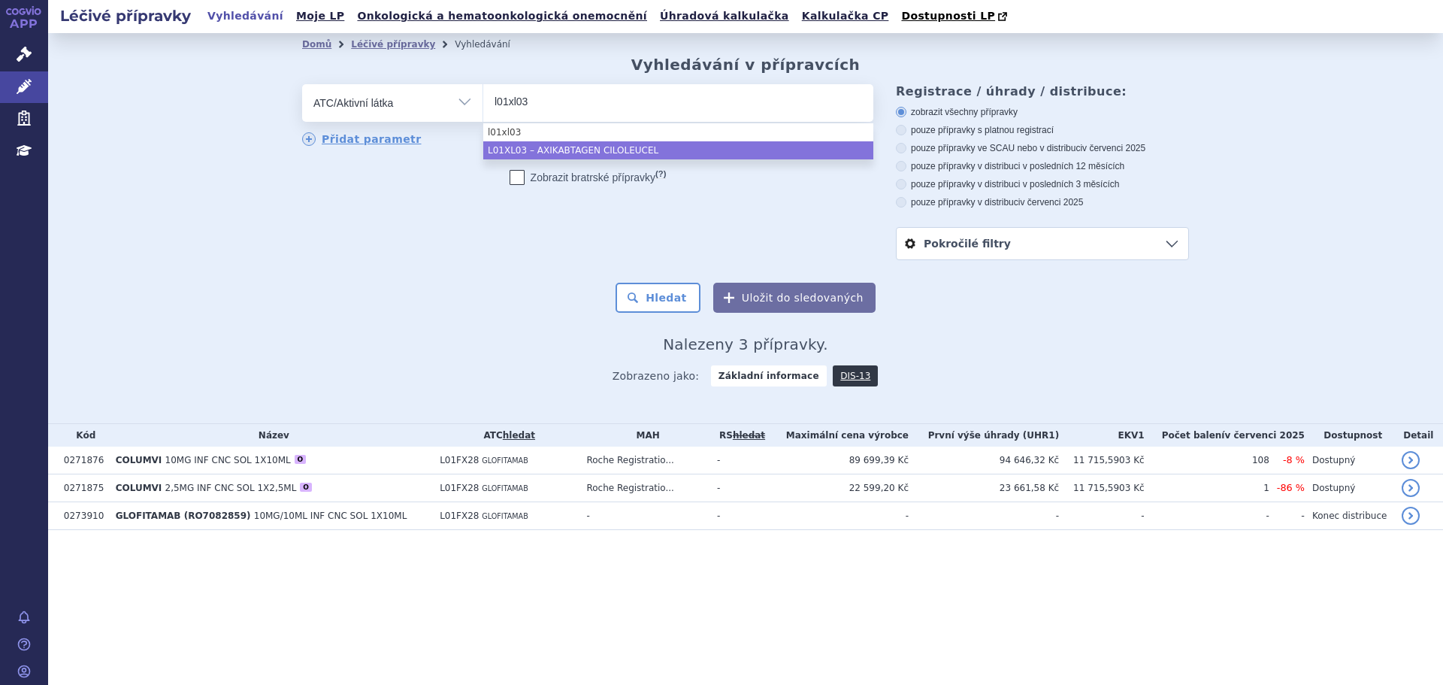
type input "l01xl03"
select select "L01XL03"
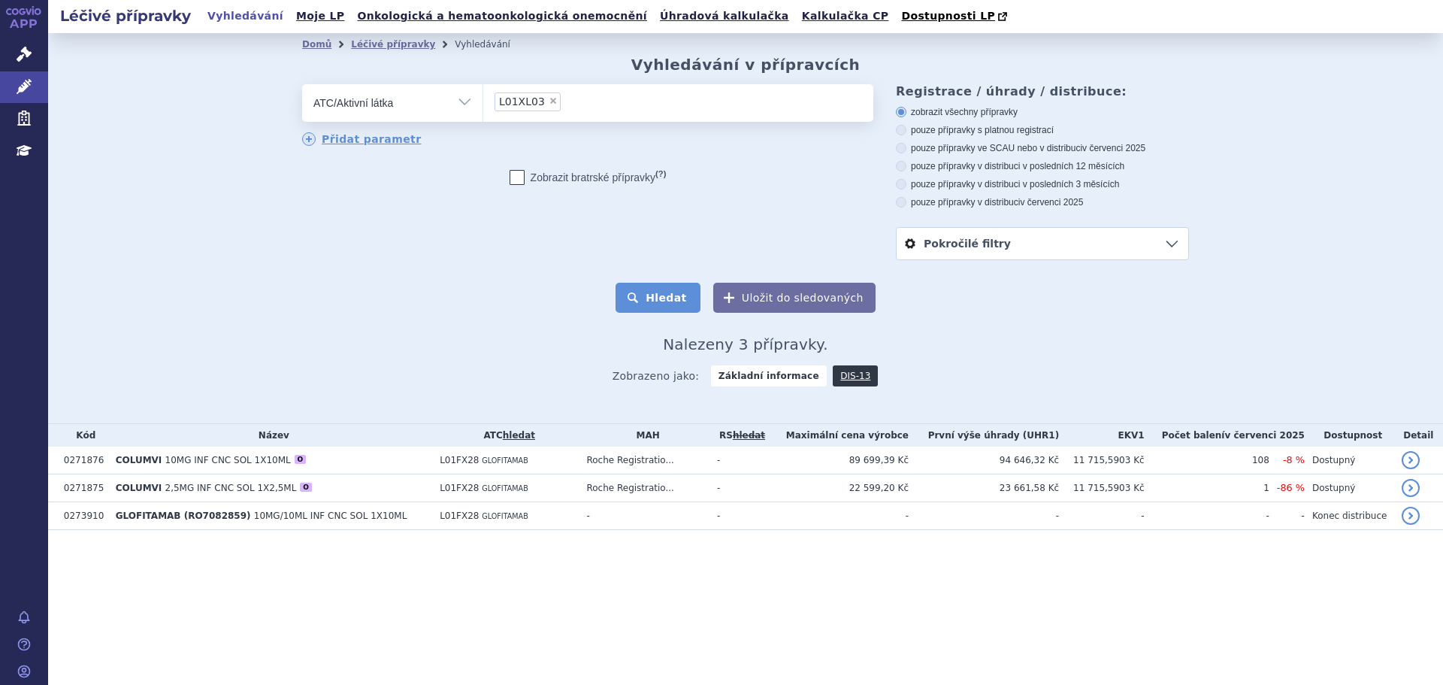
click at [691, 313] on button "Hledat" at bounding box center [658, 298] width 85 height 30
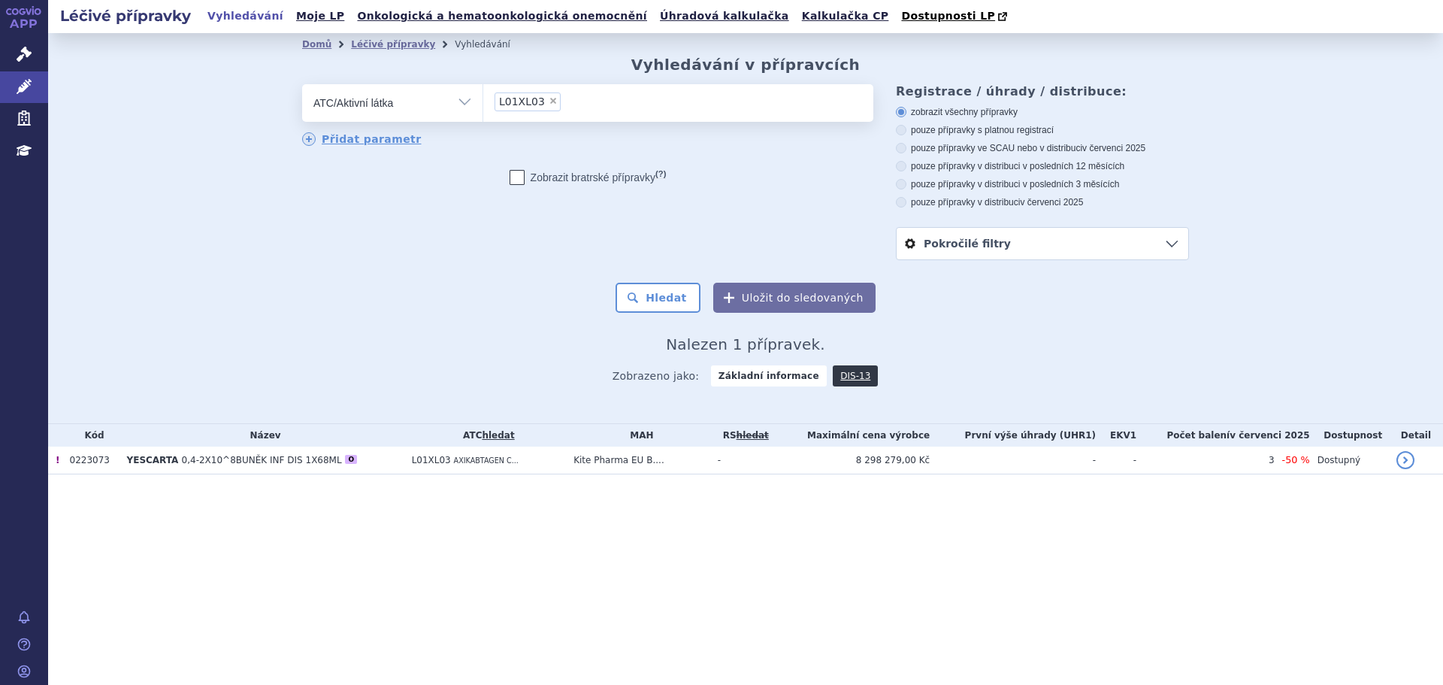
click at [576, 115] on ul "× L01XL03" at bounding box center [678, 100] width 390 height 33
click at [483, 115] on select "L01XL03" at bounding box center [482, 102] width 1 height 38
select select
type input "L01XL03"
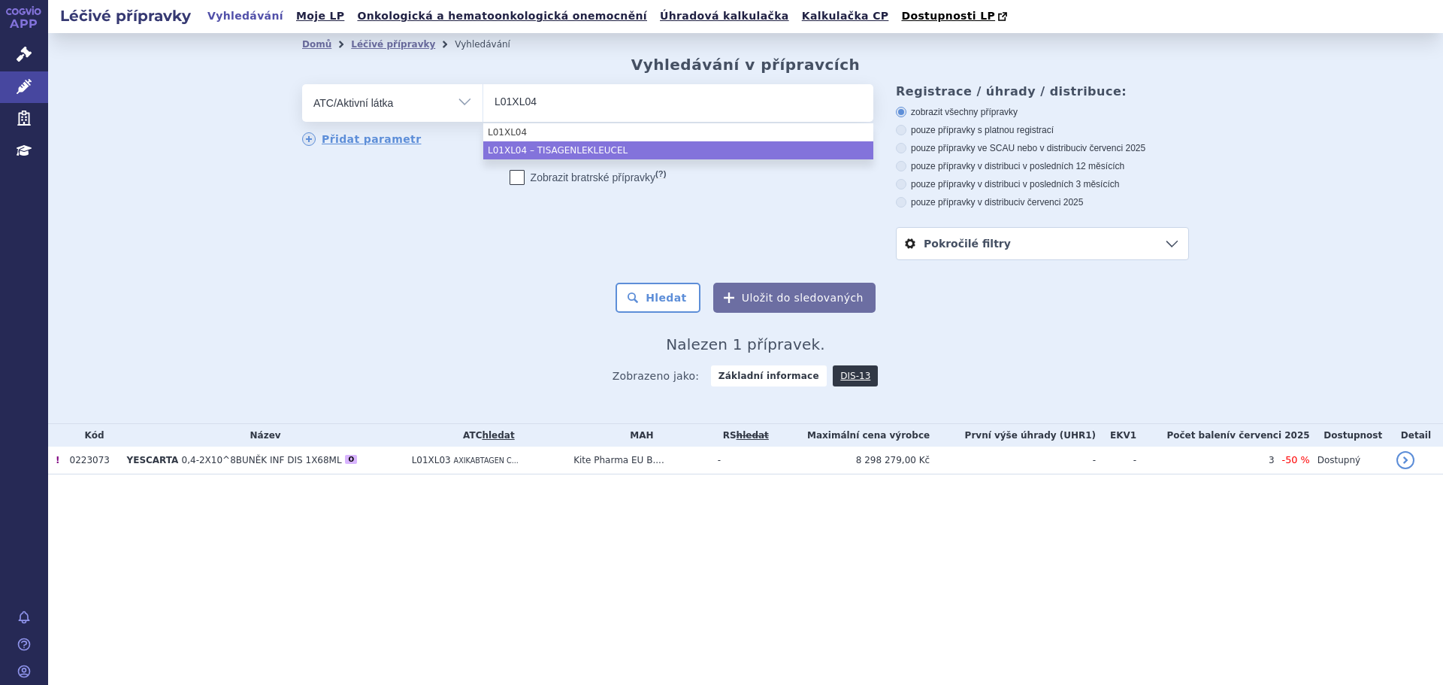
type input "L01XL04"
select select "L01XL04"
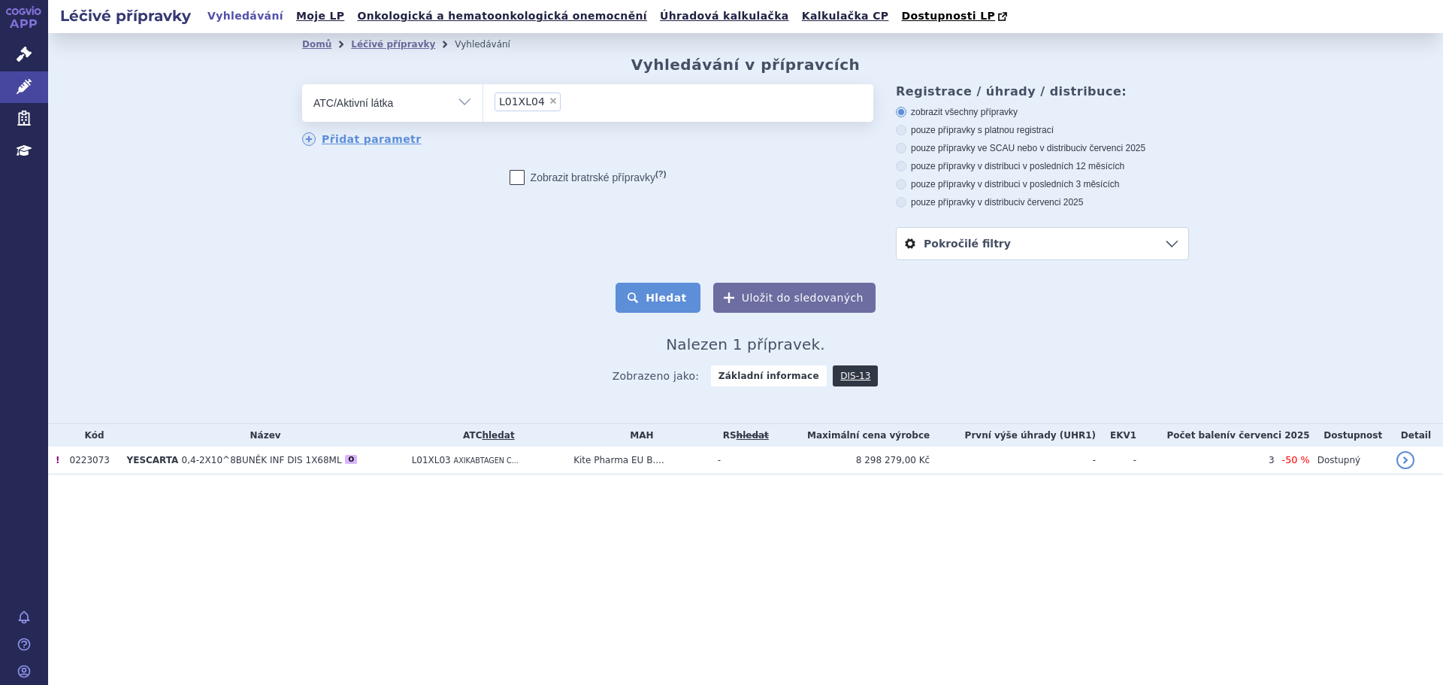
click at [669, 293] on button "Hledat" at bounding box center [658, 298] width 85 height 30
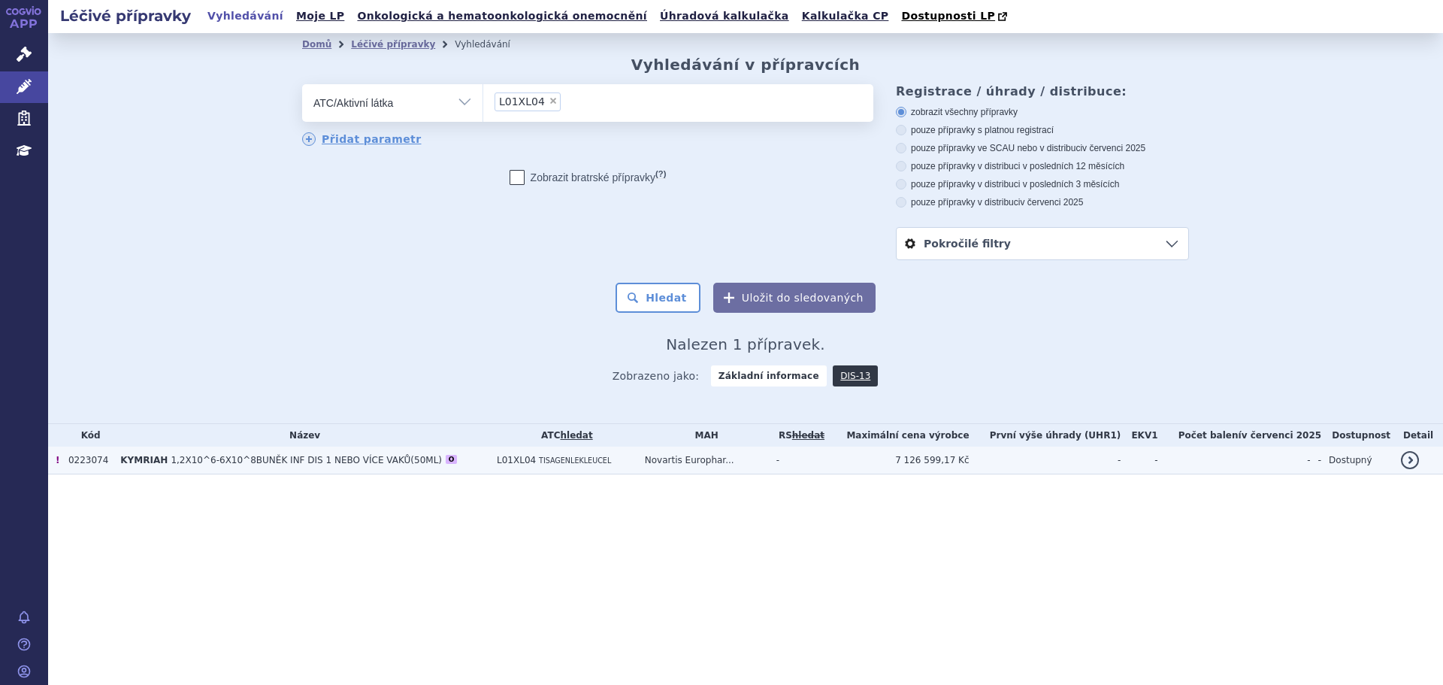
click at [513, 465] on span "L01XL04" at bounding box center [516, 460] width 39 height 11
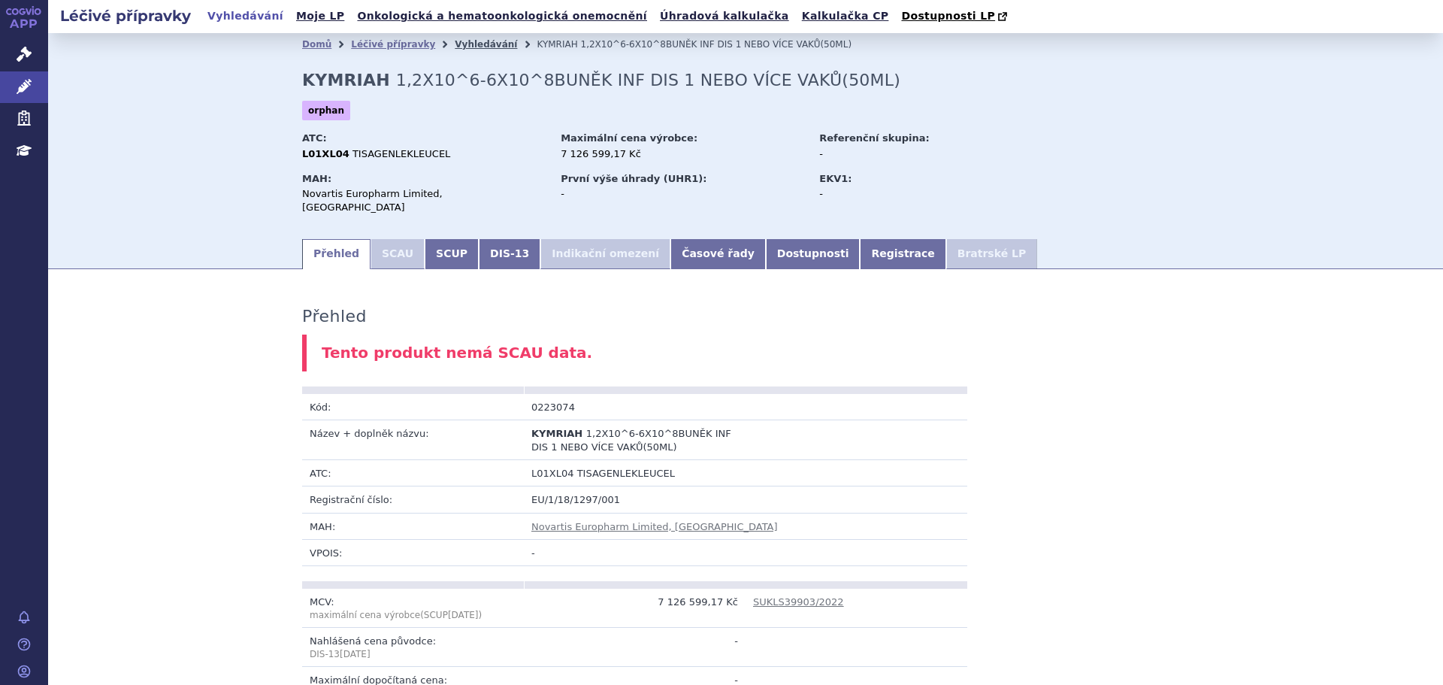
click at [462, 42] on link "Vyhledávání" at bounding box center [486, 44] width 62 height 11
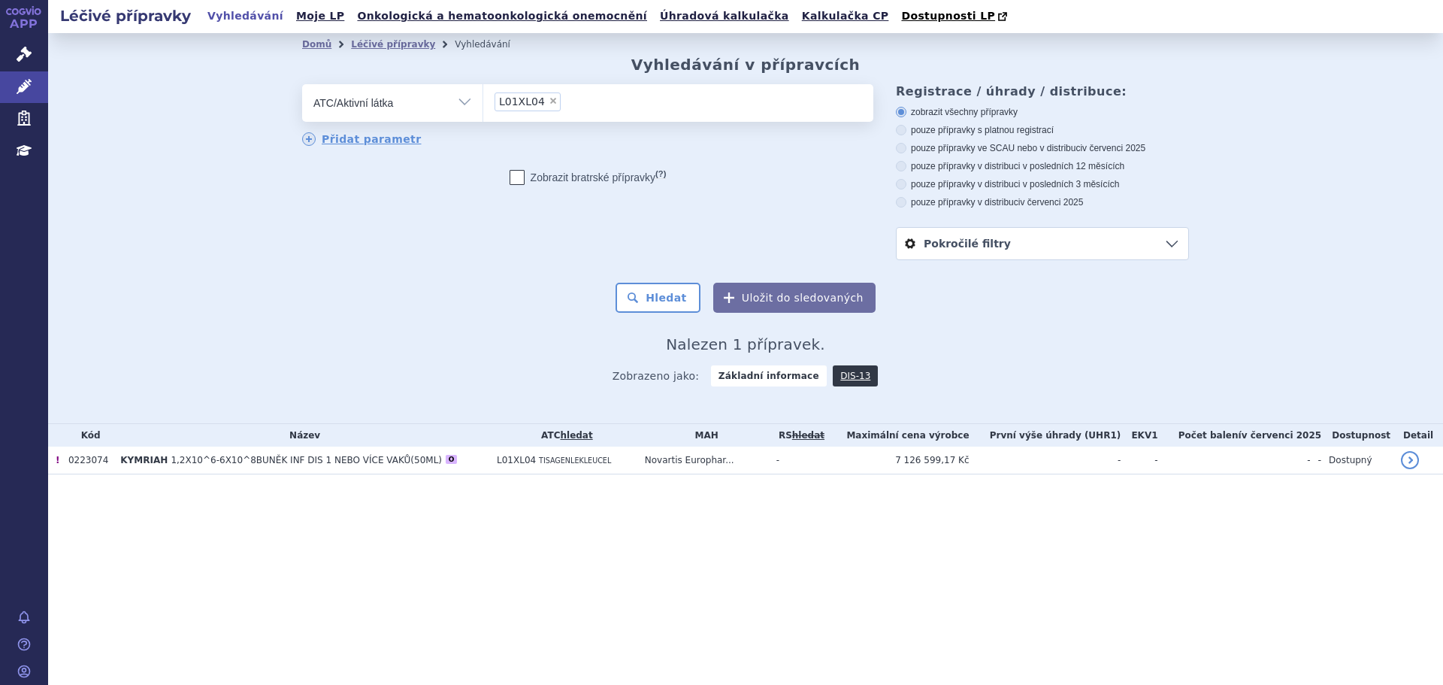
click at [570, 92] on ul "× L01XL04" at bounding box center [678, 100] width 390 height 33
click at [483, 92] on select "L01XL04" at bounding box center [482, 102] width 1 height 38
select select
type input "L01XL04"
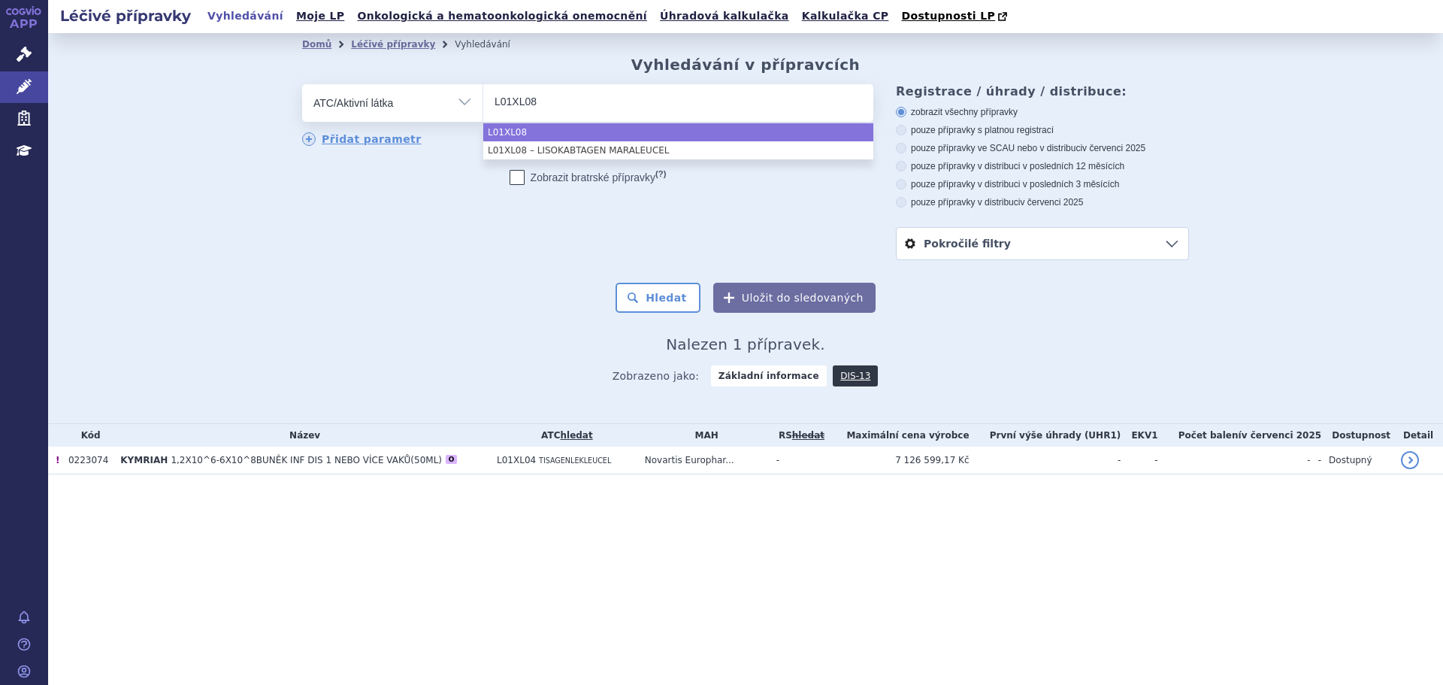
type input "L01XL08"
click at [375, 241] on div "odstranit Vše Přípravek/SUKL kód MAH VPOIS ATC/Aktivní látka" at bounding box center [745, 172] width 887 height 176
select select "L01XL08"
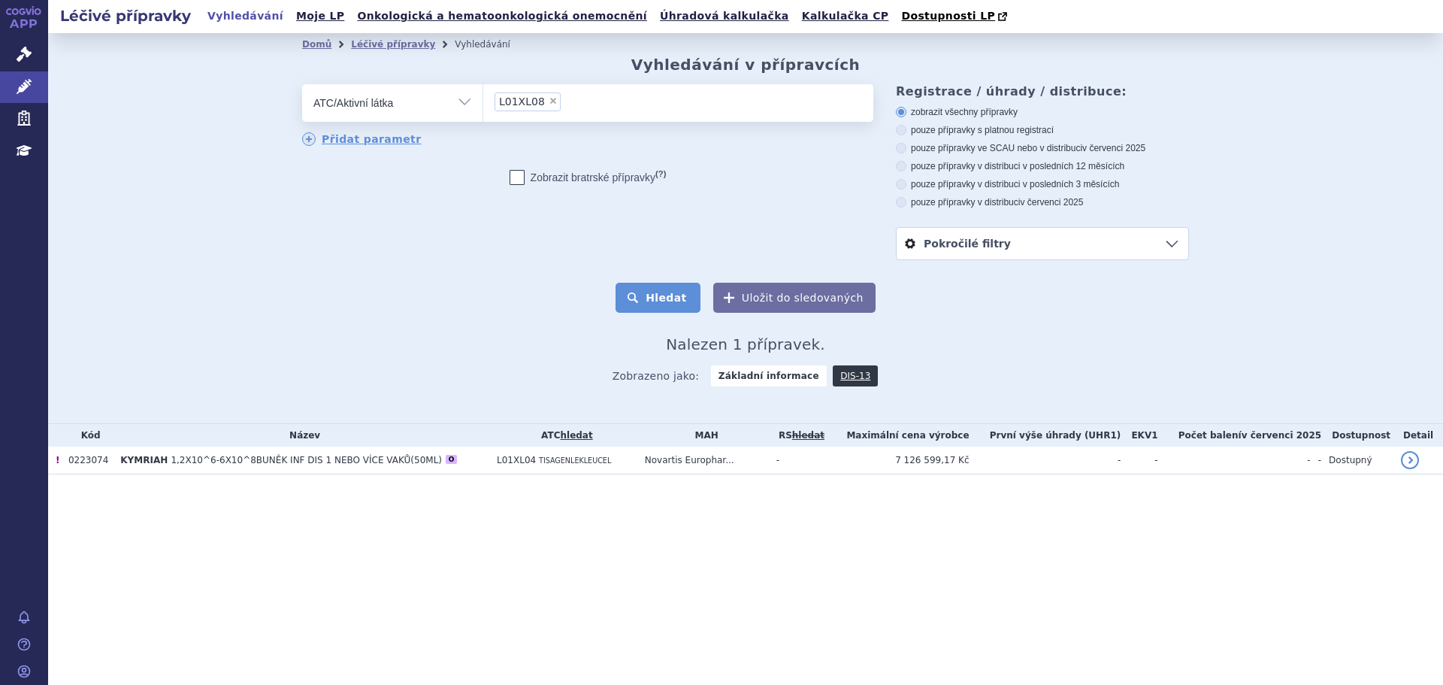
click at [677, 289] on button "Hledat" at bounding box center [658, 298] width 85 height 30
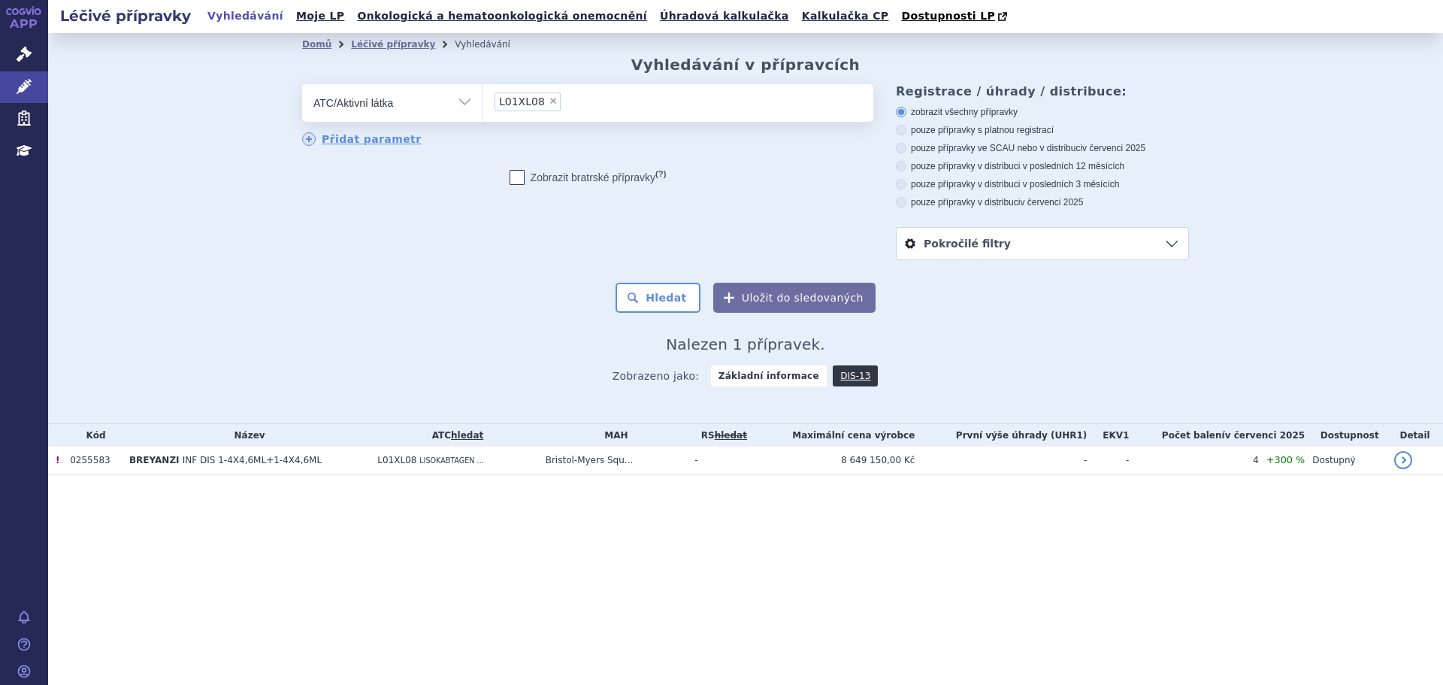
click at [637, 110] on ul "× L01XL08" at bounding box center [678, 100] width 390 height 33
click at [483, 110] on select "L01XL08" at bounding box center [482, 102] width 1 height 38
select select
type input "L01XL08"
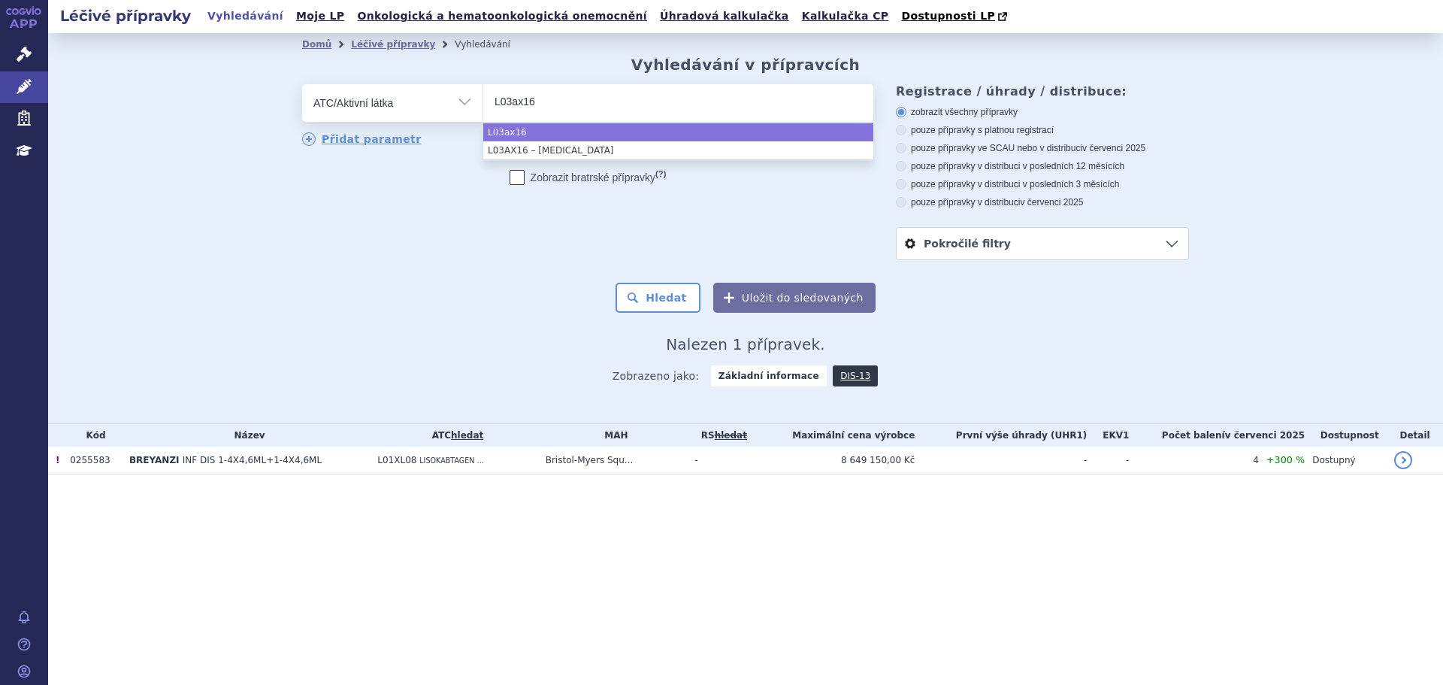
type input "L03ax16"
select select "L03AX16"
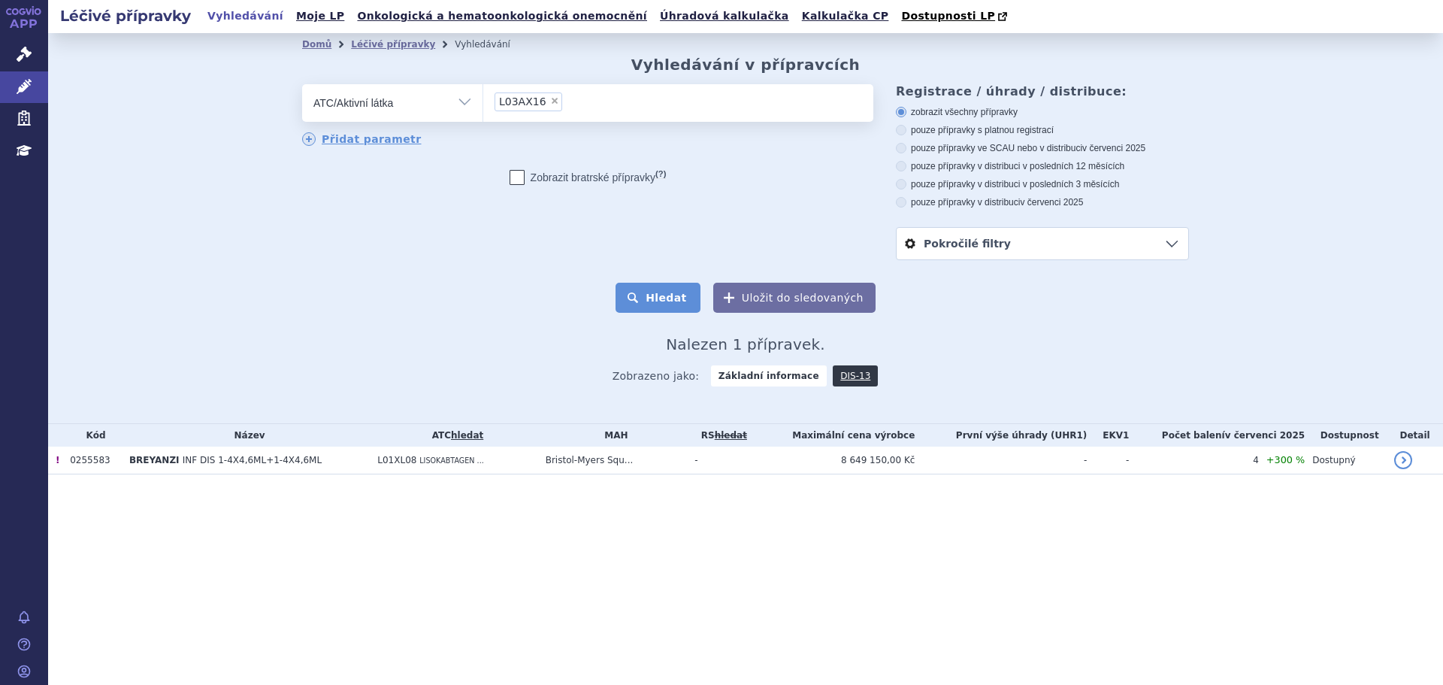
click at [663, 288] on button "Hledat" at bounding box center [658, 298] width 85 height 30
